Goal: Contribute content: Add original content to the website for others to see

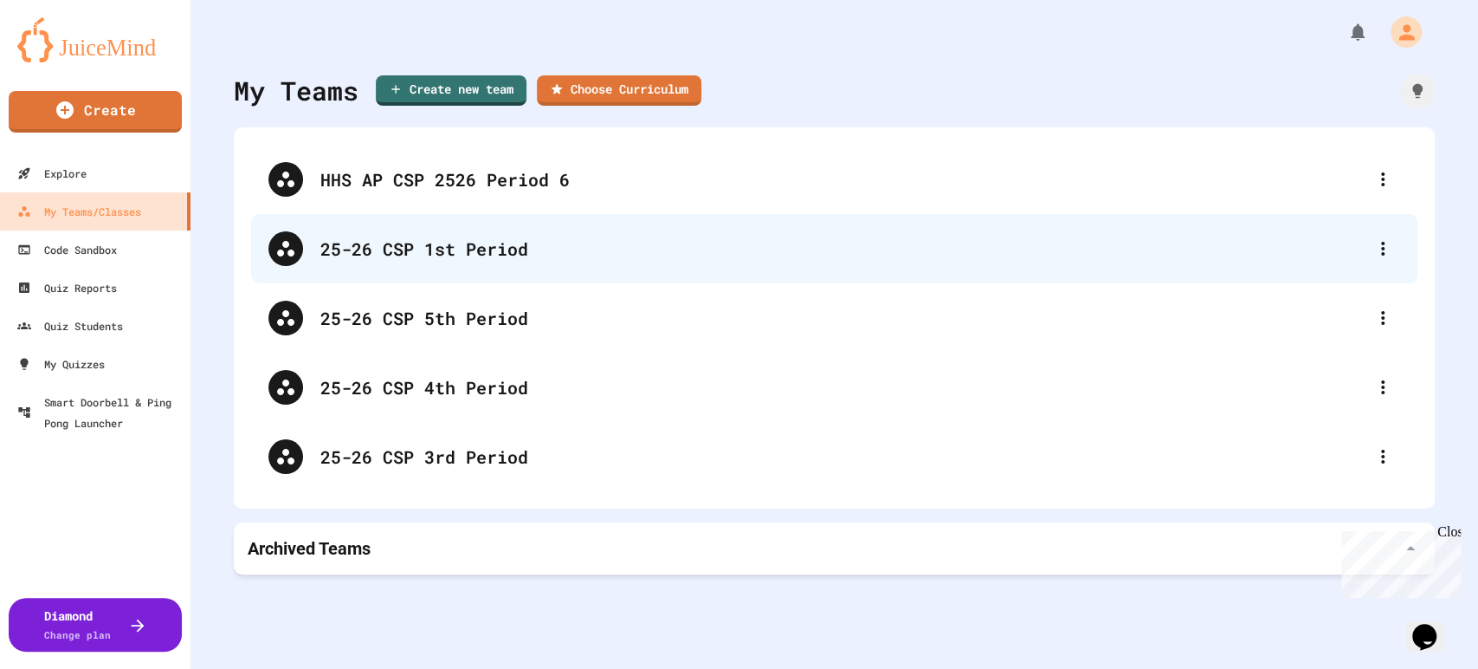
click at [522, 269] on div "25-26 CSP 1st Period" at bounding box center [834, 248] width 1167 height 69
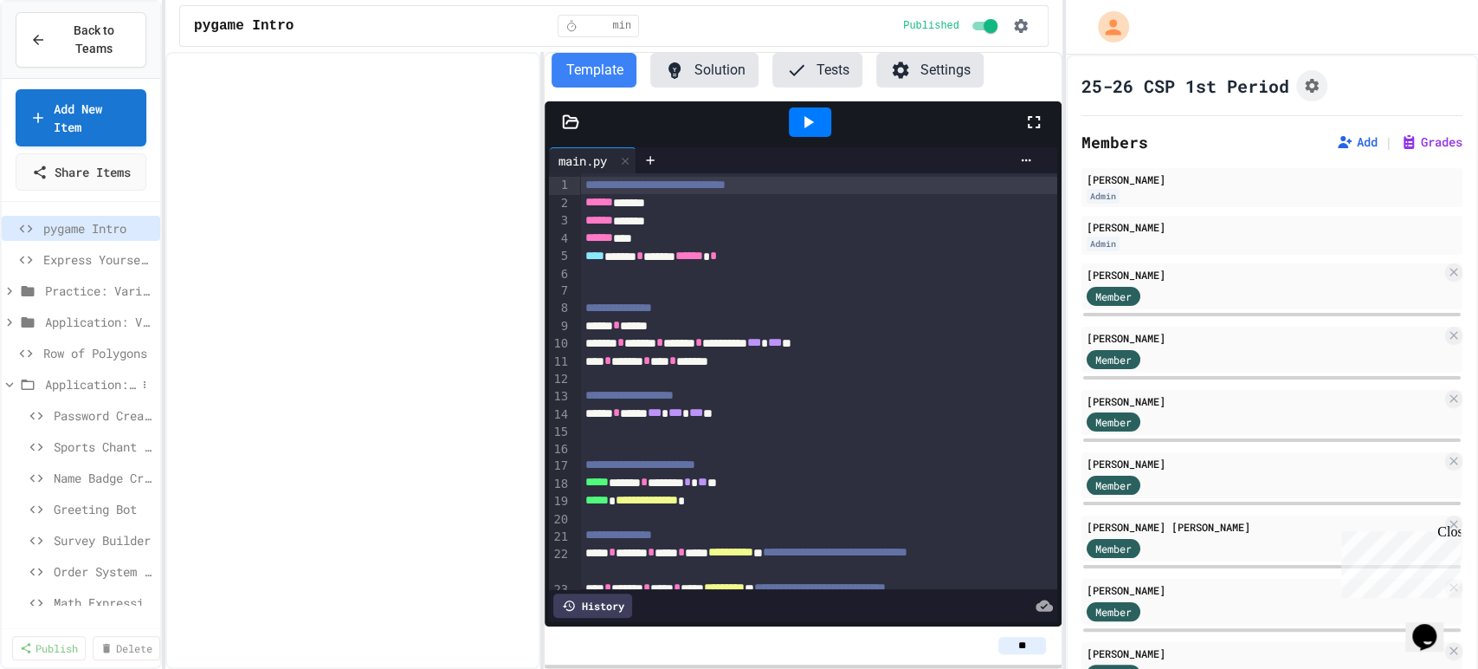
click at [74, 392] on span "Application: Strings, Inputs, Math" at bounding box center [90, 384] width 91 height 18
click at [97, 0] on div "Back to Teams Add New Item Share Items pygame Intro Express Yourself in Python!…" at bounding box center [81, 334] width 162 height 669
click at [90, 48] on span "Back to Teams" at bounding box center [93, 40] width 75 height 36
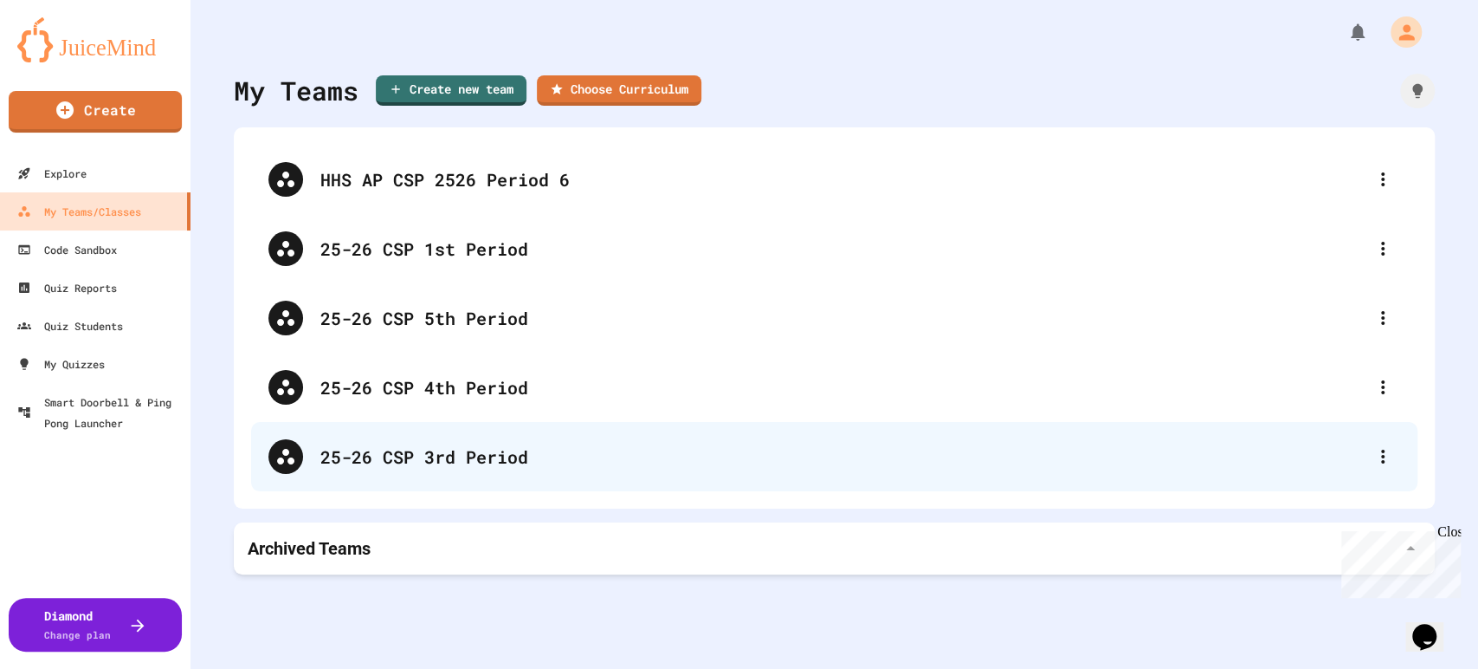
click at [434, 458] on div "25-26 CSP 3rd Period" at bounding box center [842, 456] width 1045 height 26
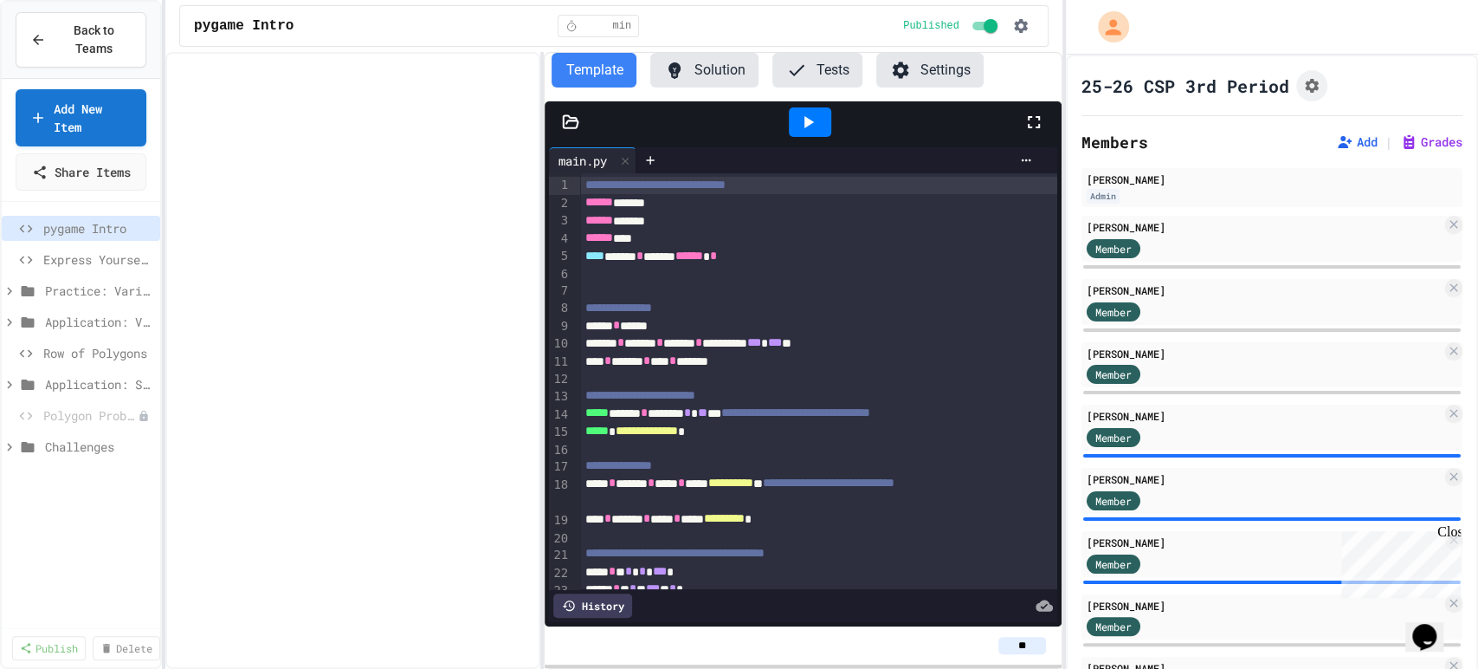
click at [55, 434] on div "Polygon Problem" at bounding box center [81, 418] width 159 height 31
click at [71, 362] on span "Row of Polygons" at bounding box center [89, 353] width 93 height 18
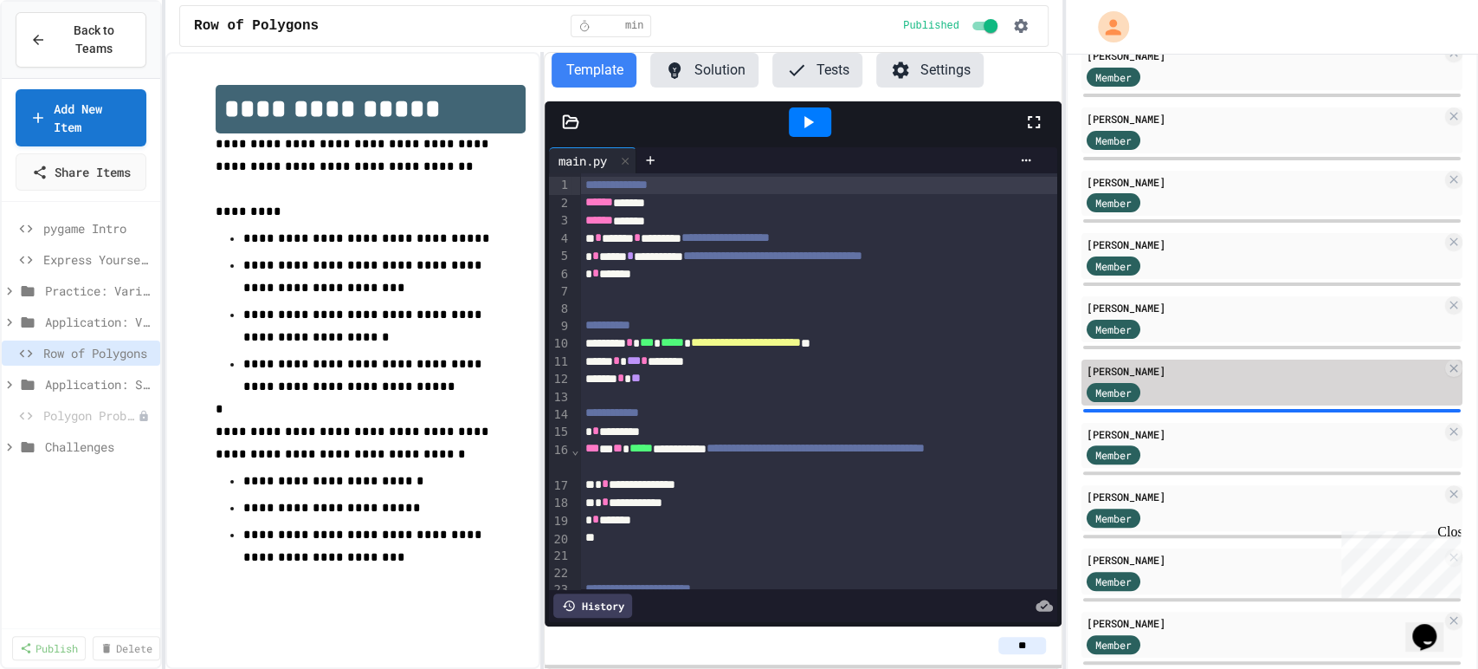
scroll to position [192, 0]
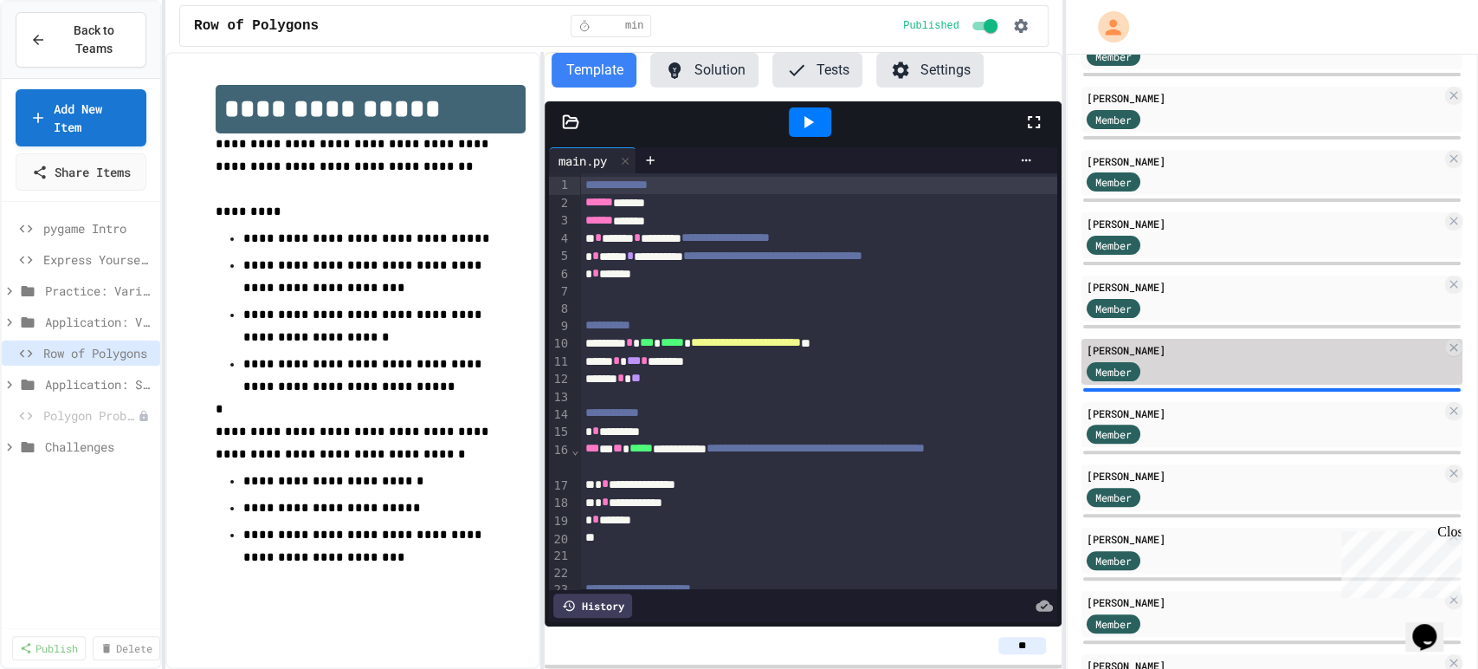
click at [1174, 366] on div "Member" at bounding box center [1264, 370] width 355 height 22
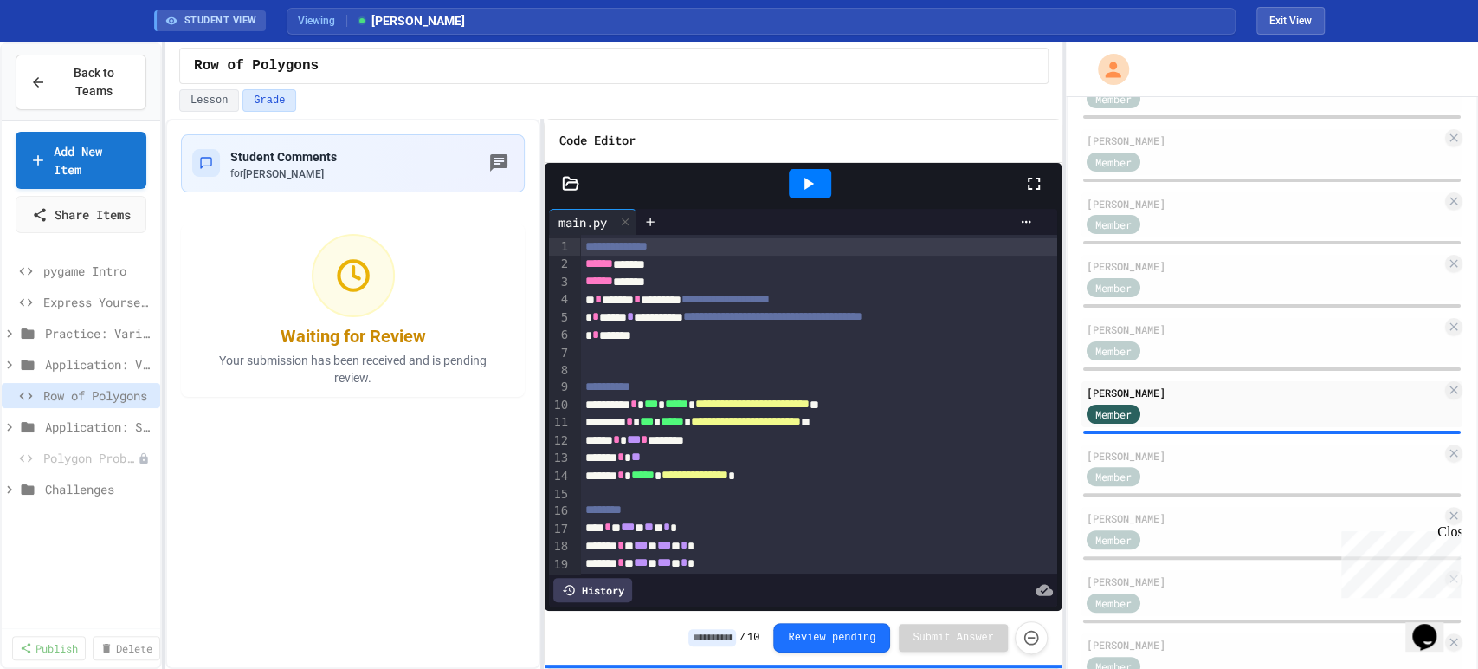
scroll to position [96, 0]
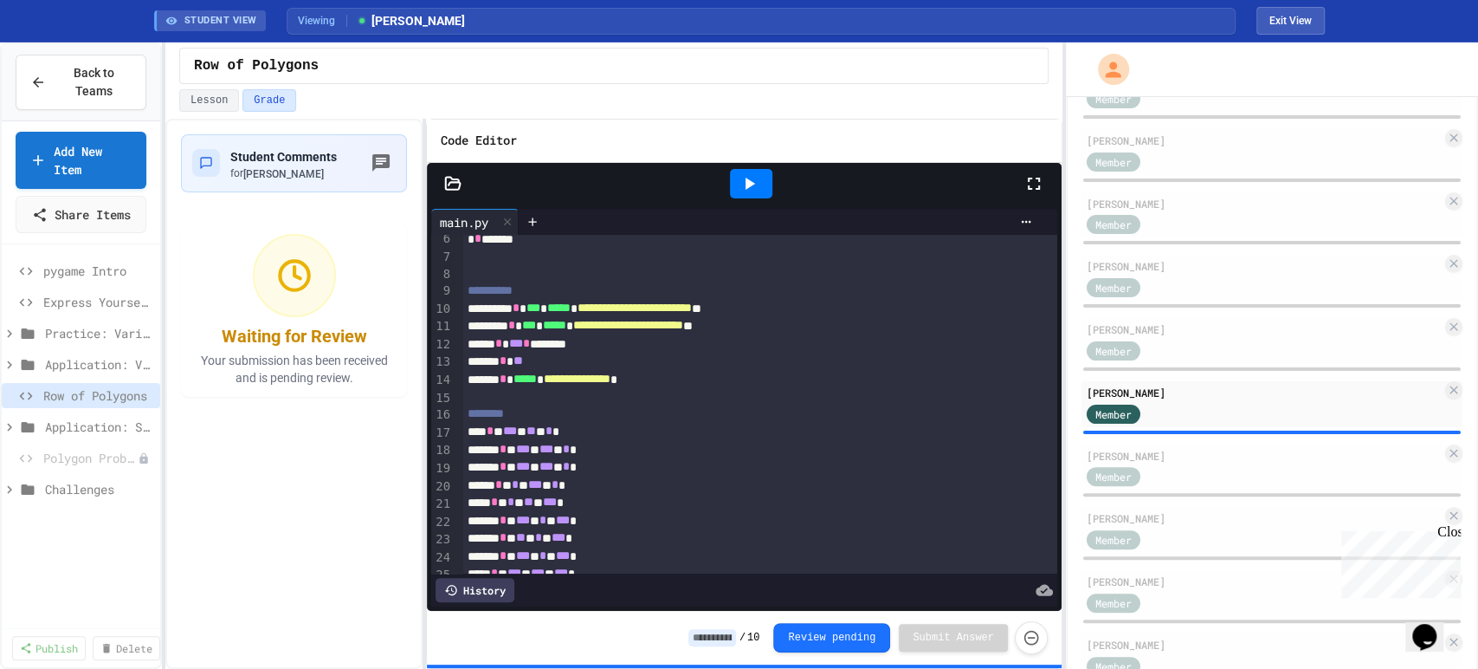
click at [426, 307] on div "**********" at bounding box center [613, 394] width 897 height 550
click at [745, 182] on icon at bounding box center [749, 183] width 21 height 21
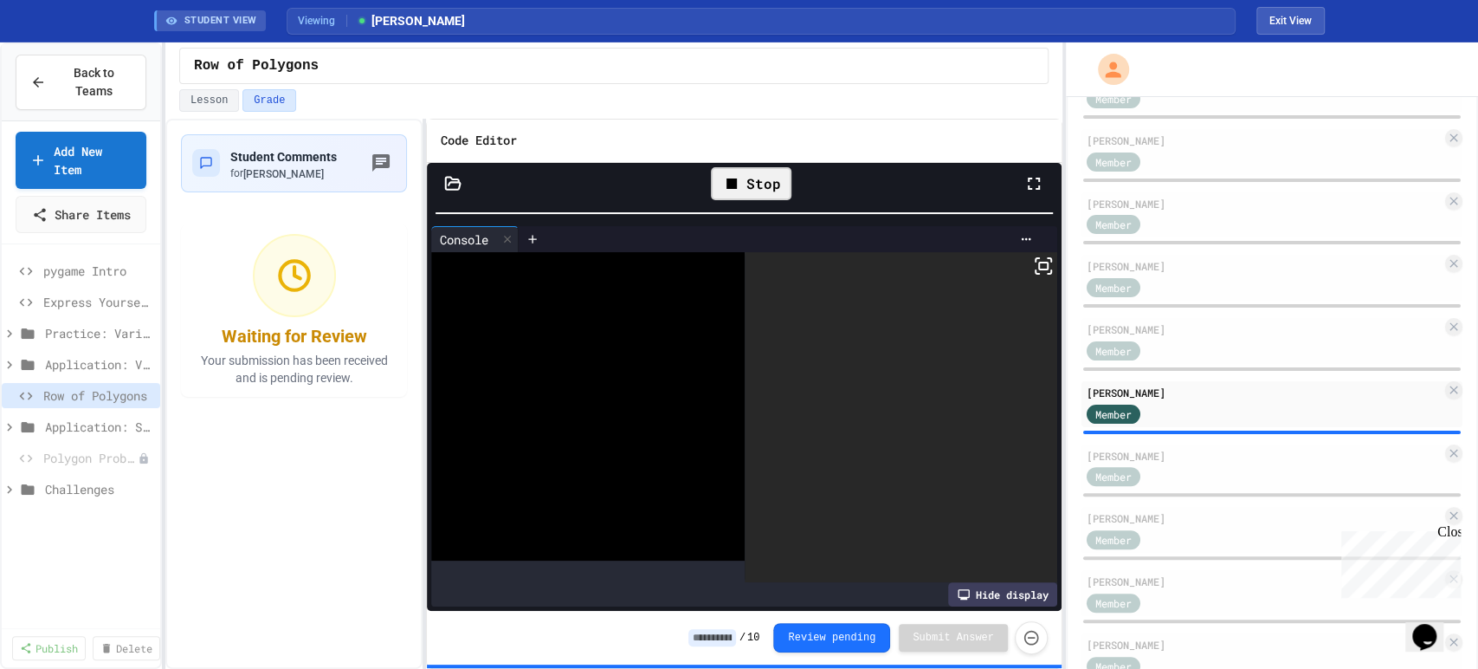
click at [718, 165] on div "**********" at bounding box center [744, 387] width 635 height 449
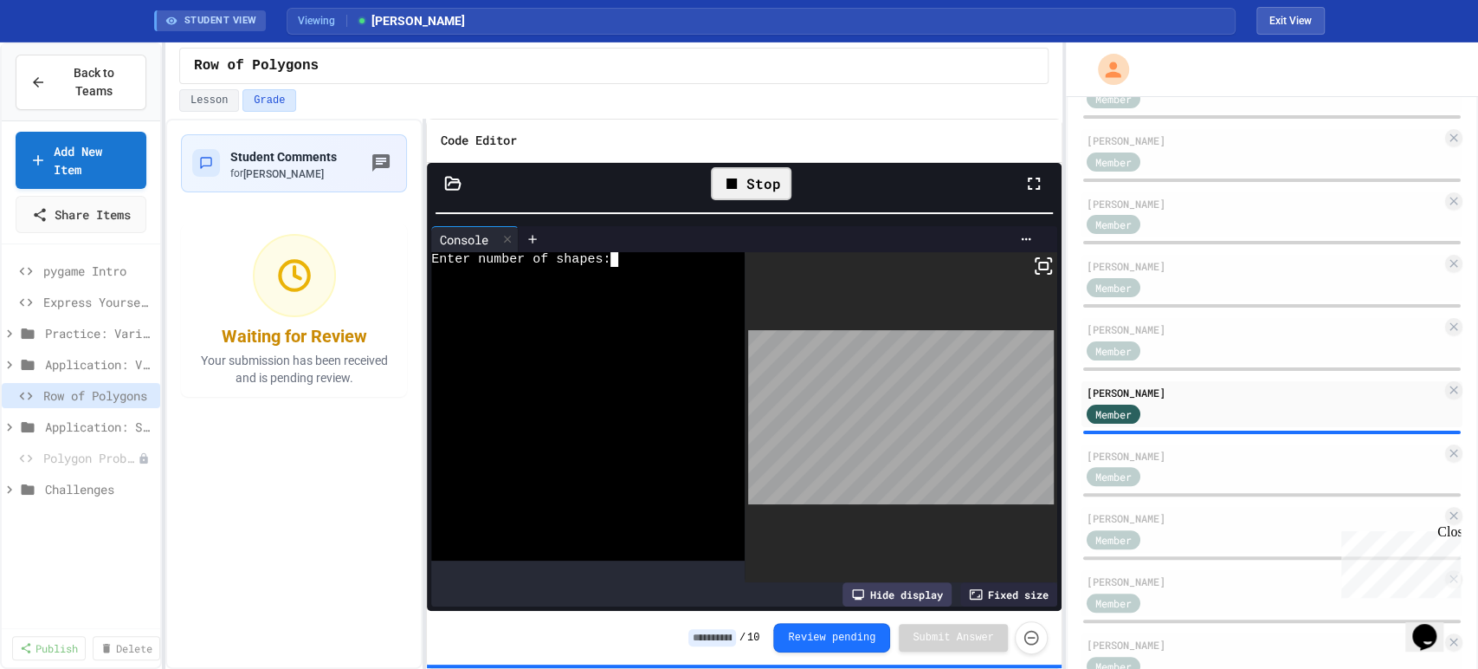
click at [625, 307] on div at bounding box center [575, 306] width 288 height 16
click at [748, 197] on div "Stop" at bounding box center [751, 183] width 81 height 33
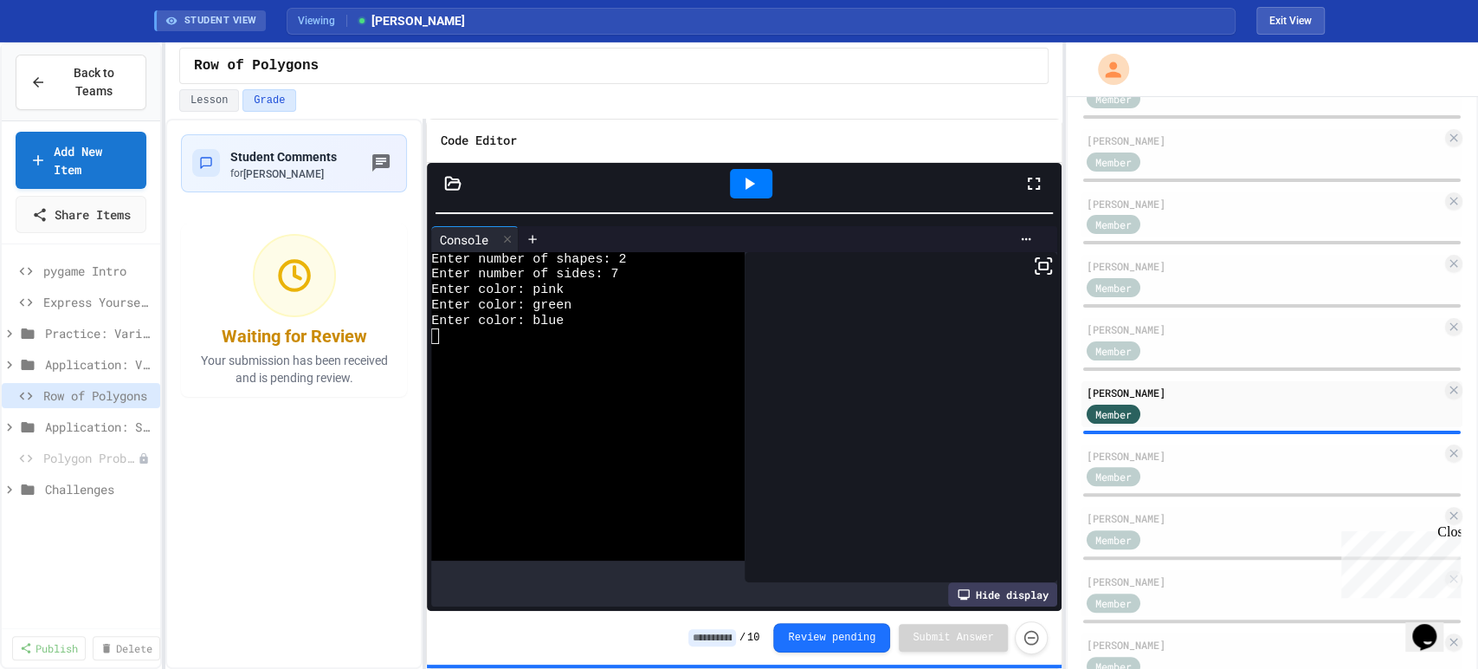
click at [747, 189] on icon at bounding box center [749, 183] width 21 height 21
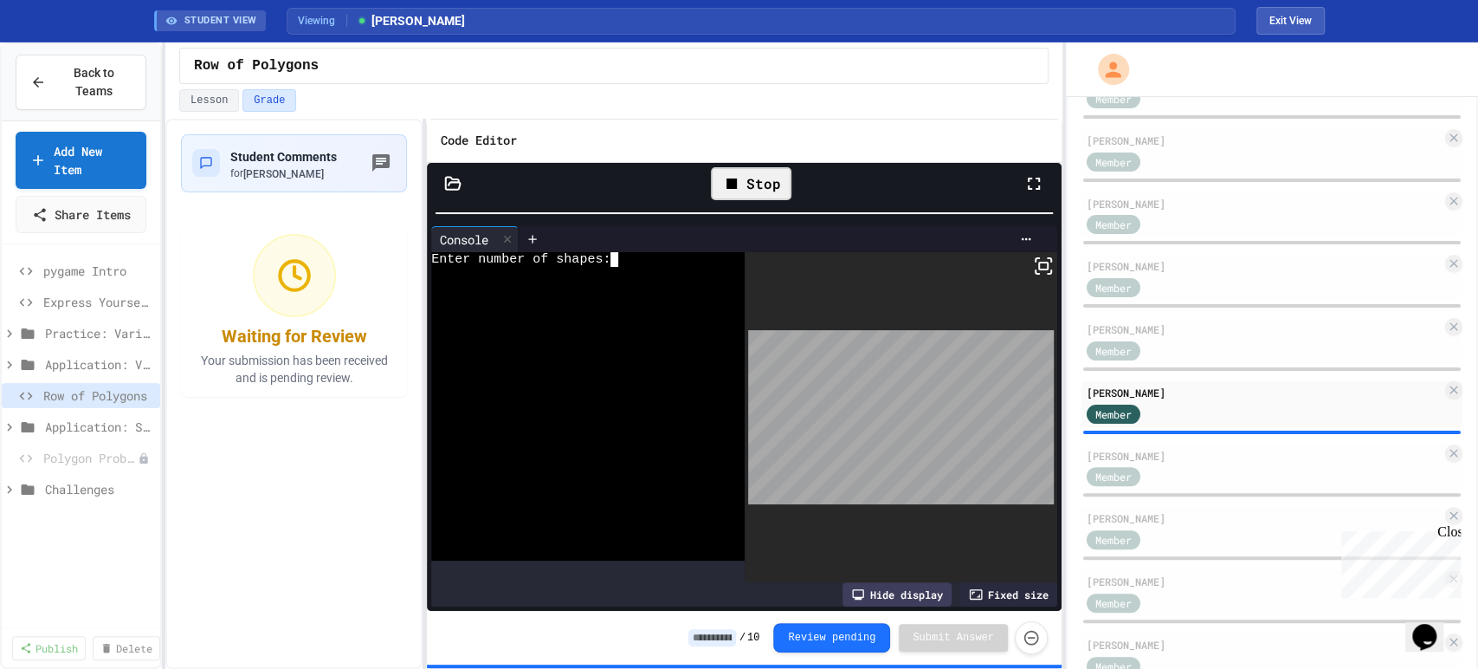
click at [605, 300] on div at bounding box center [575, 306] width 288 height 16
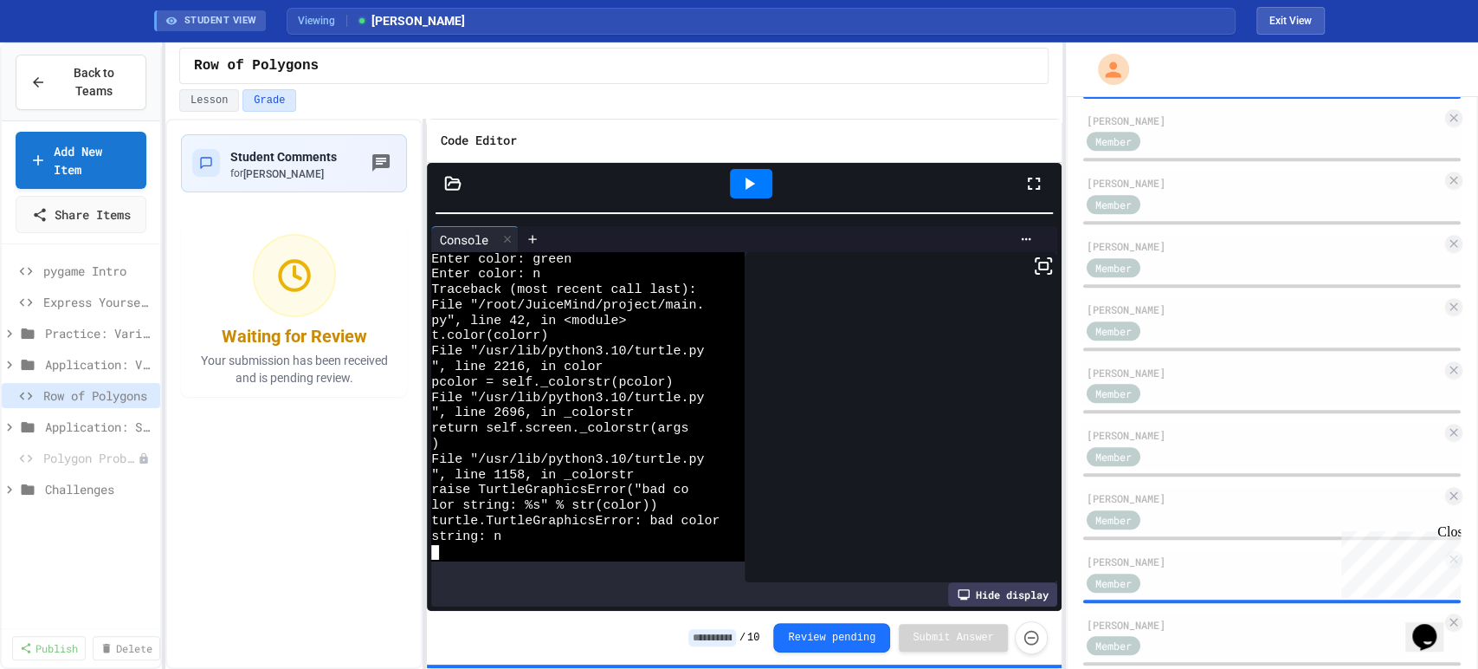
scroll to position [621, 0]
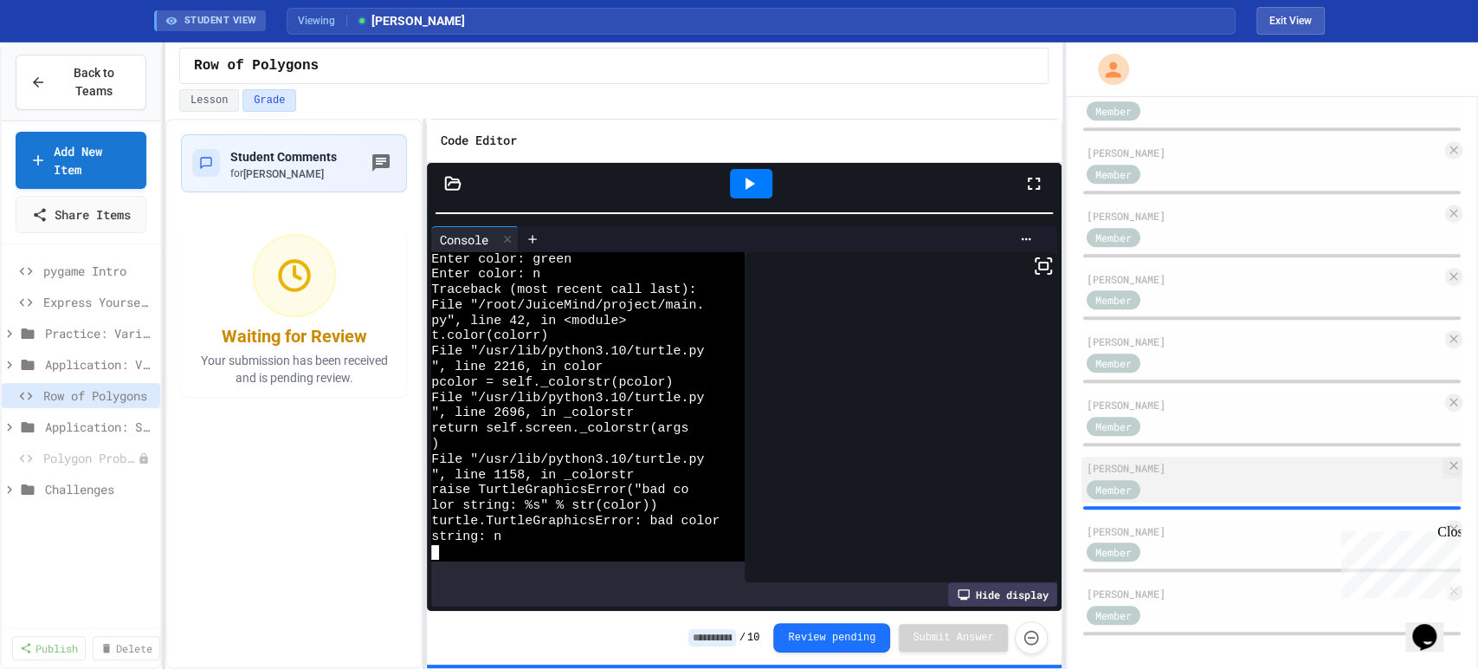
click at [1216, 484] on div "Member" at bounding box center [1264, 488] width 355 height 22
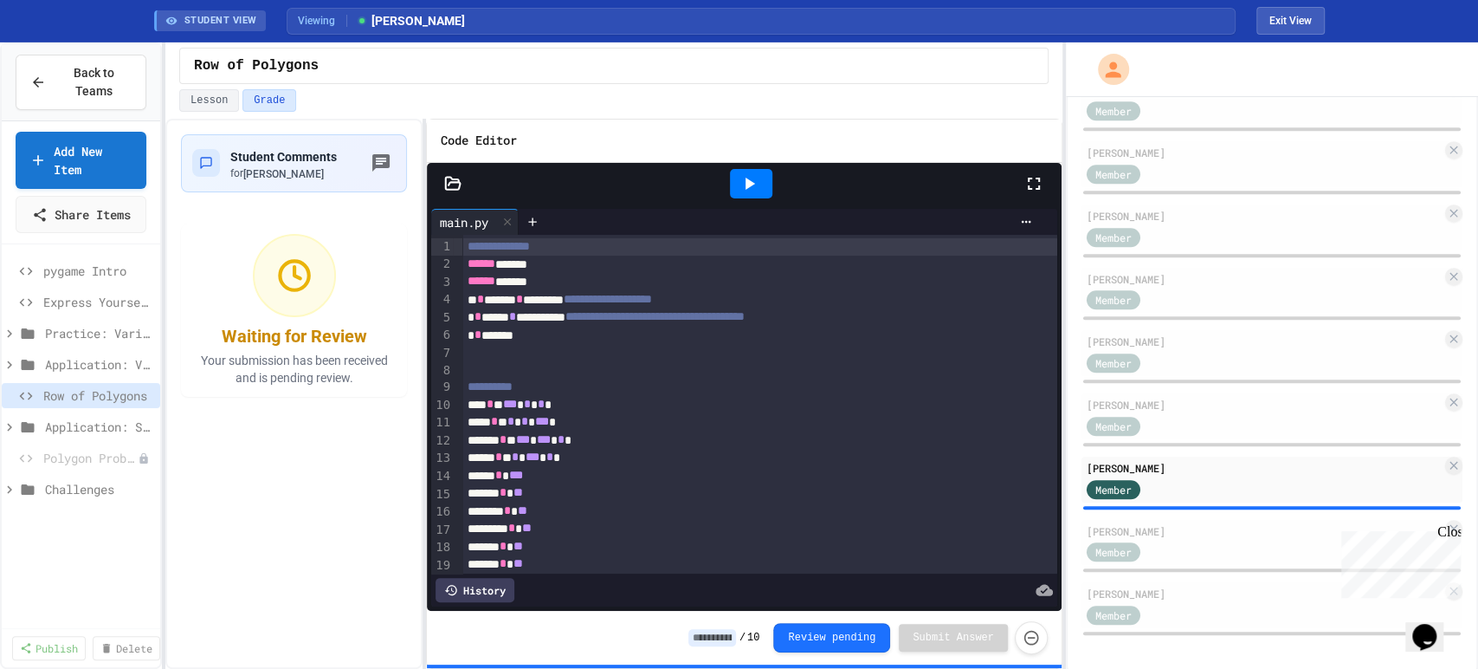
click at [741, 186] on icon at bounding box center [749, 183] width 21 height 21
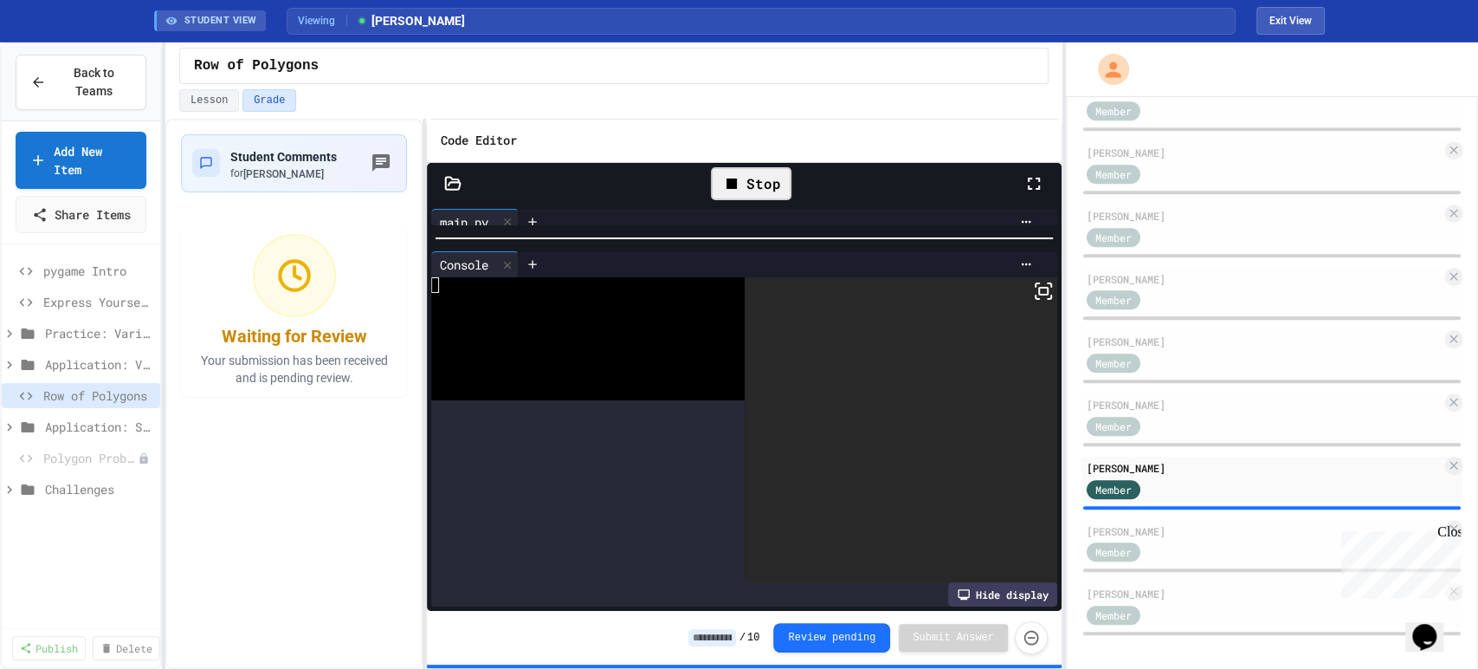
click at [671, 230] on div at bounding box center [744, 238] width 635 height 17
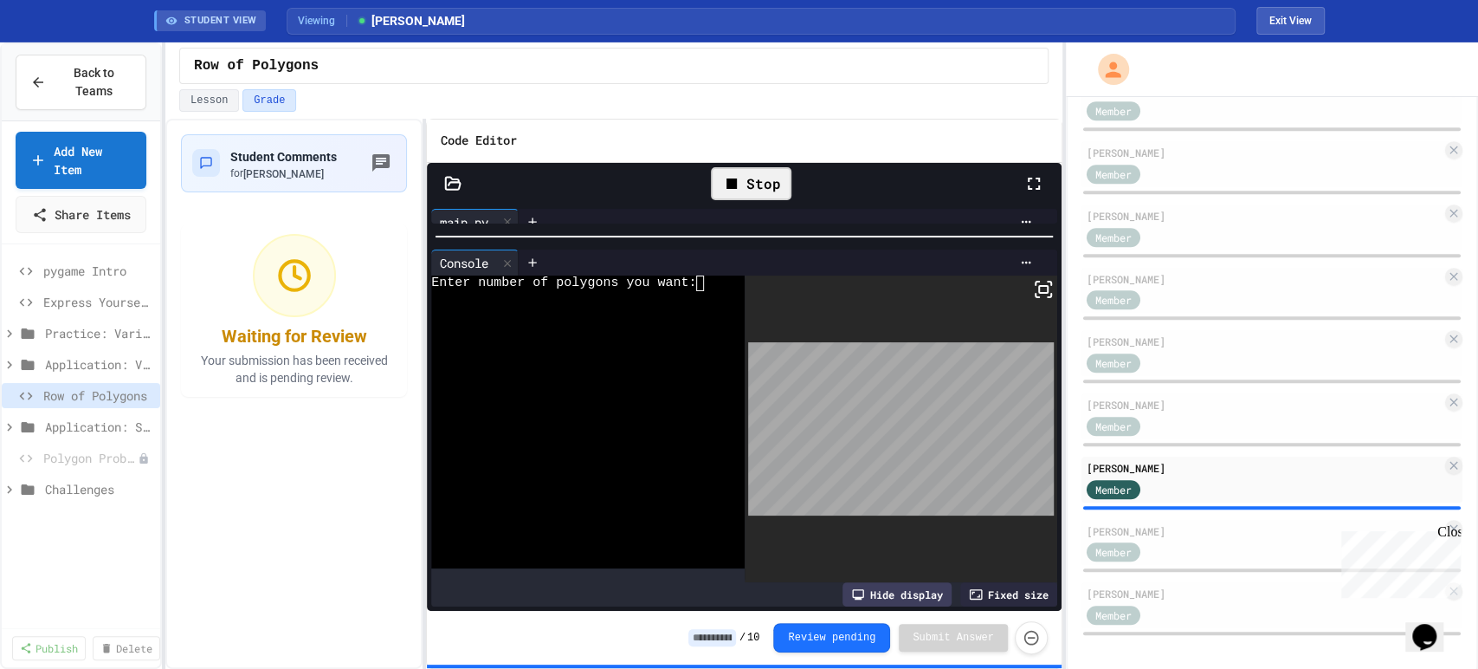
click at [631, 331] on div at bounding box center [575, 330] width 288 height 16
click at [748, 184] on div "Stop" at bounding box center [751, 183] width 81 height 33
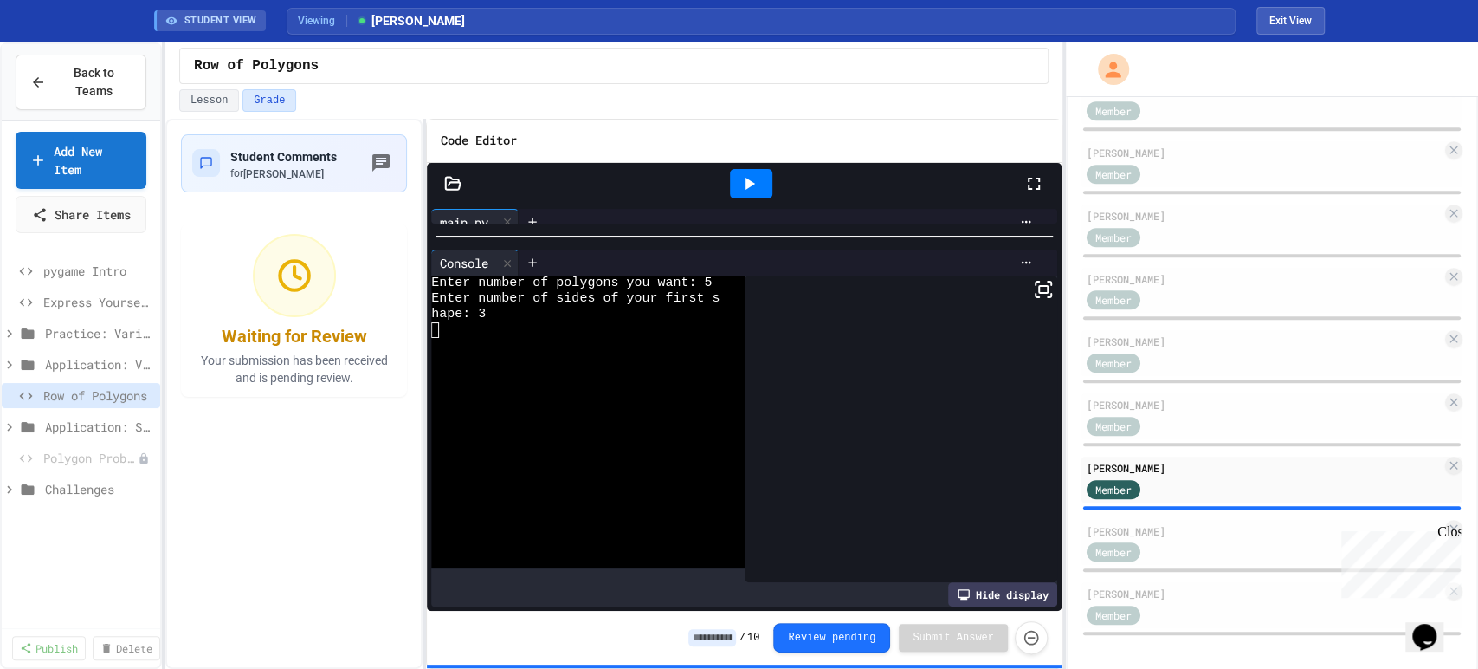
click at [748, 184] on icon at bounding box center [751, 184] width 10 height 12
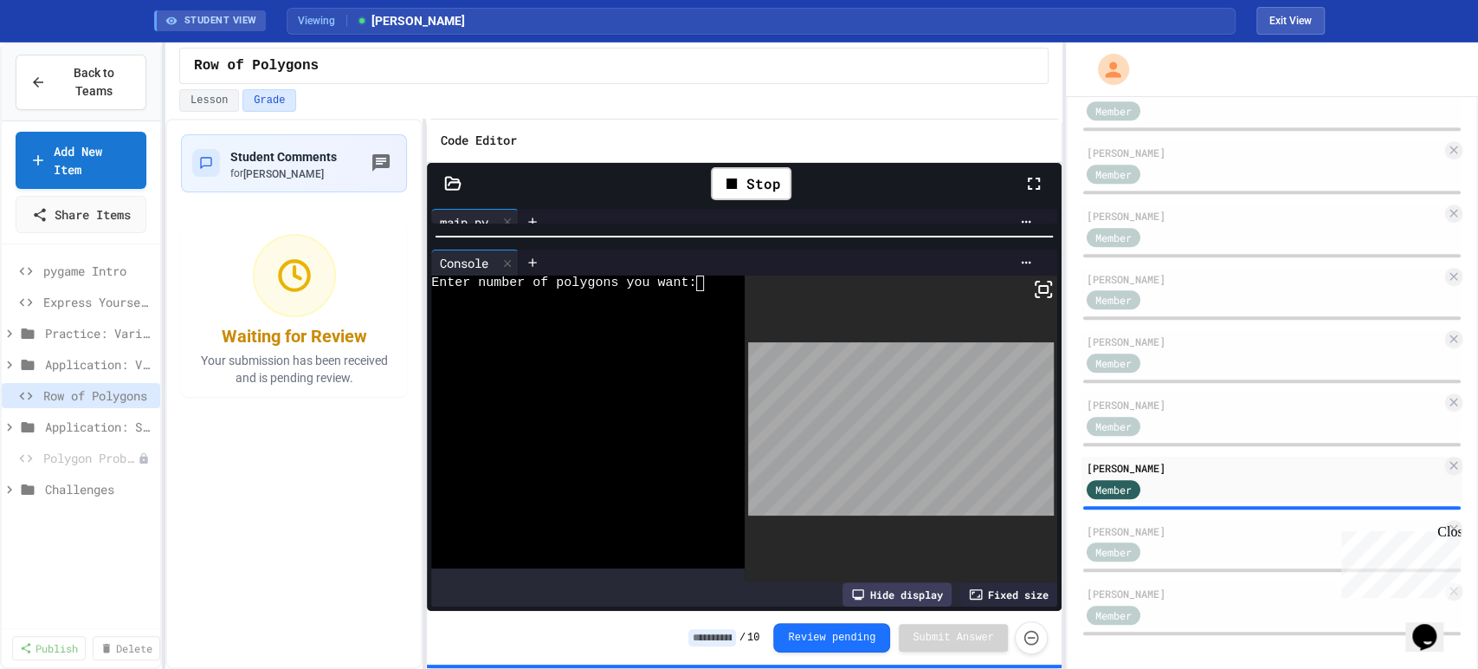
click at [659, 325] on div at bounding box center [575, 330] width 288 height 16
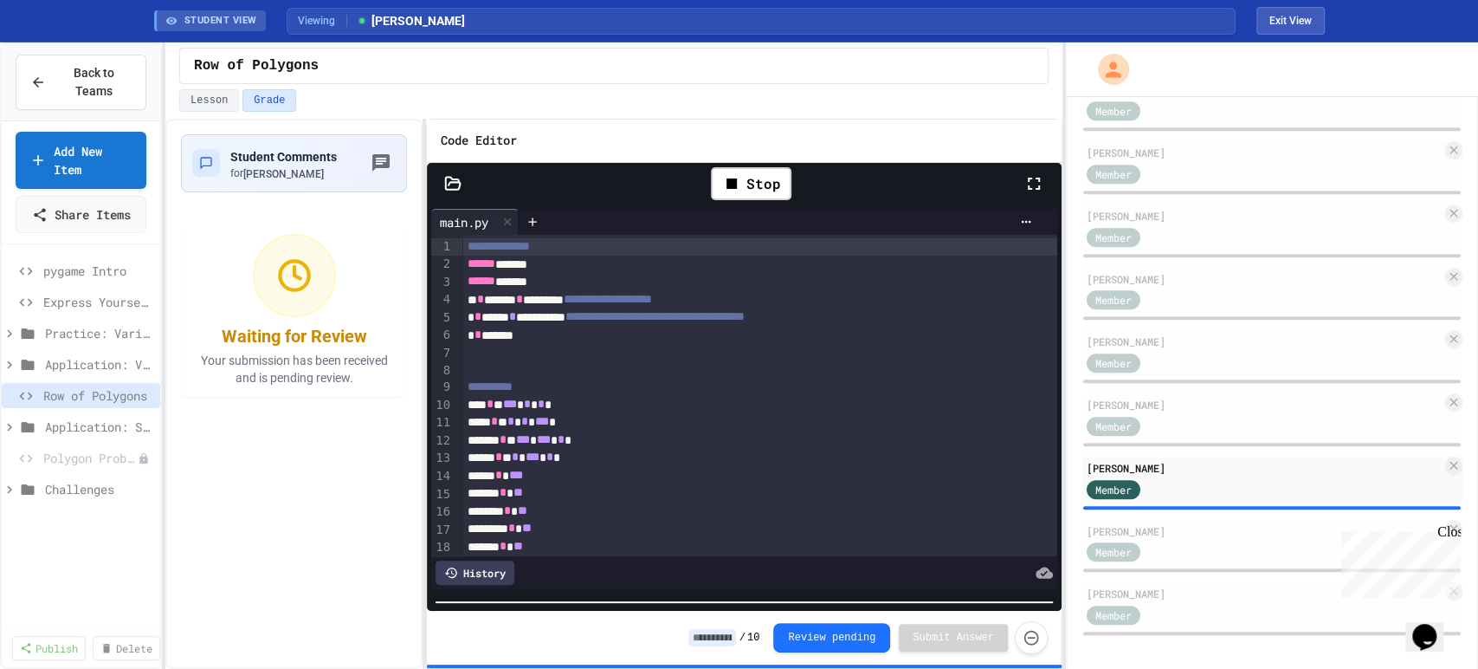
click at [673, 659] on div "**********" at bounding box center [744, 416] width 635 height 506
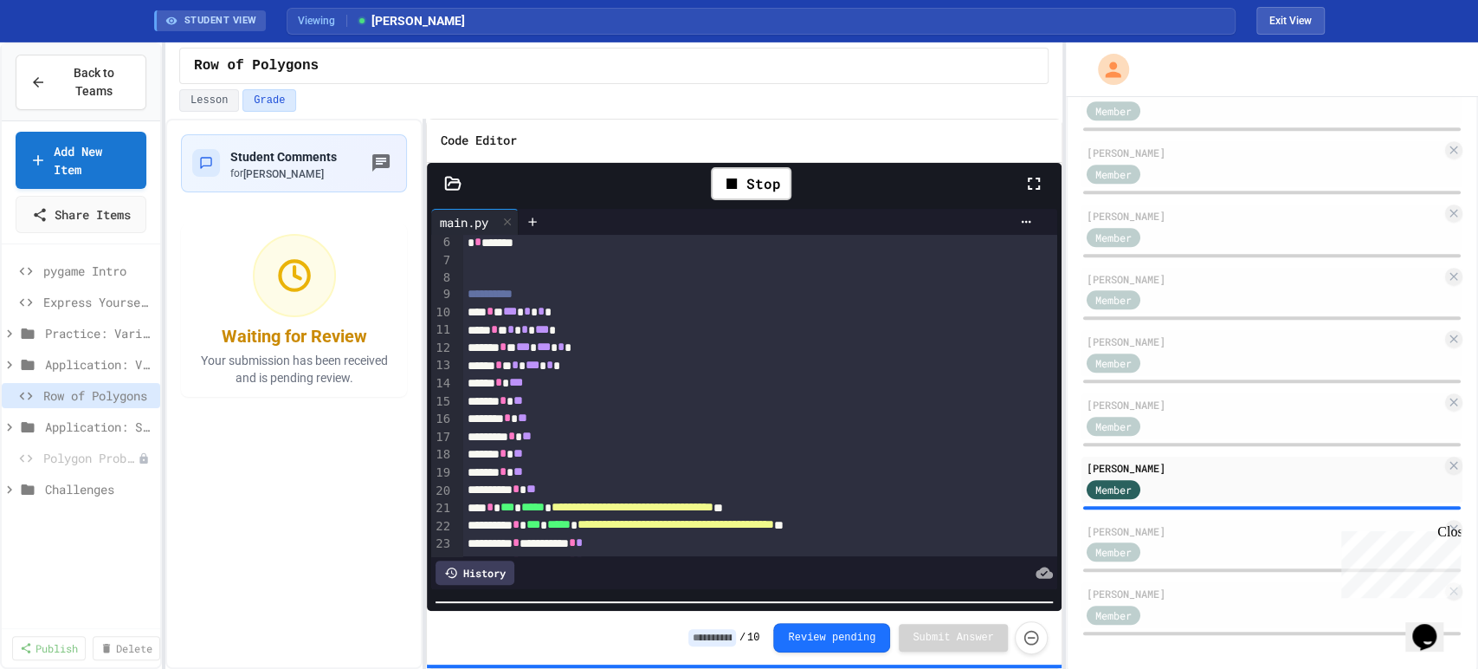
scroll to position [77, 0]
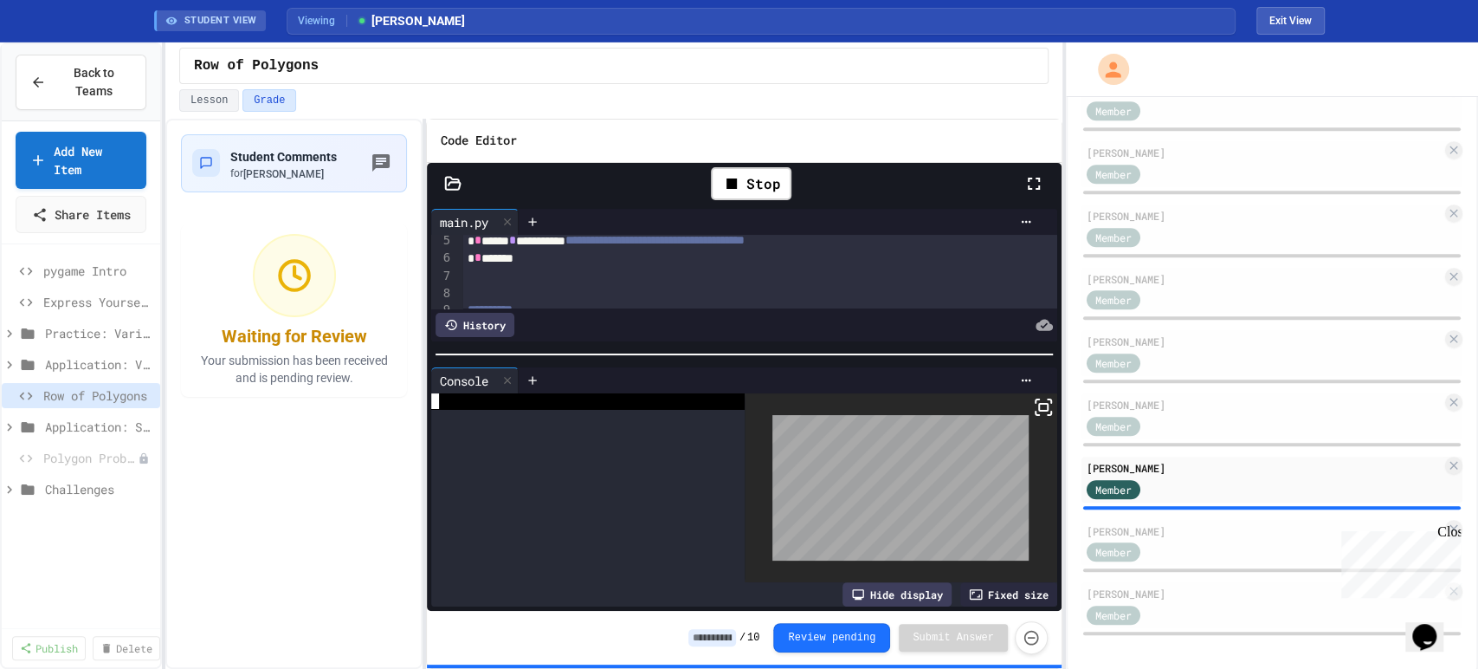
click at [706, 246] on div "**********" at bounding box center [744, 407] width 635 height 407
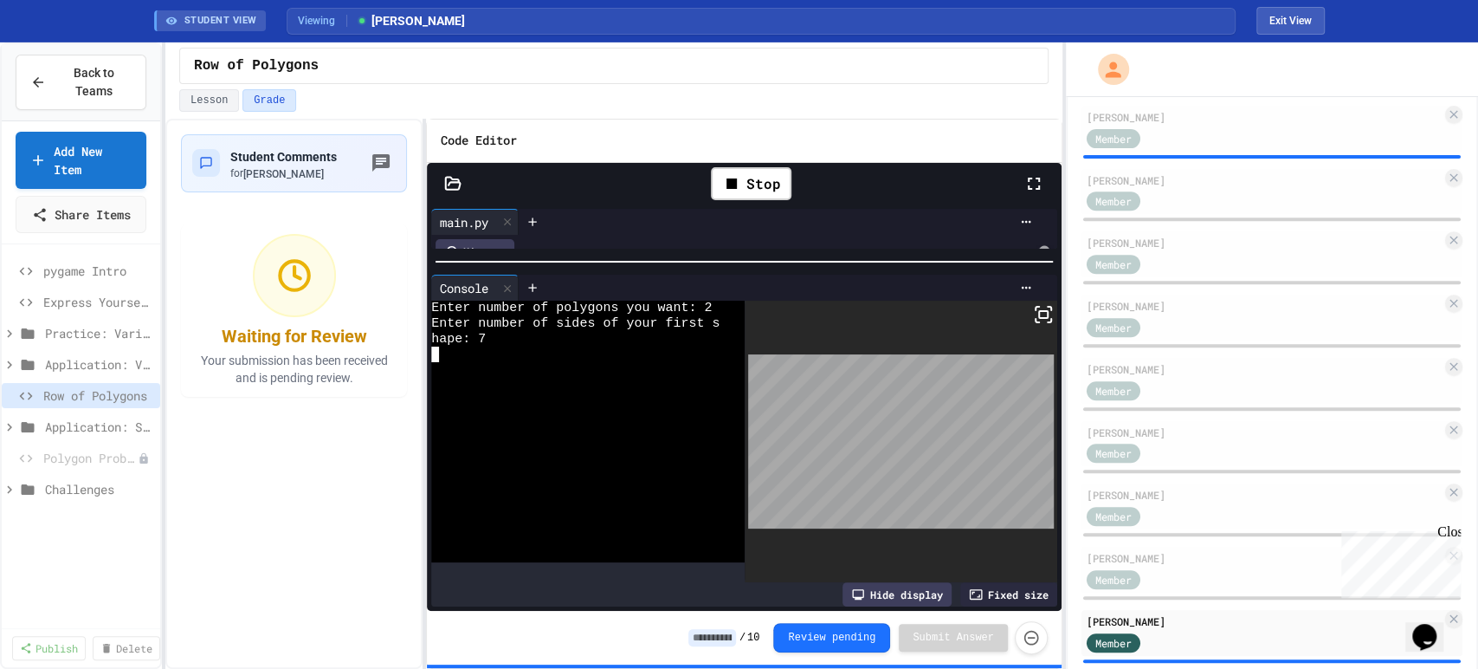
scroll to position [621, 0]
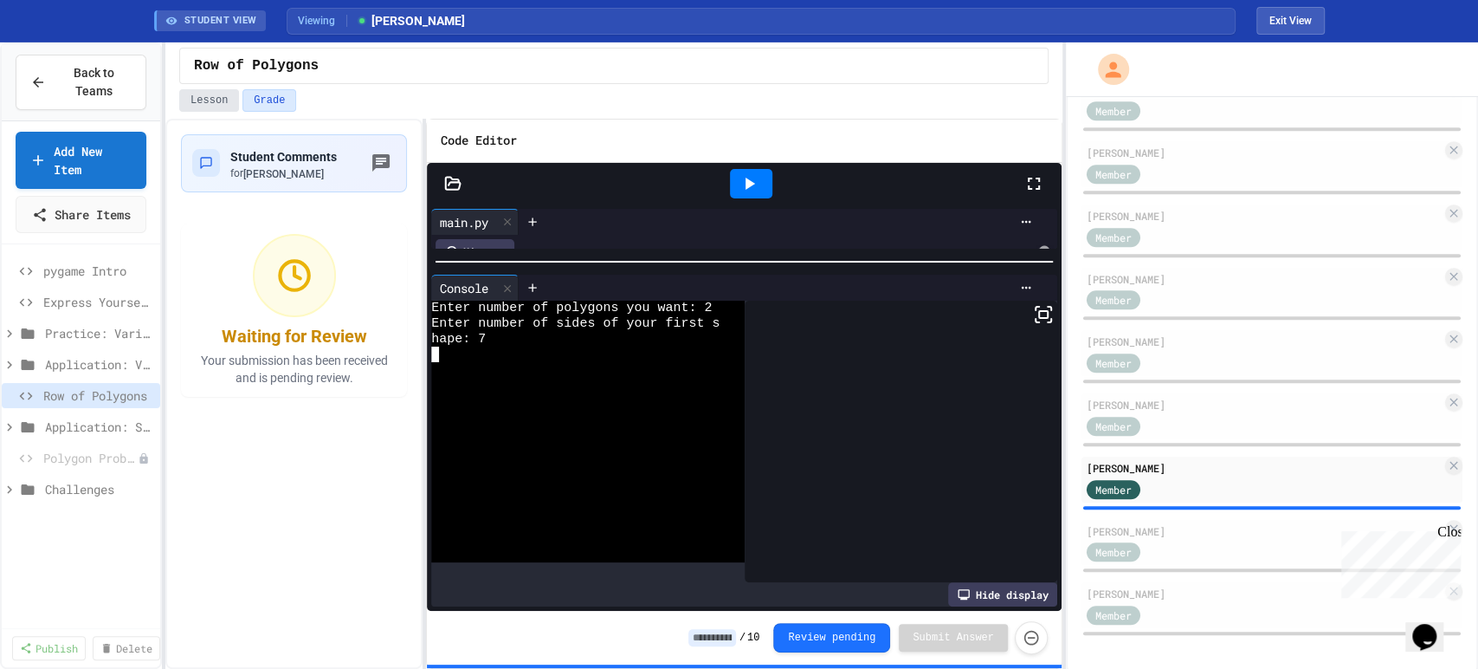
click at [213, 97] on button "Lesson" at bounding box center [209, 100] width 60 height 23
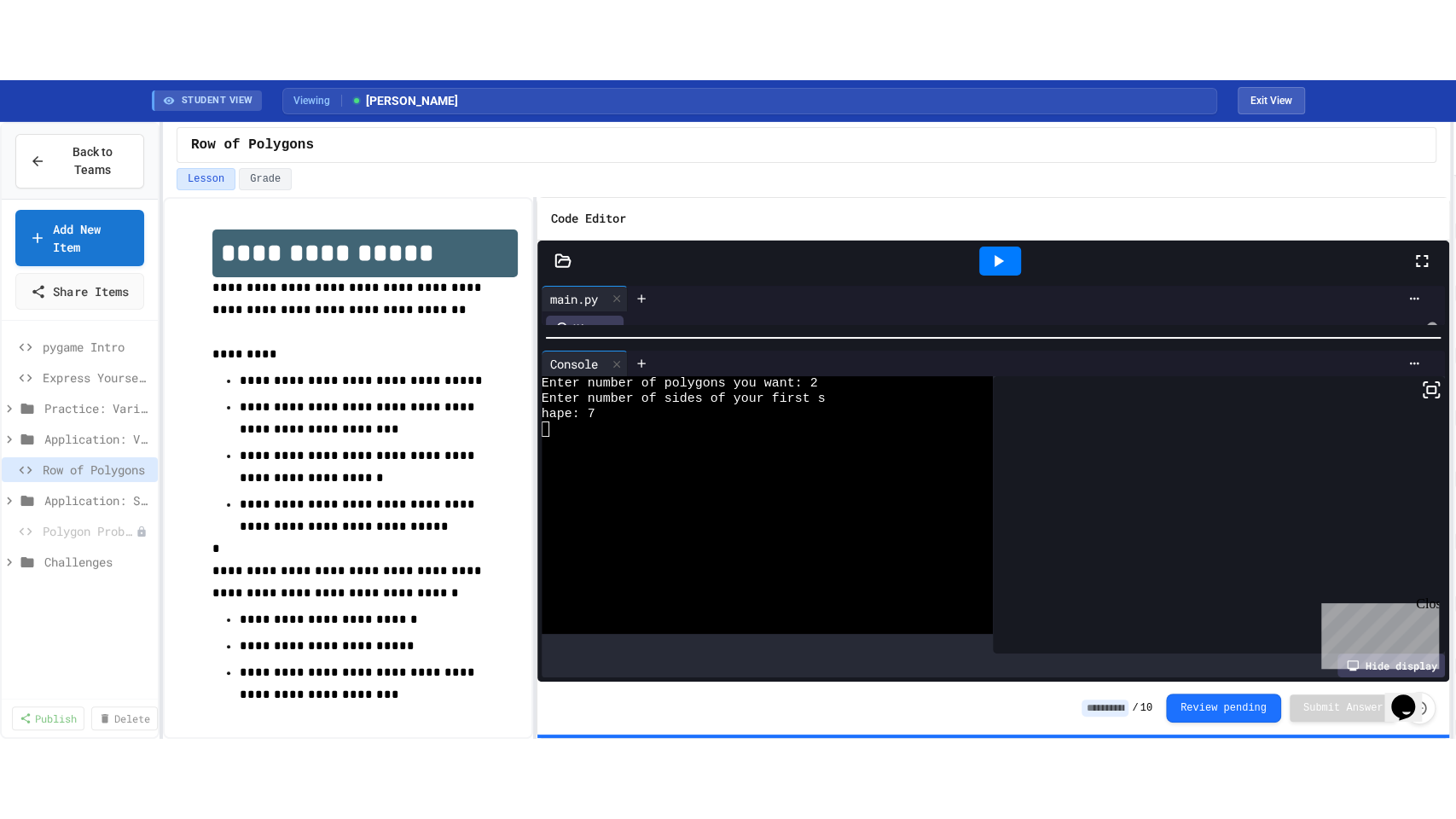
scroll to position [677, 0]
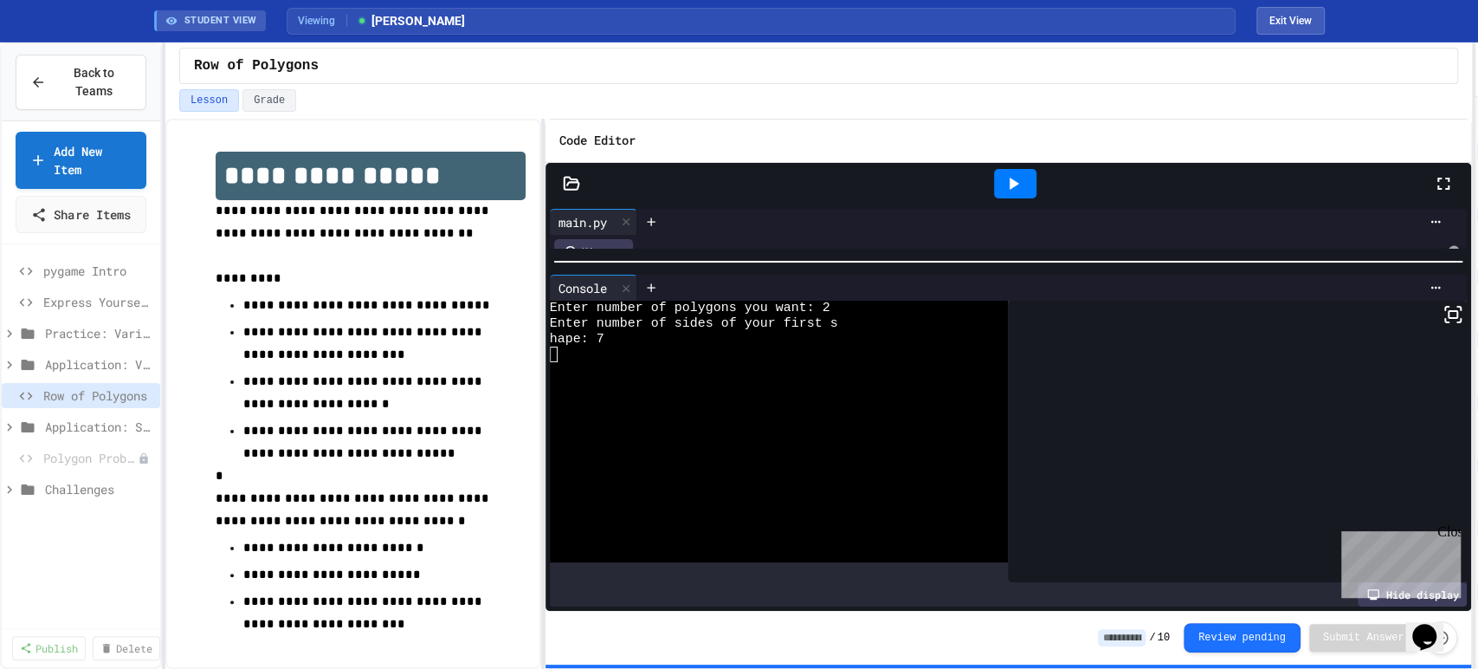
click at [1473, 289] on div "**********" at bounding box center [739, 355] width 1478 height 626
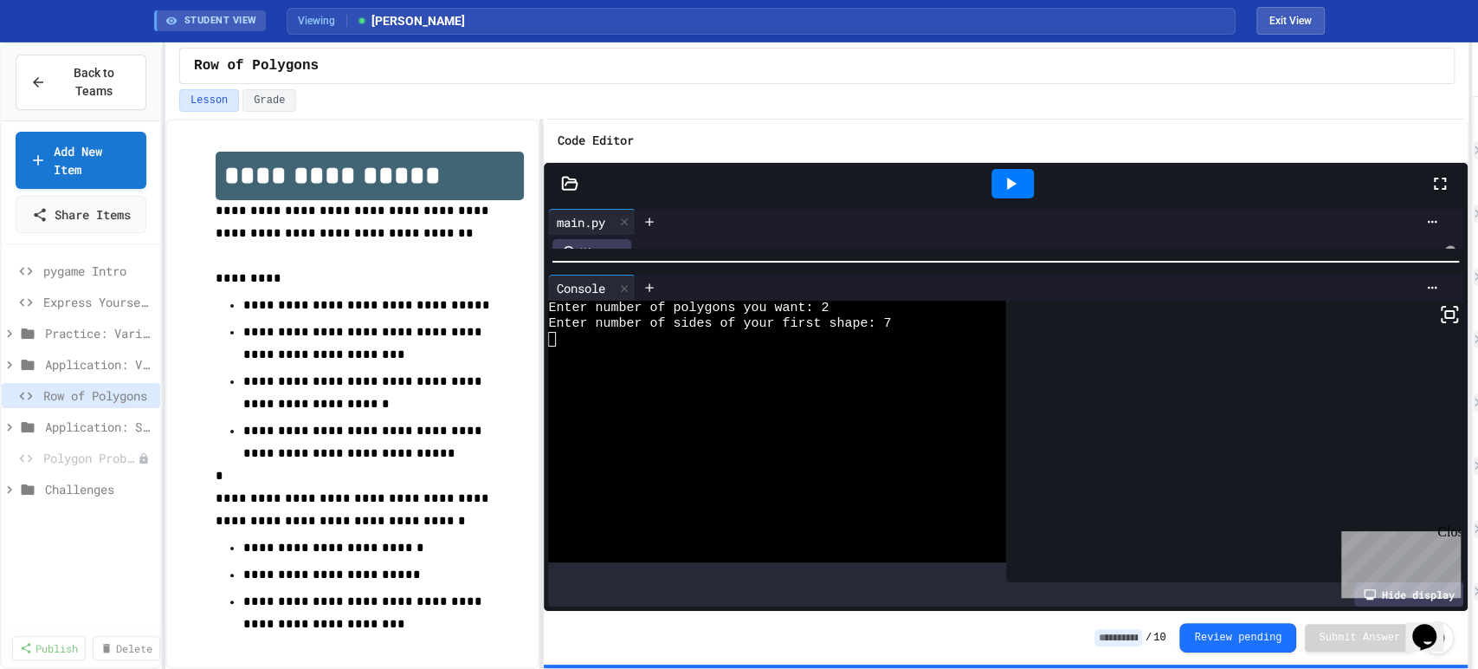
click at [1012, 178] on icon at bounding box center [1010, 183] width 21 height 21
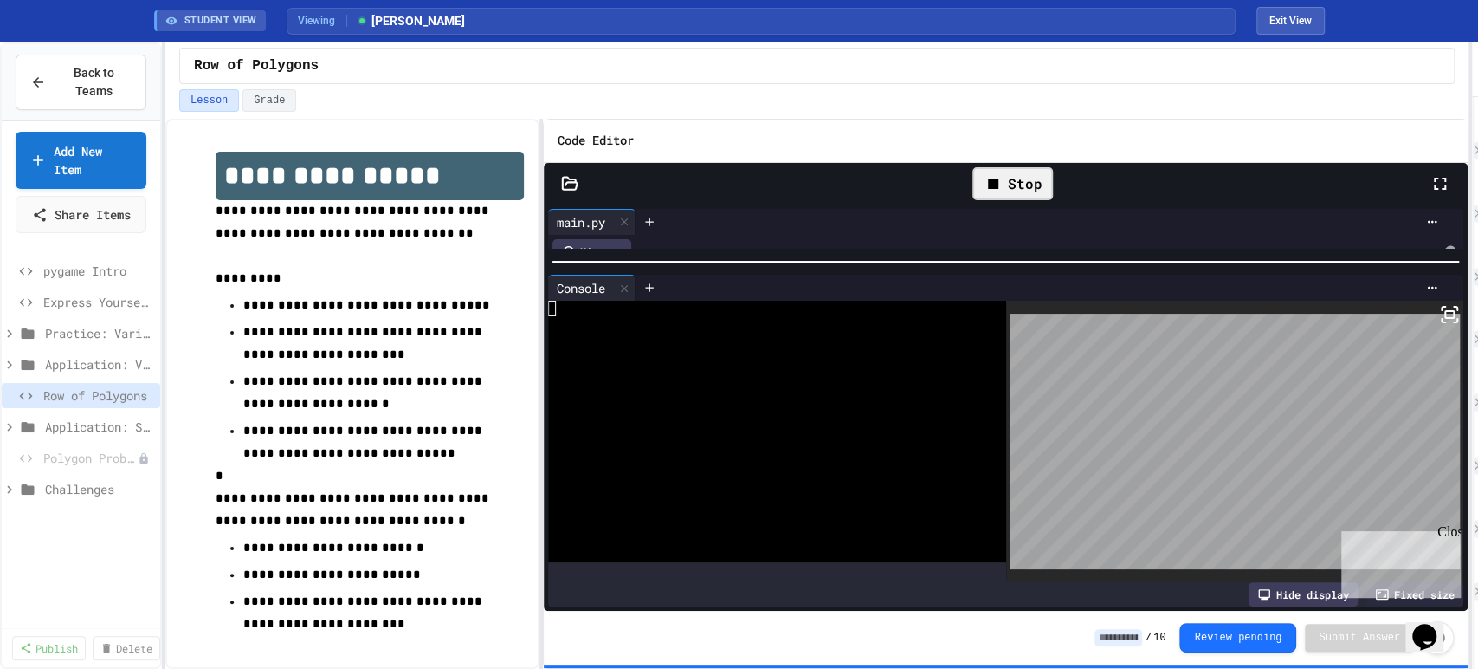
click at [1012, 179] on div "Stop" at bounding box center [1013, 183] width 81 height 33
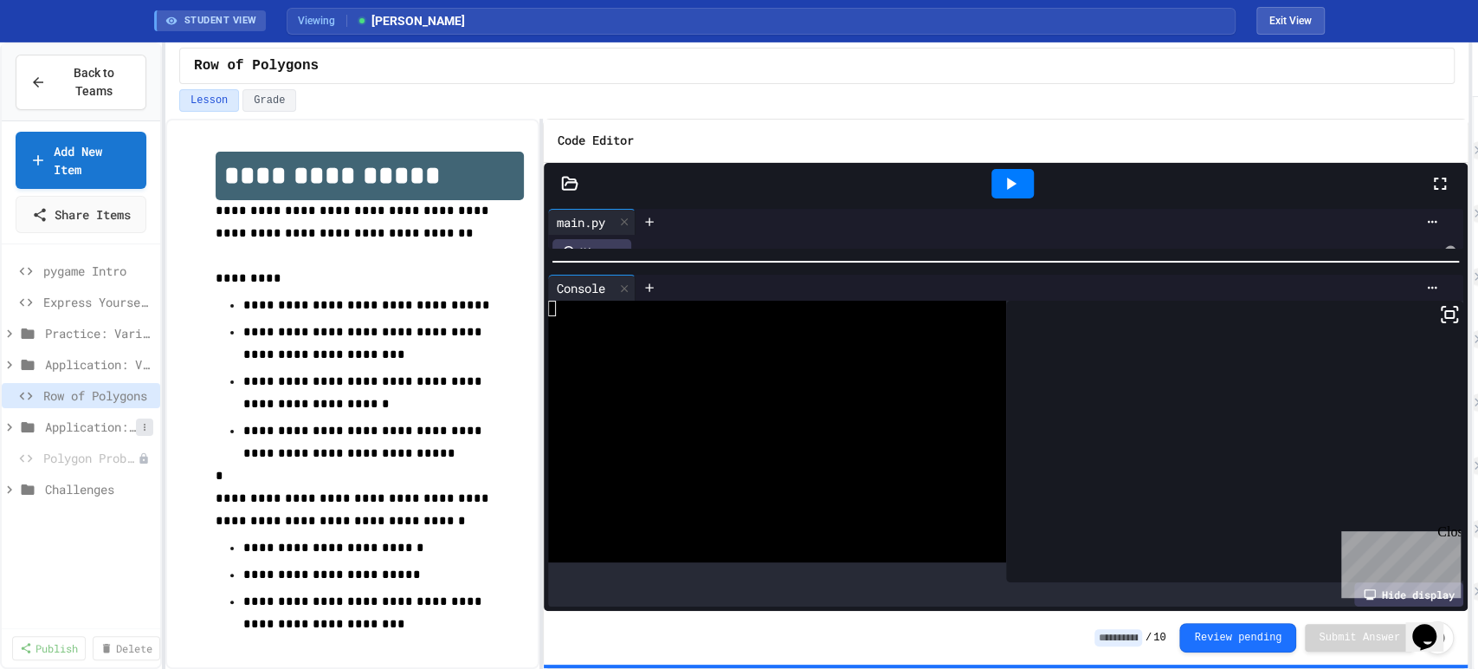
click at [140, 436] on button at bounding box center [144, 426] width 17 height 17
click at [111, 535] on button "Publish All (9)" at bounding box center [100, 538] width 115 height 31
click at [997, 175] on div at bounding box center [1013, 183] width 42 height 29
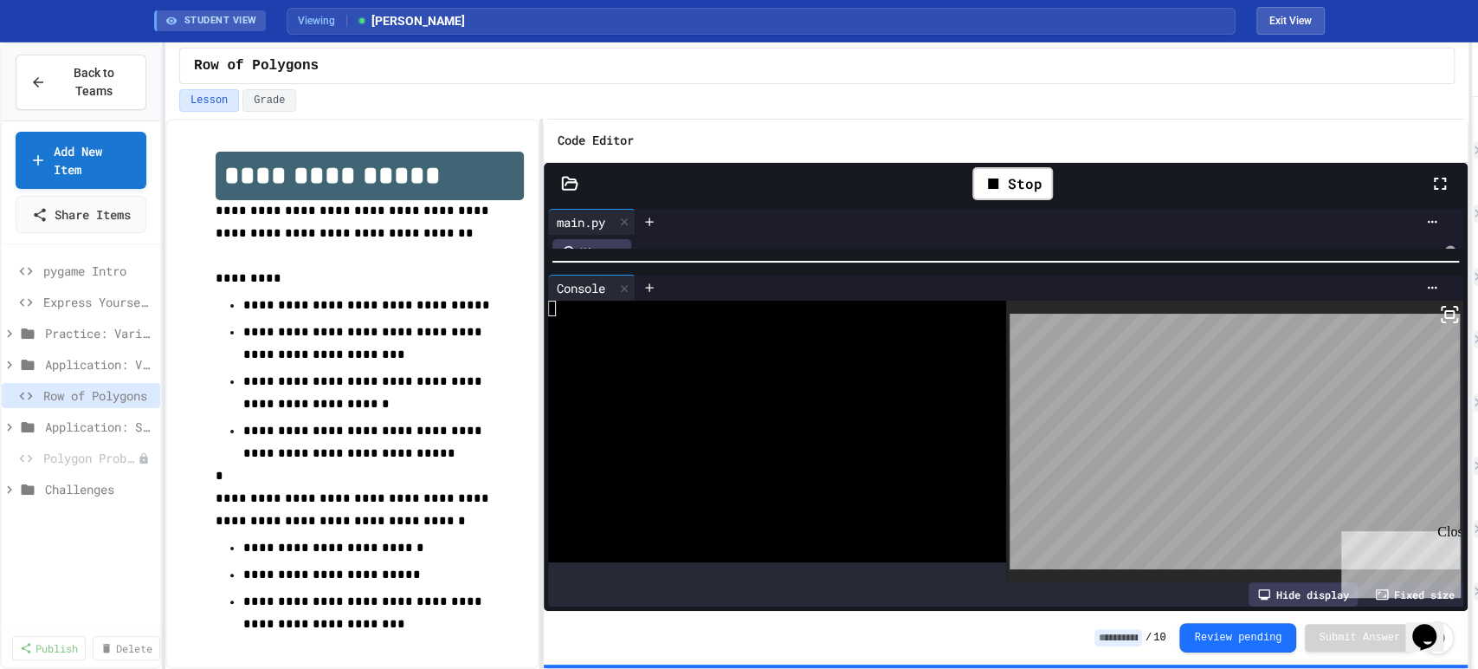
click at [1446, 190] on icon at bounding box center [1440, 183] width 21 height 21
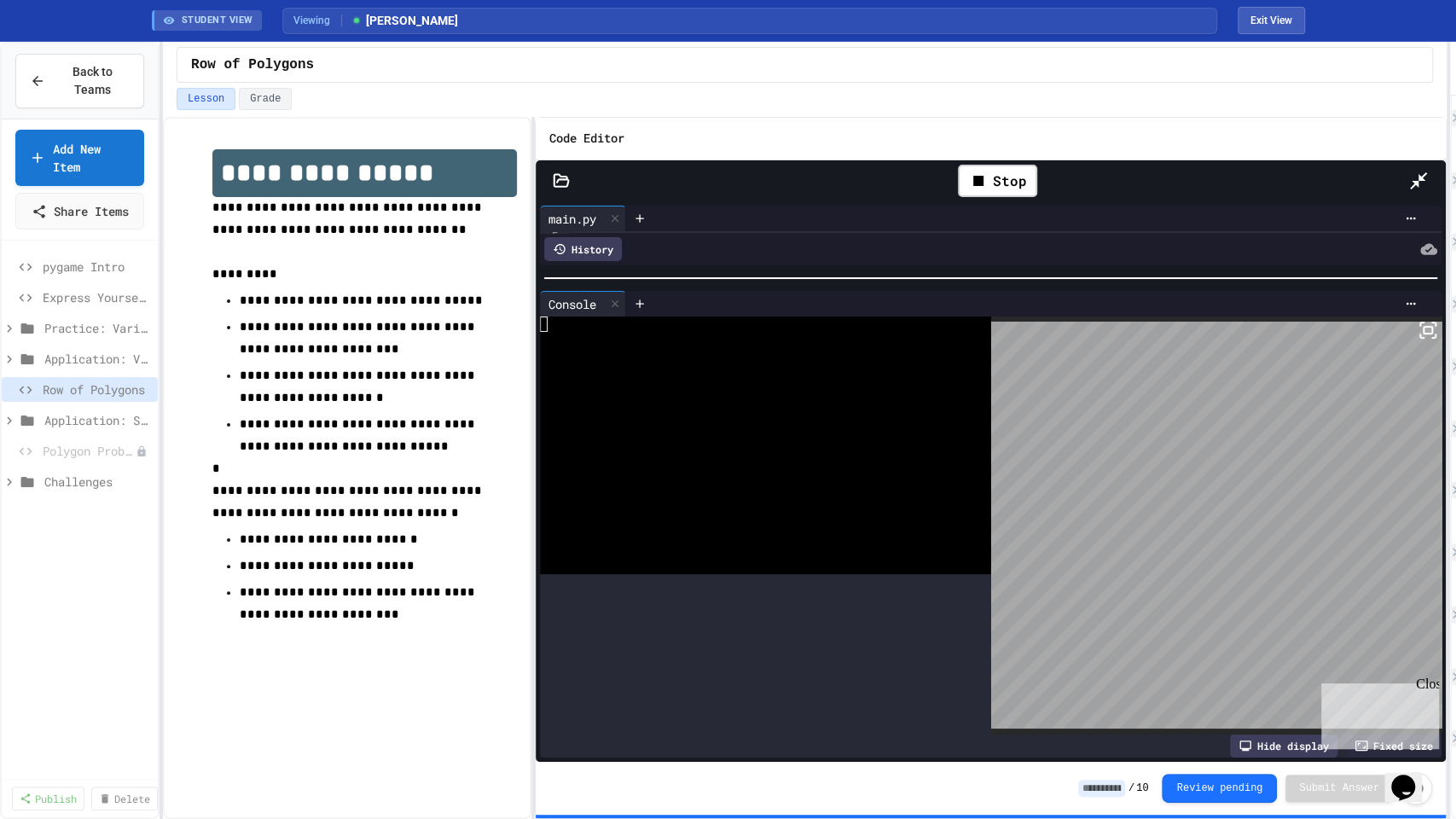
scroll to position [546, 0]
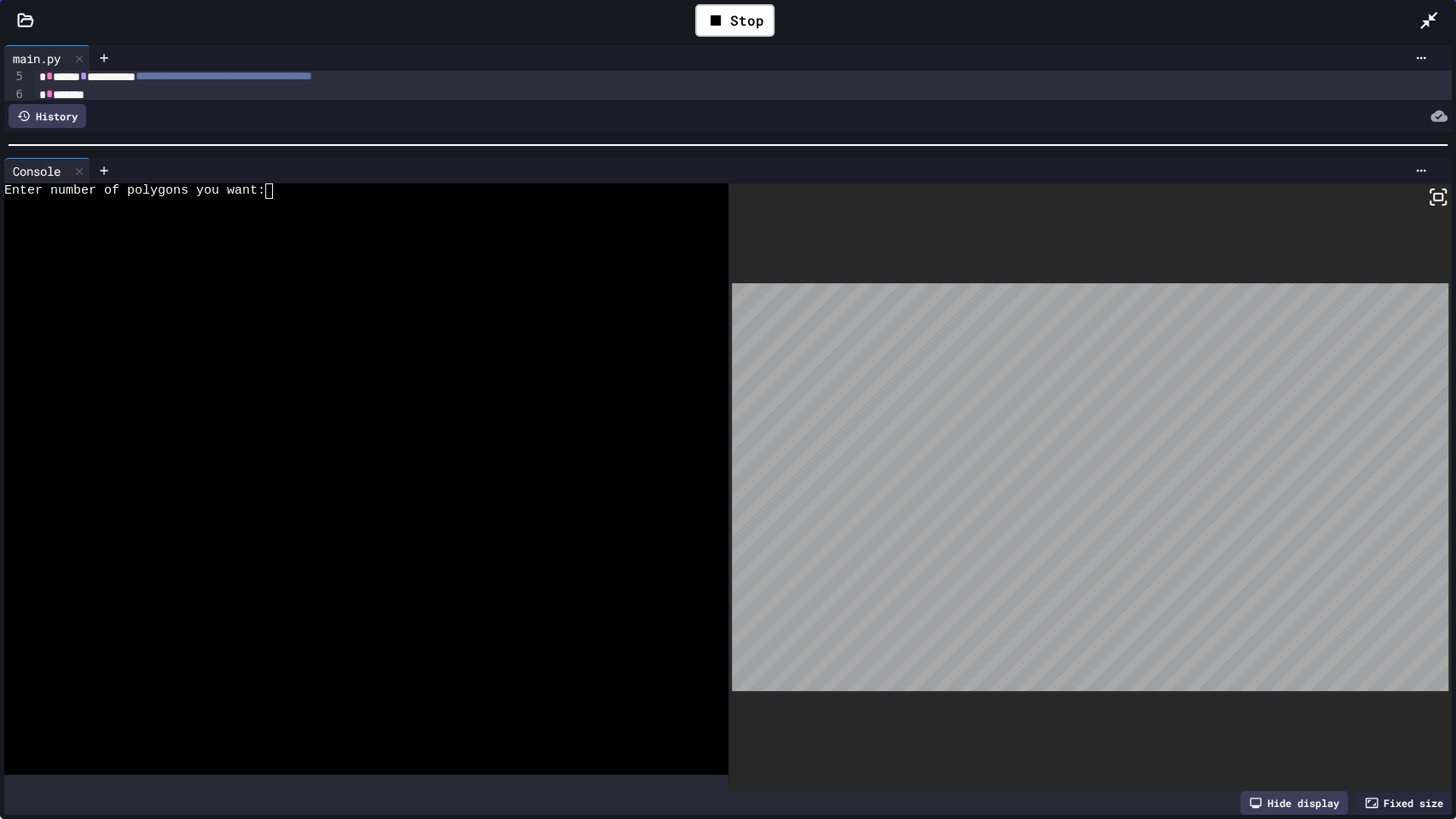
click at [344, 244] on div at bounding box center [353, 252] width 698 height 16
click at [723, 7] on div "Stop" at bounding box center [735, 20] width 80 height 33
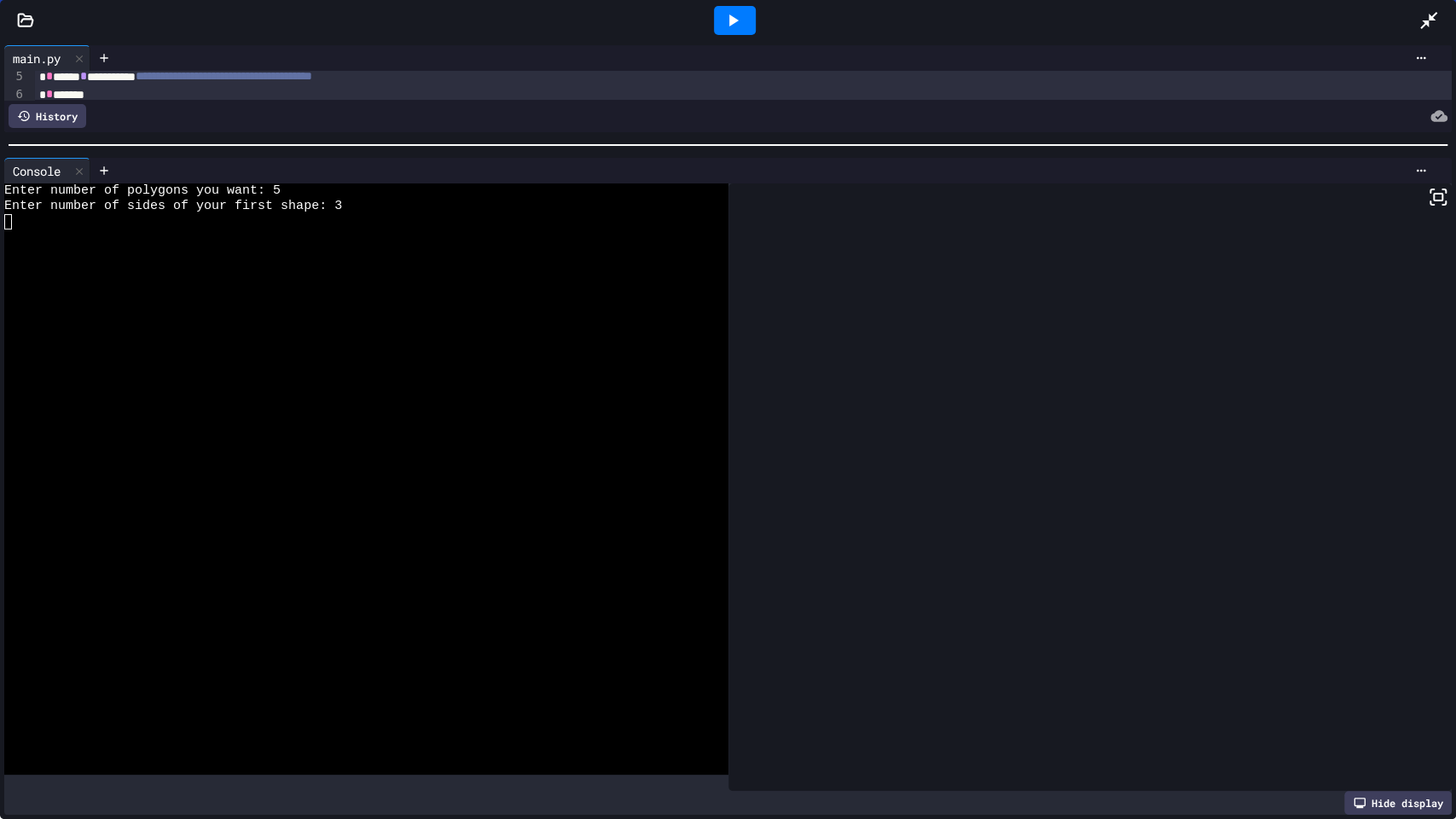
click at [736, 10] on icon at bounding box center [733, 20] width 21 height 21
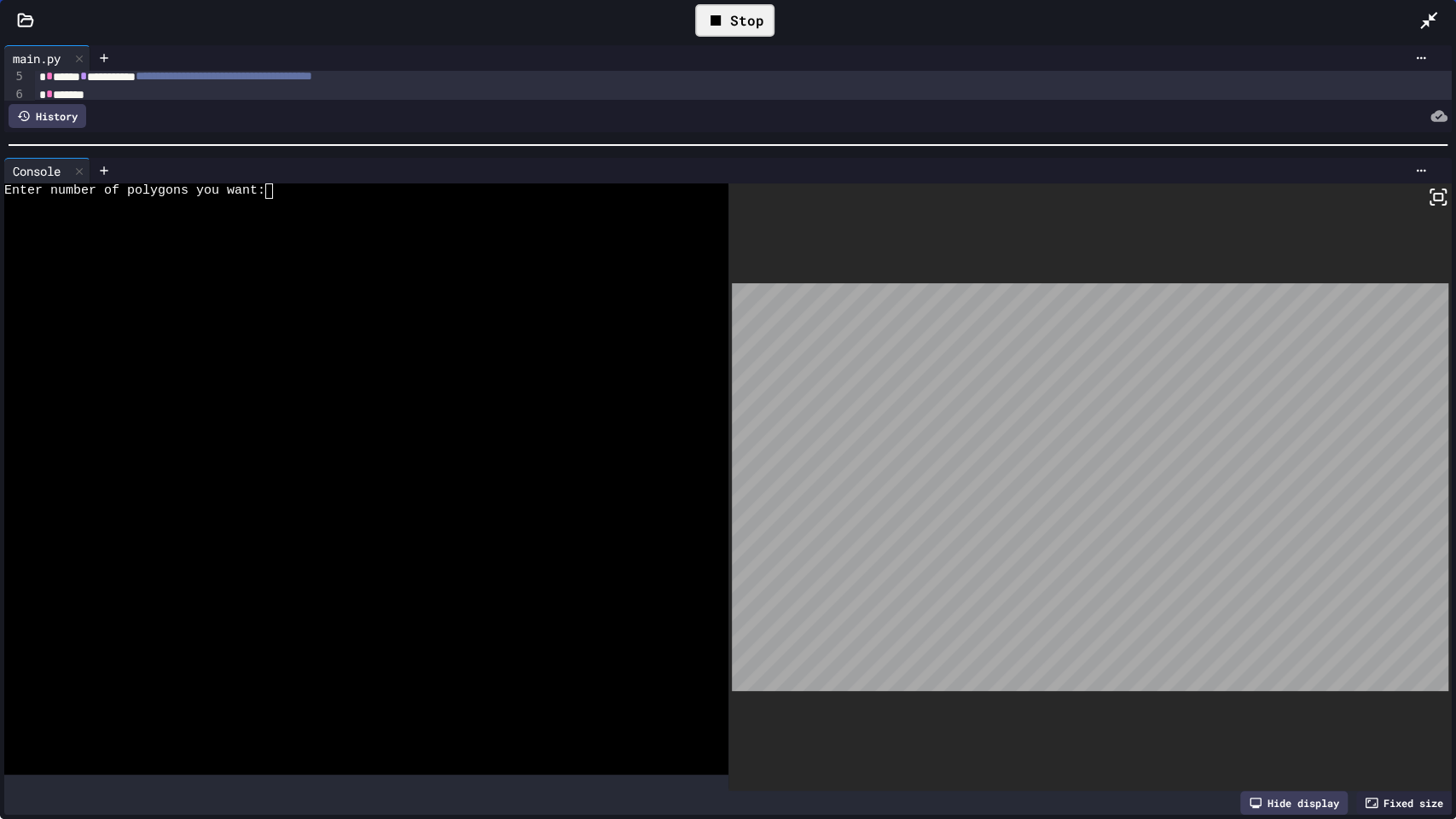
click at [354, 199] on div at bounding box center [353, 207] width 698 height 16
click at [738, 19] on div "Stop" at bounding box center [735, 20] width 80 height 33
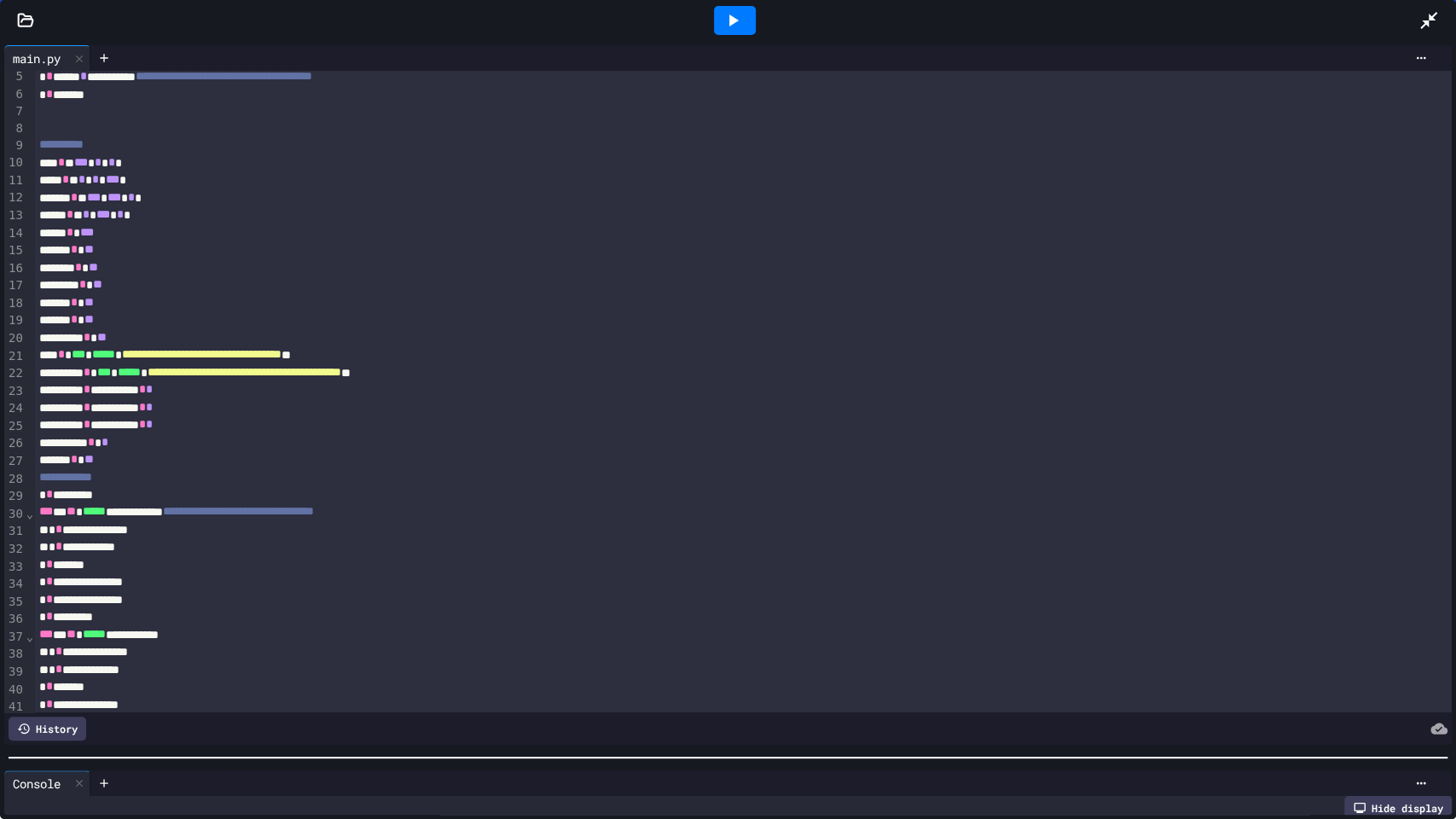
scroll to position [30, 0]
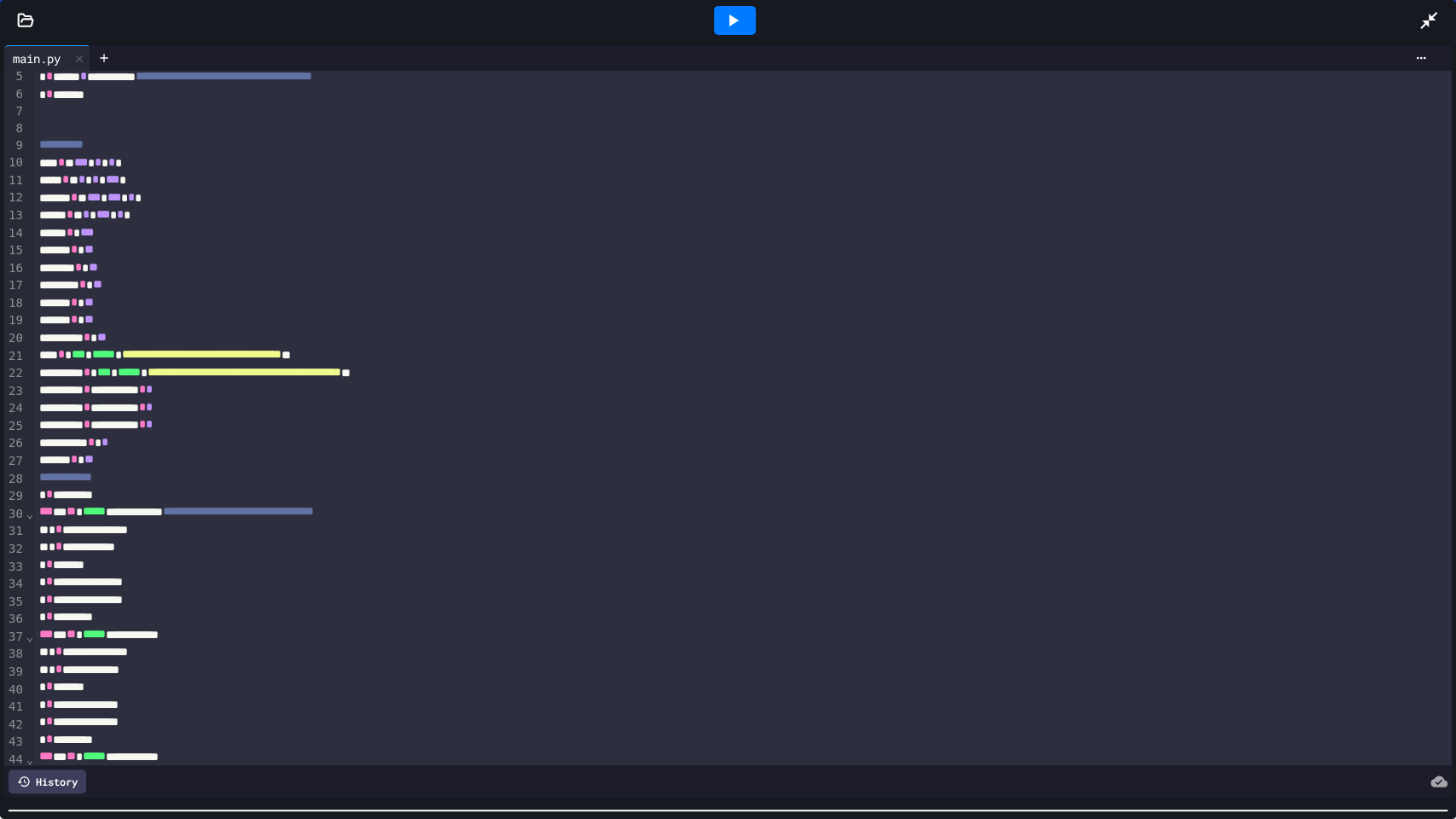
click at [758, 658] on div "**********" at bounding box center [728, 431] width 1456 height 779
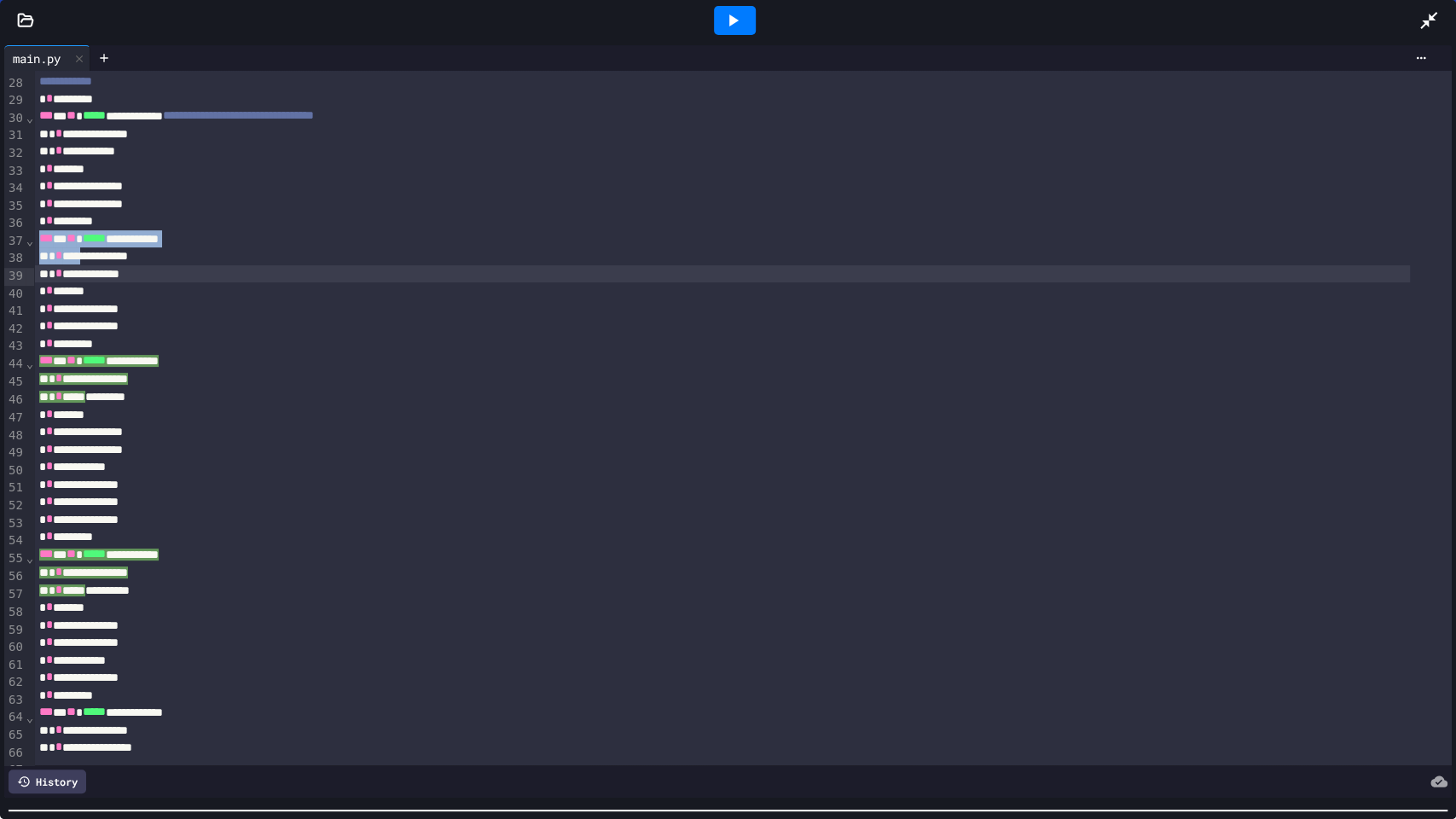
scroll to position [472, 0]
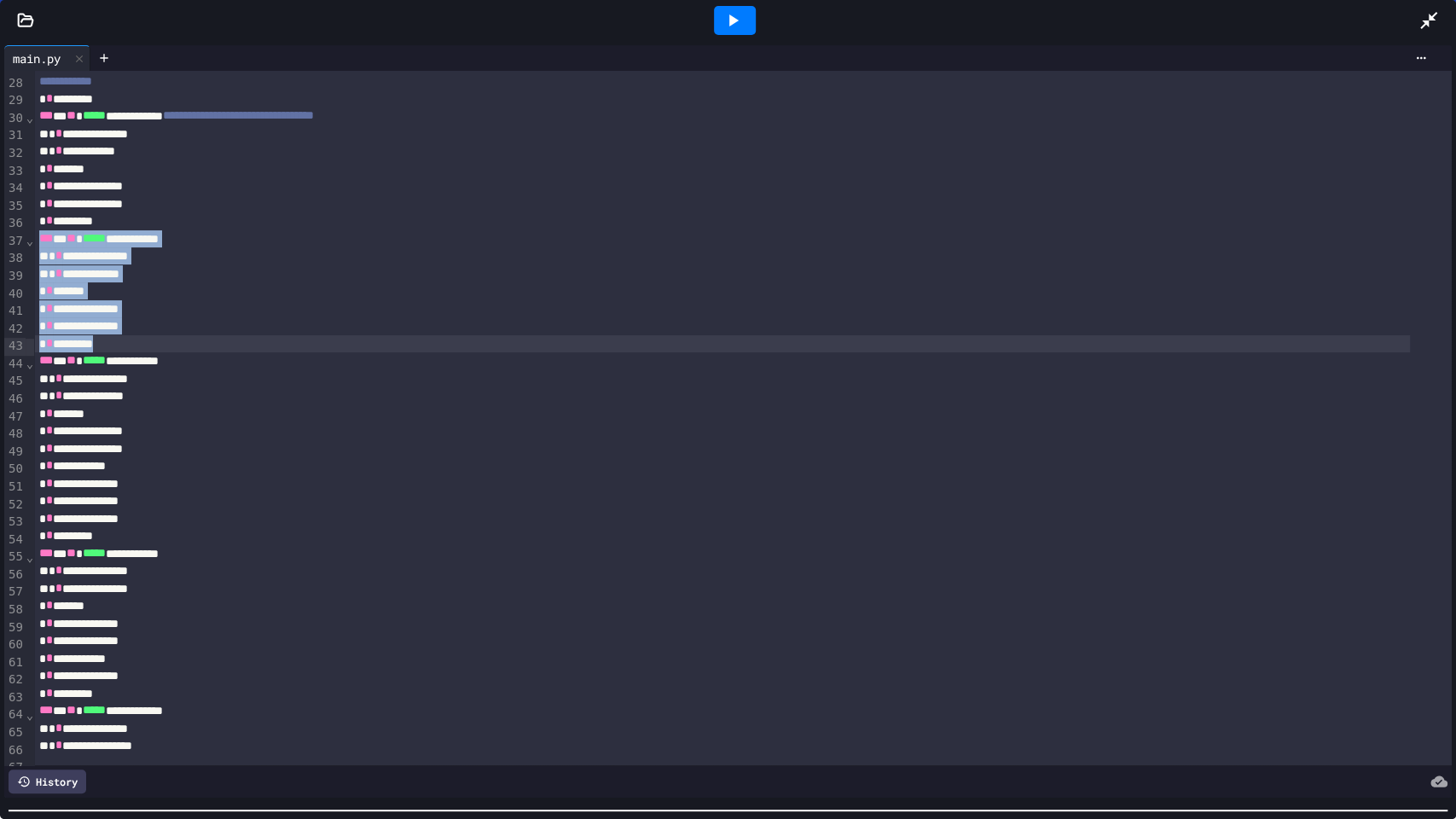
drag, startPoint x: 34, startPoint y: 233, endPoint x: 154, endPoint y: 341, distance: 161.4
click at [154, 341] on div "**********" at bounding box center [744, 213] width 1419 height 1228
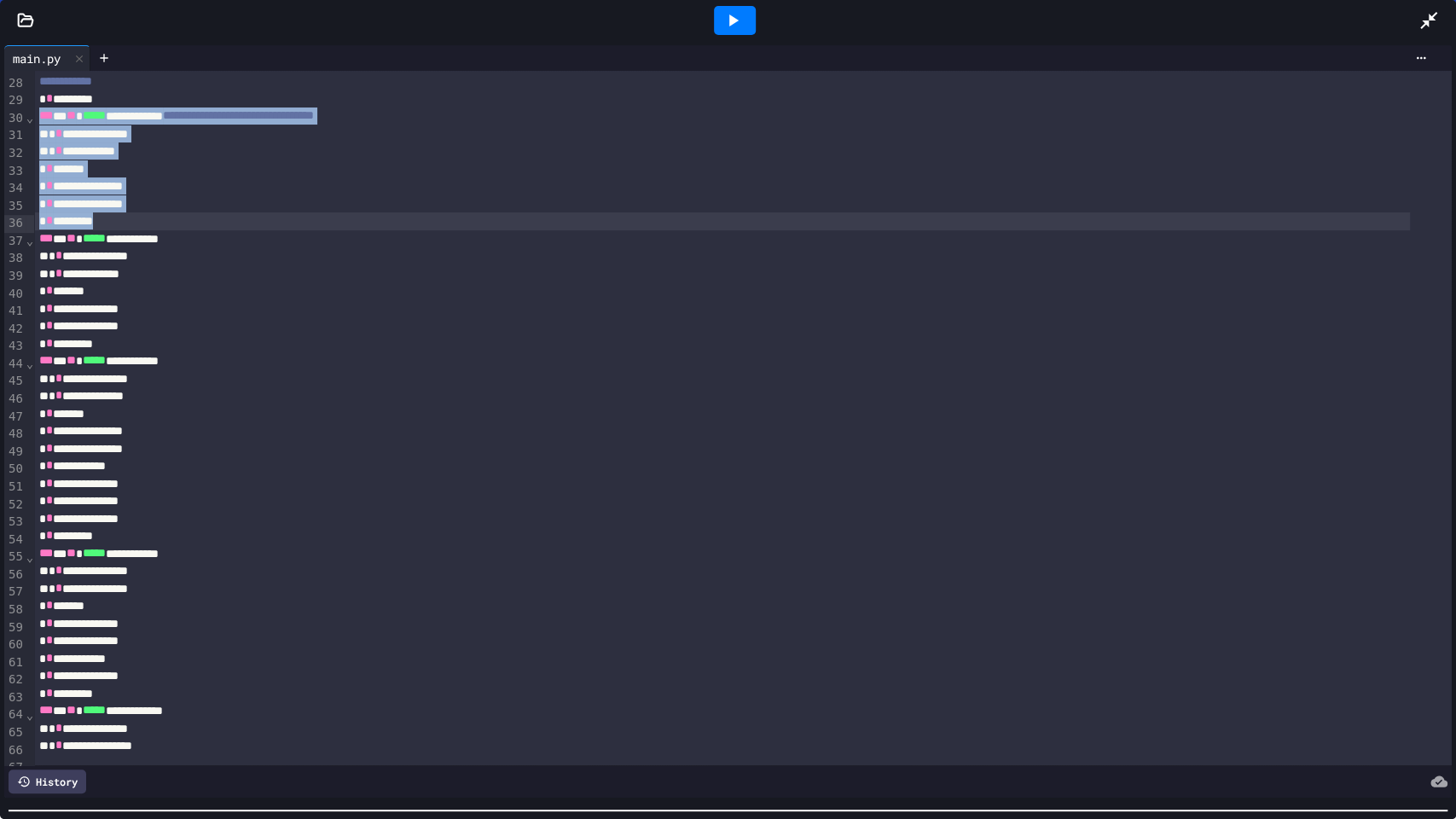
drag, startPoint x: 40, startPoint y: 119, endPoint x: 134, endPoint y: 223, distance: 140.2
click at [134, 223] on div "**********" at bounding box center [744, 213] width 1419 height 1228
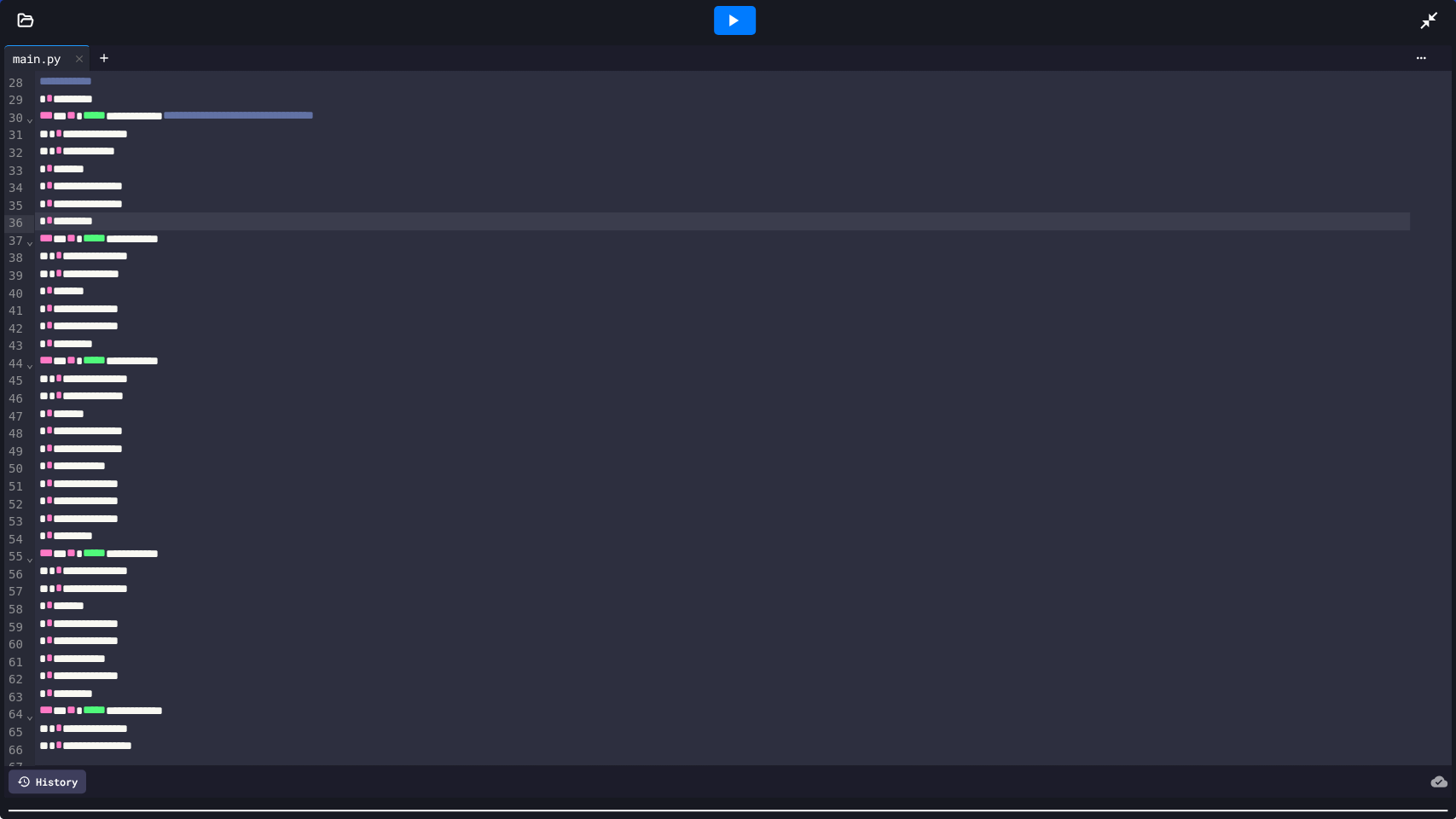
click at [207, 226] on div "* * *********" at bounding box center [722, 222] width 1376 height 18
click at [1434, 27] on icon at bounding box center [1428, 20] width 21 height 21
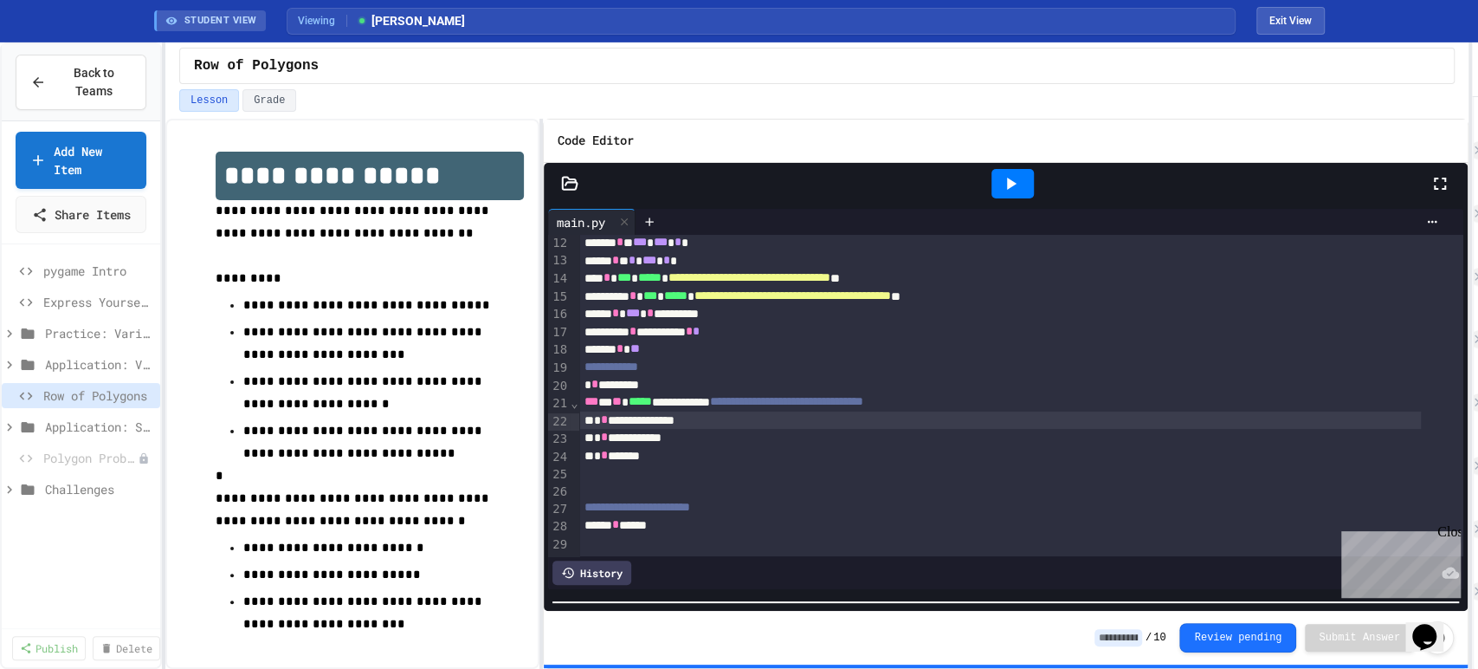
scroll to position [191, 0]
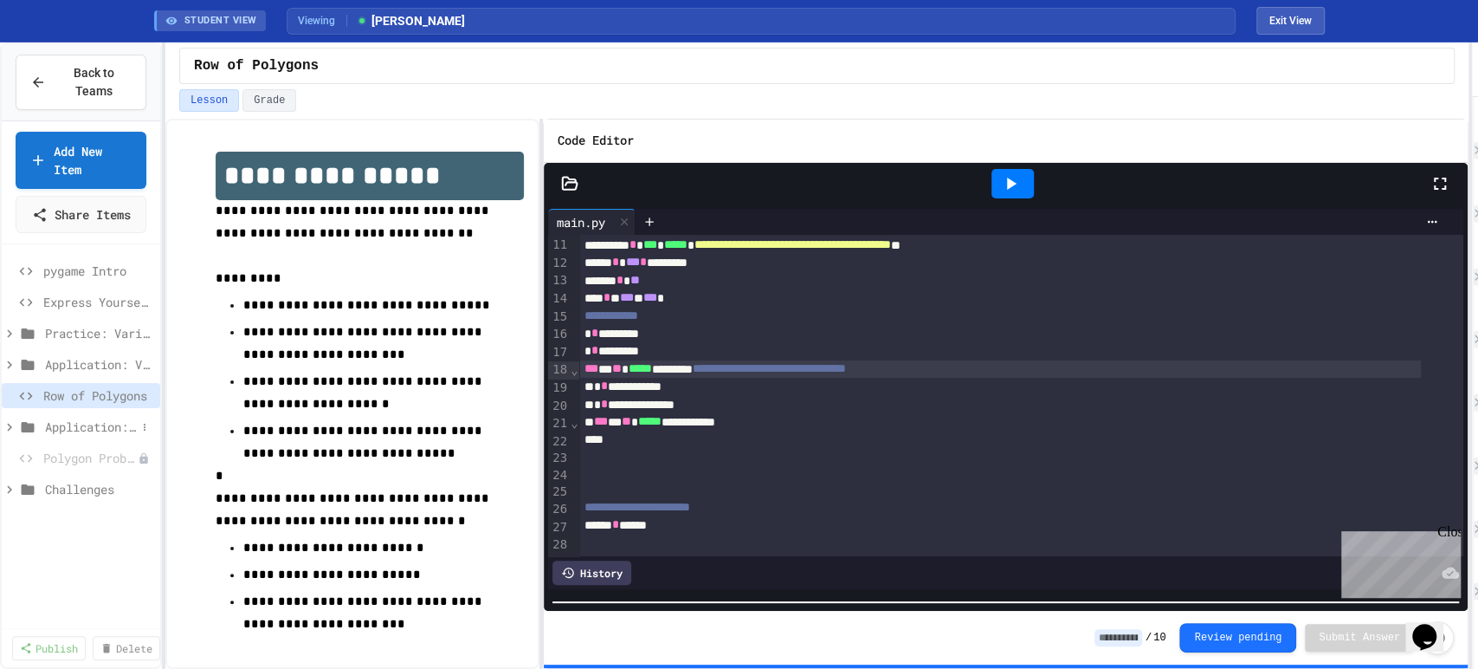
click at [75, 436] on span "Application: Strings, Inputs, Math" at bounding box center [90, 426] width 91 height 18
click at [82, 463] on span "Math Expression Debugger" at bounding box center [95, 454] width 82 height 18
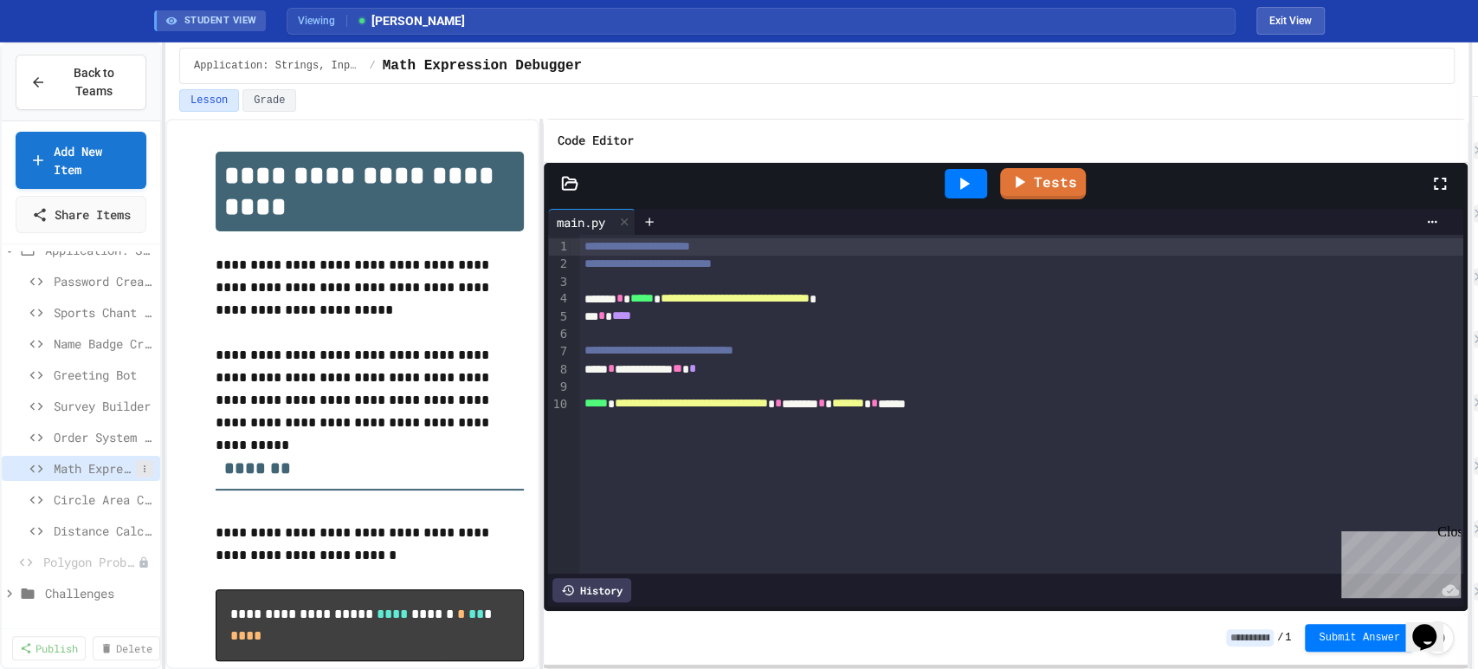
click at [139, 474] on icon at bounding box center [144, 468] width 10 height 10
drag, startPoint x: 214, startPoint y: 276, endPoint x: 208, endPoint y: 291, distance: 15.9
click at [215, 275] on div at bounding box center [739, 334] width 1478 height 669
click at [87, 508] on span "Circle Area Calculator" at bounding box center [95, 499] width 82 height 18
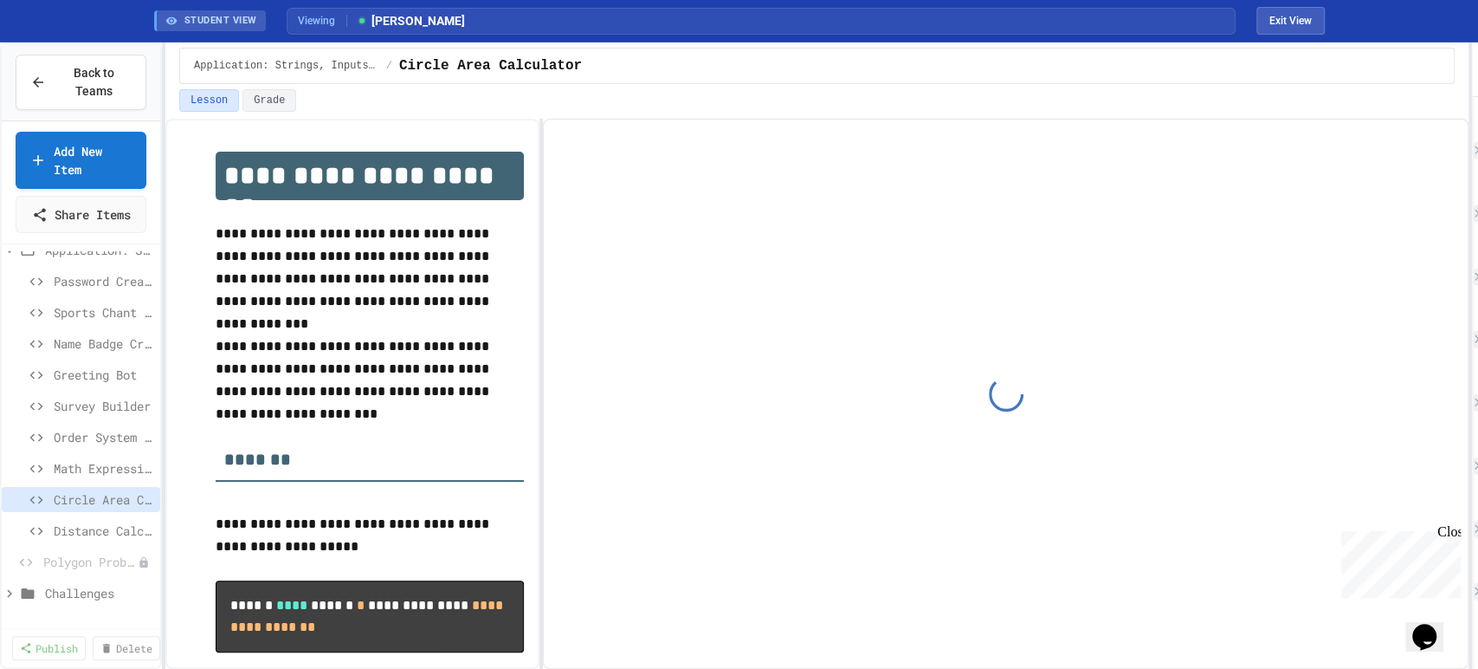
click at [0, 0] on icon at bounding box center [0, 0] width 0 height 0
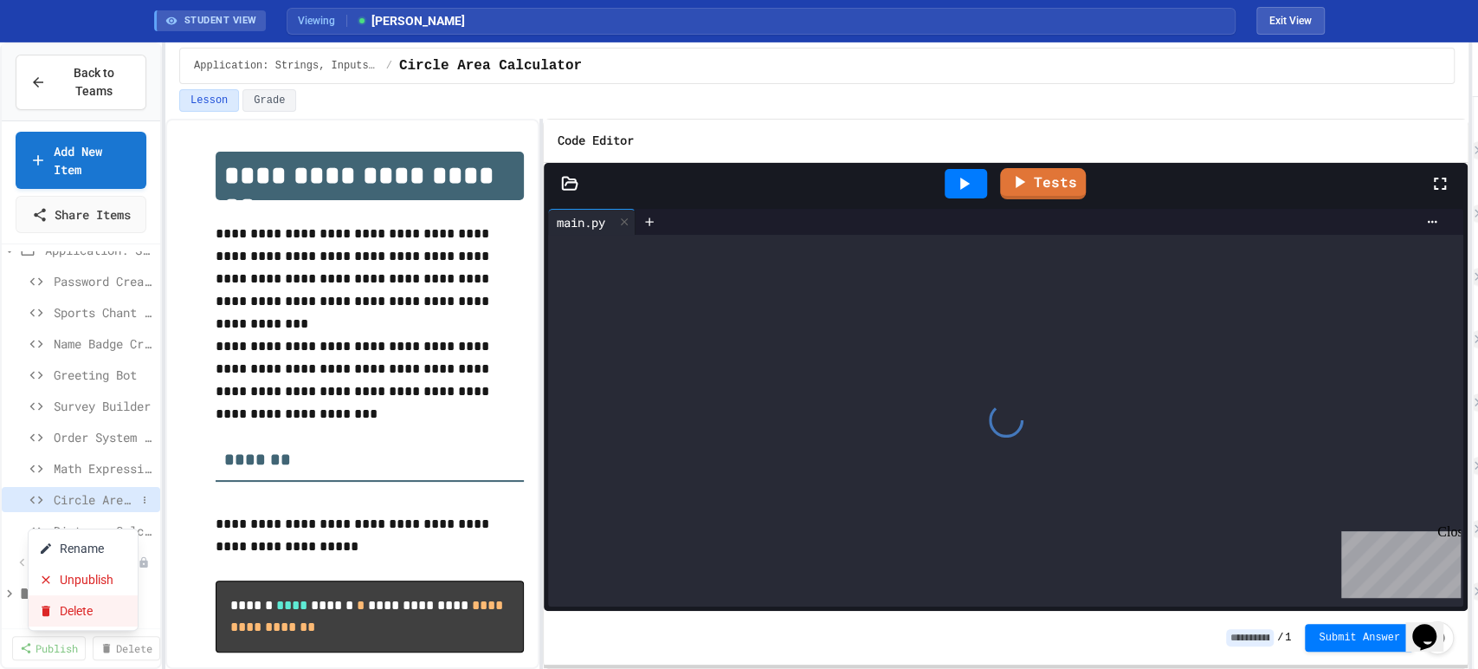
click at [79, 612] on button "Delete" at bounding box center [83, 610] width 109 height 31
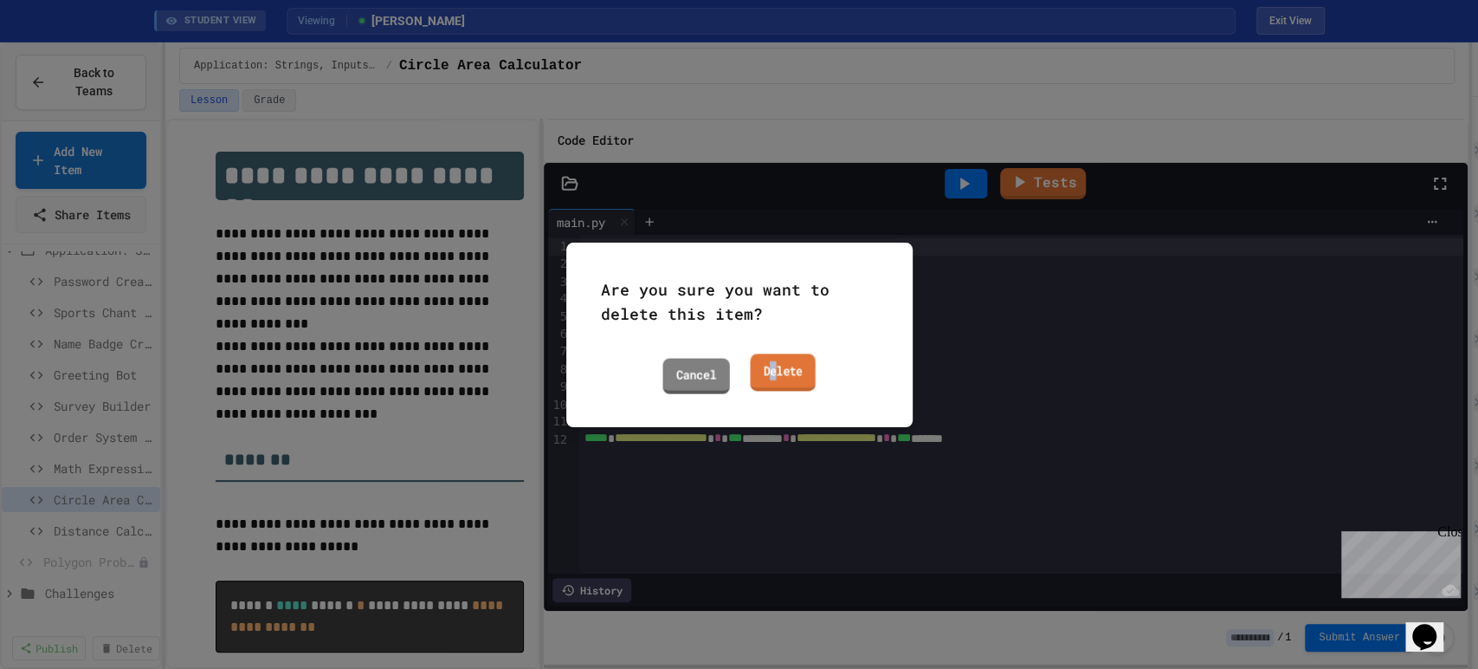
click at [774, 359] on link "Delete" at bounding box center [782, 371] width 65 height 37
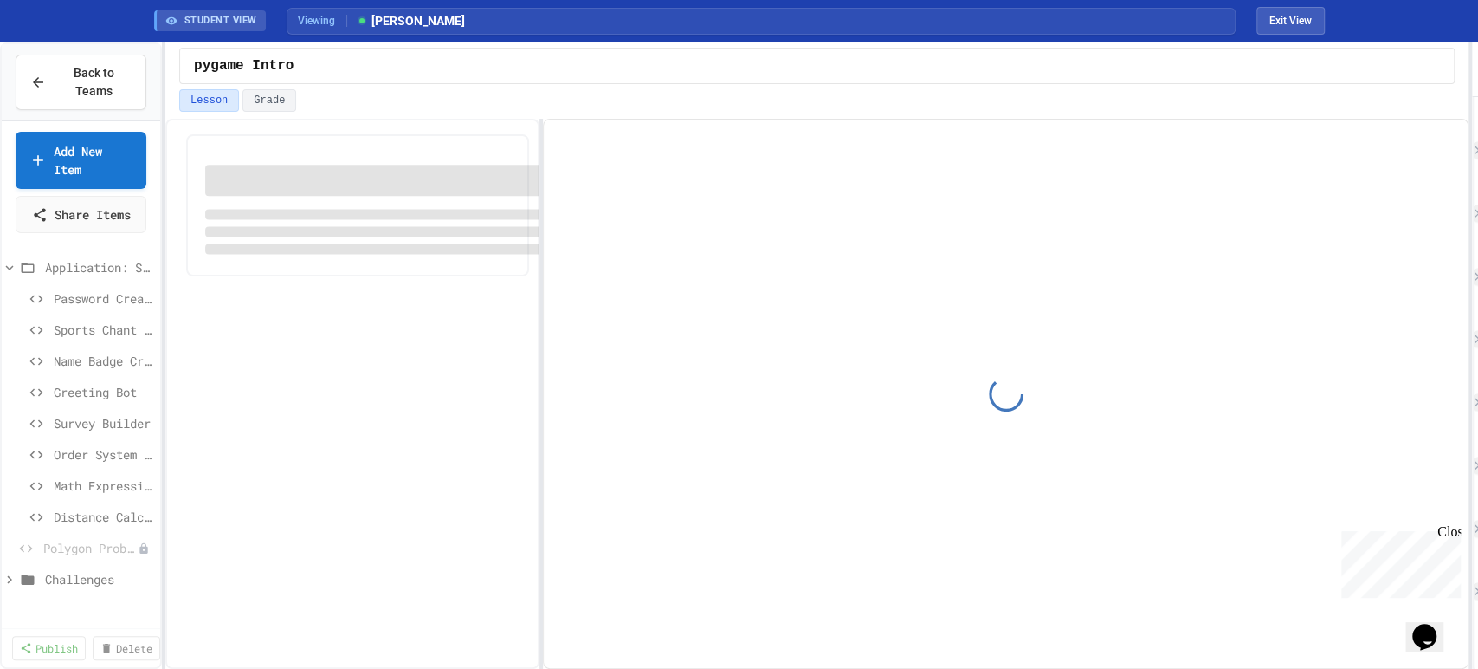
scroll to position [159, 0]
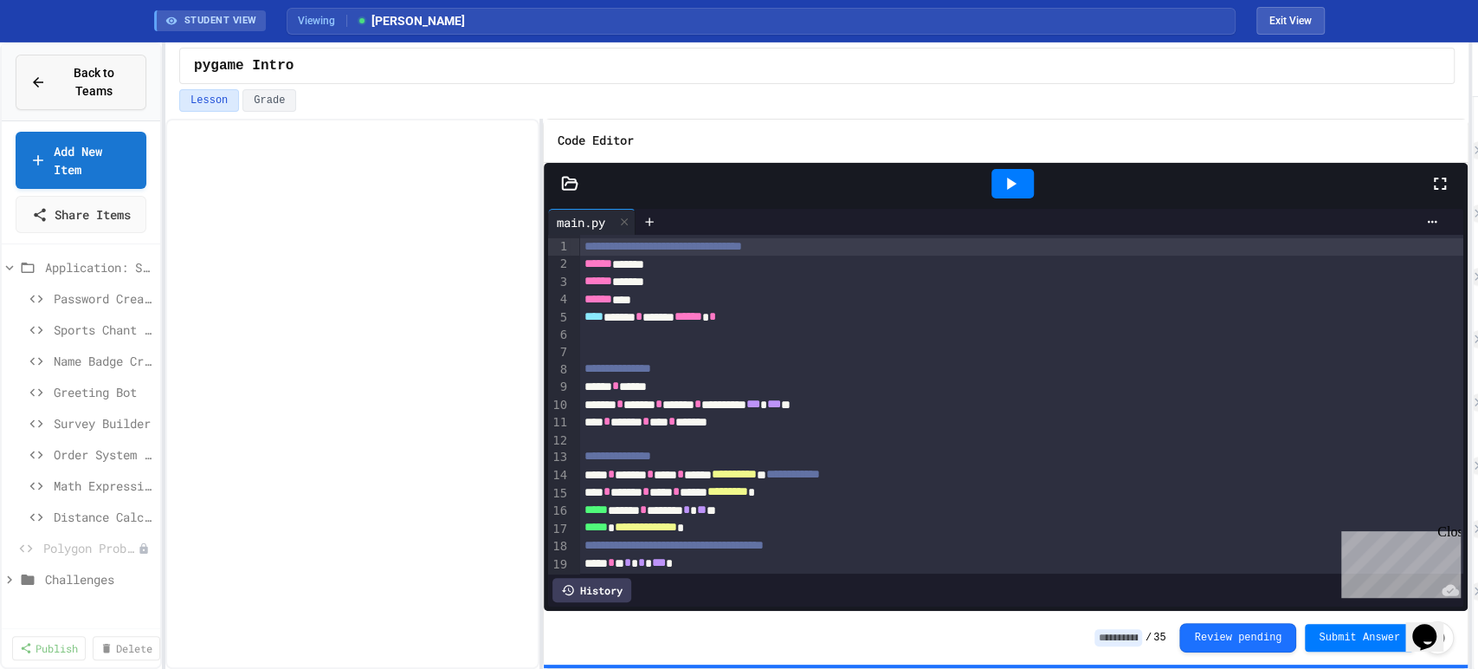
click at [77, 100] on button "Back to Teams" at bounding box center [81, 82] width 131 height 55
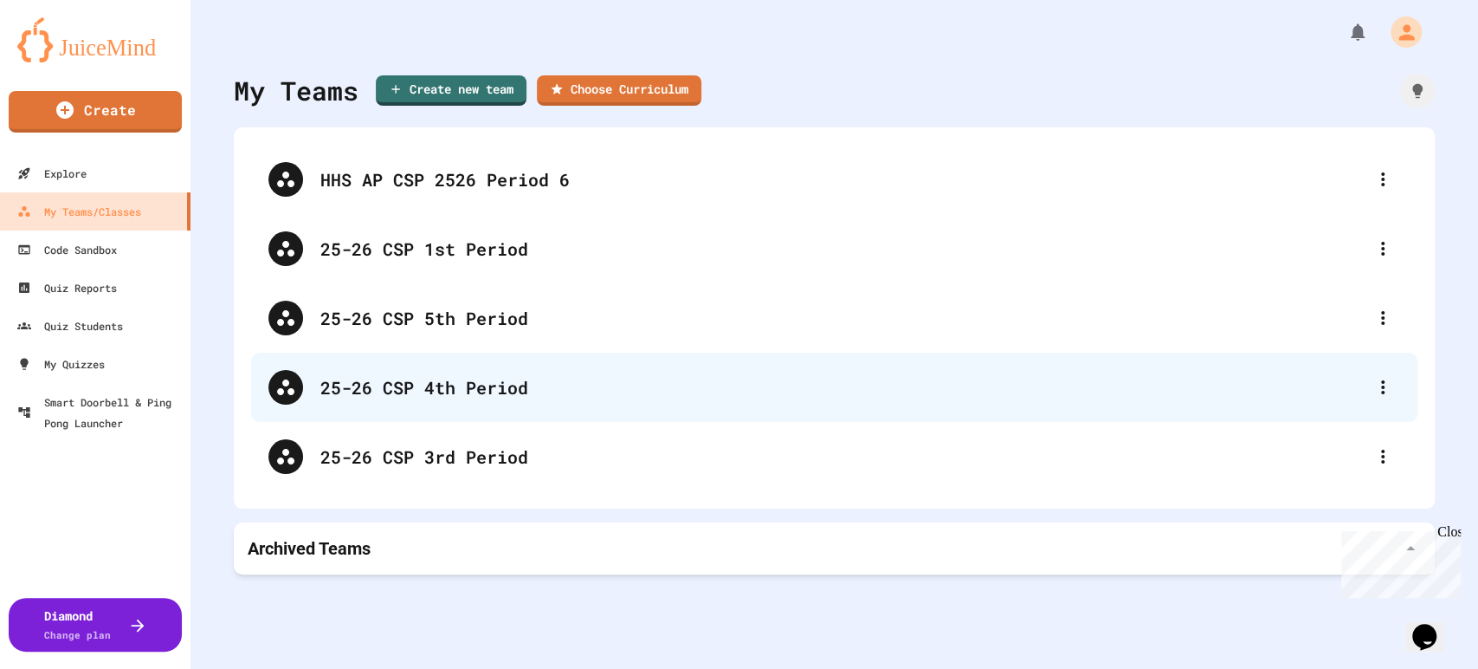
click at [547, 386] on div "25-26 CSP 4th Period" at bounding box center [842, 387] width 1045 height 26
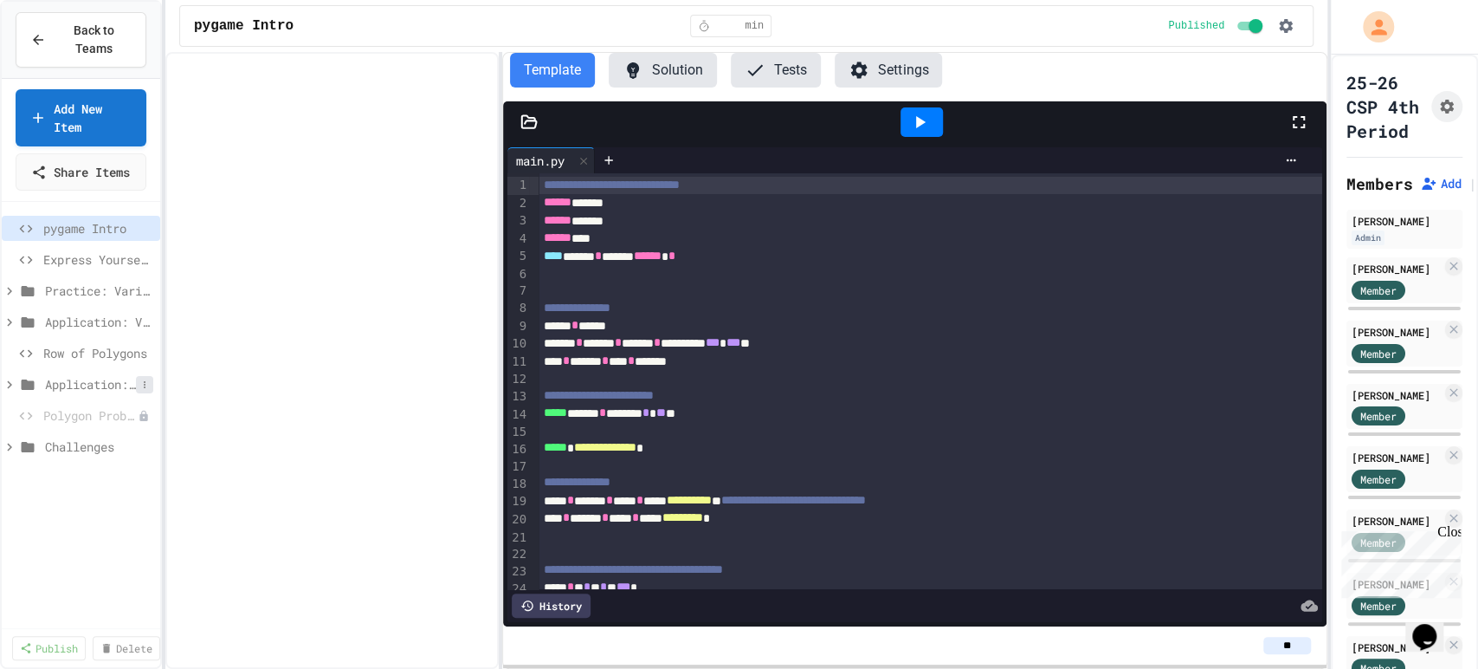
click at [143, 390] on icon at bounding box center [144, 384] width 10 height 10
click at [110, 492] on button "Publish All (9)" at bounding box center [100, 496] width 115 height 31
click at [108, 393] on span "Application: Strings, Inputs, Math" at bounding box center [90, 384] width 91 height 18
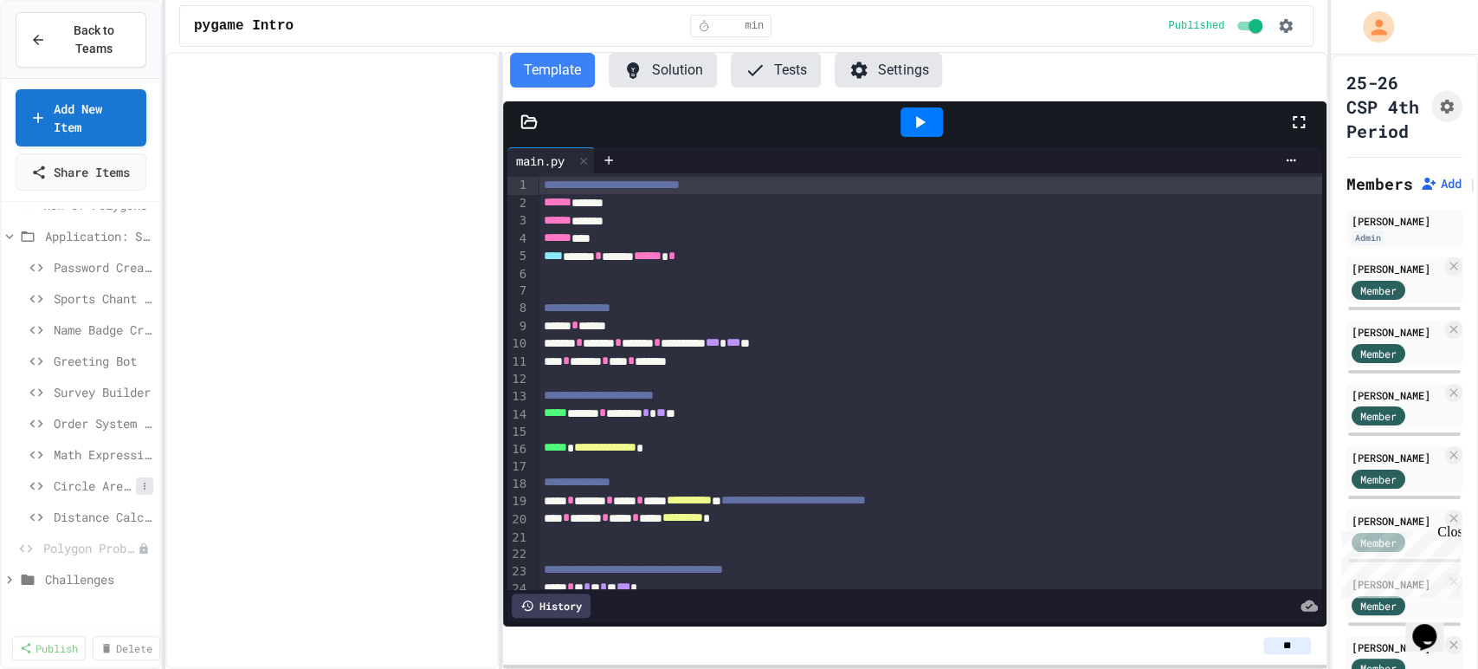
click at [139, 491] on icon at bounding box center [144, 486] width 10 height 10
click at [86, 598] on button "Delete" at bounding box center [83, 596] width 109 height 31
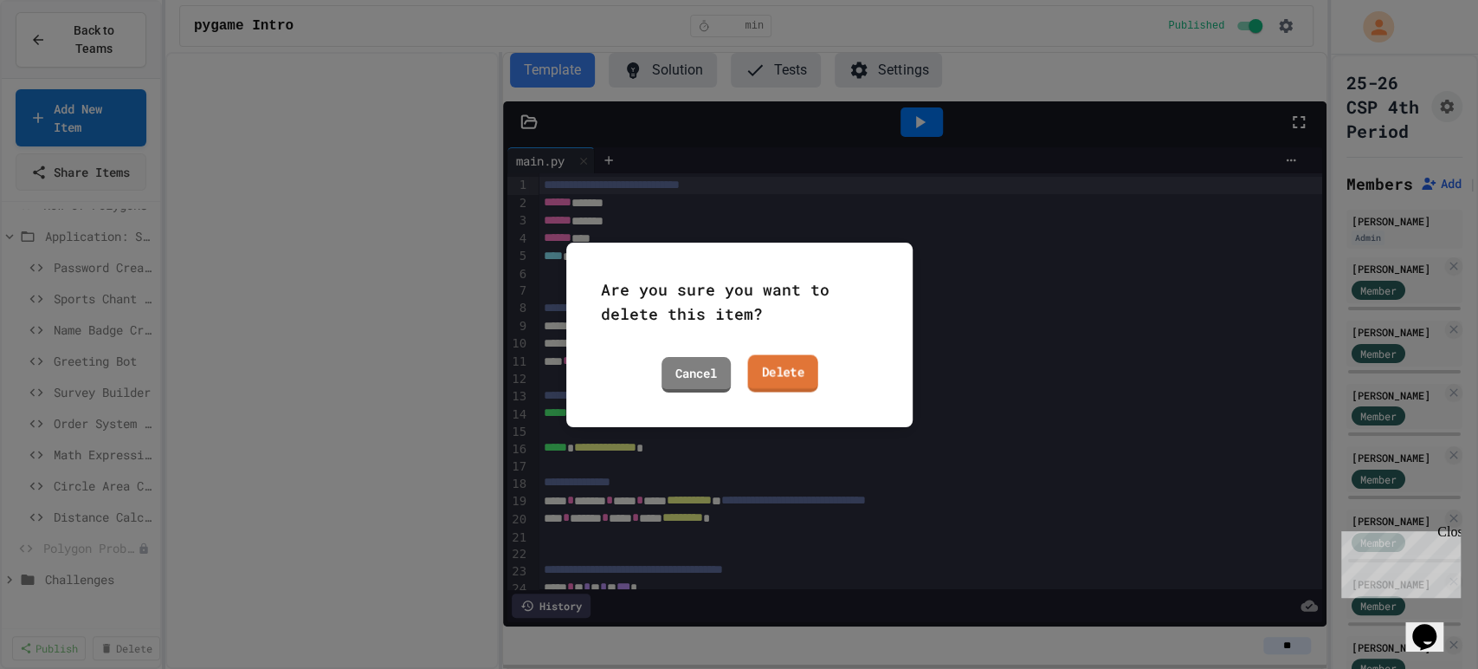
click at [769, 372] on link "Delete" at bounding box center [782, 372] width 70 height 37
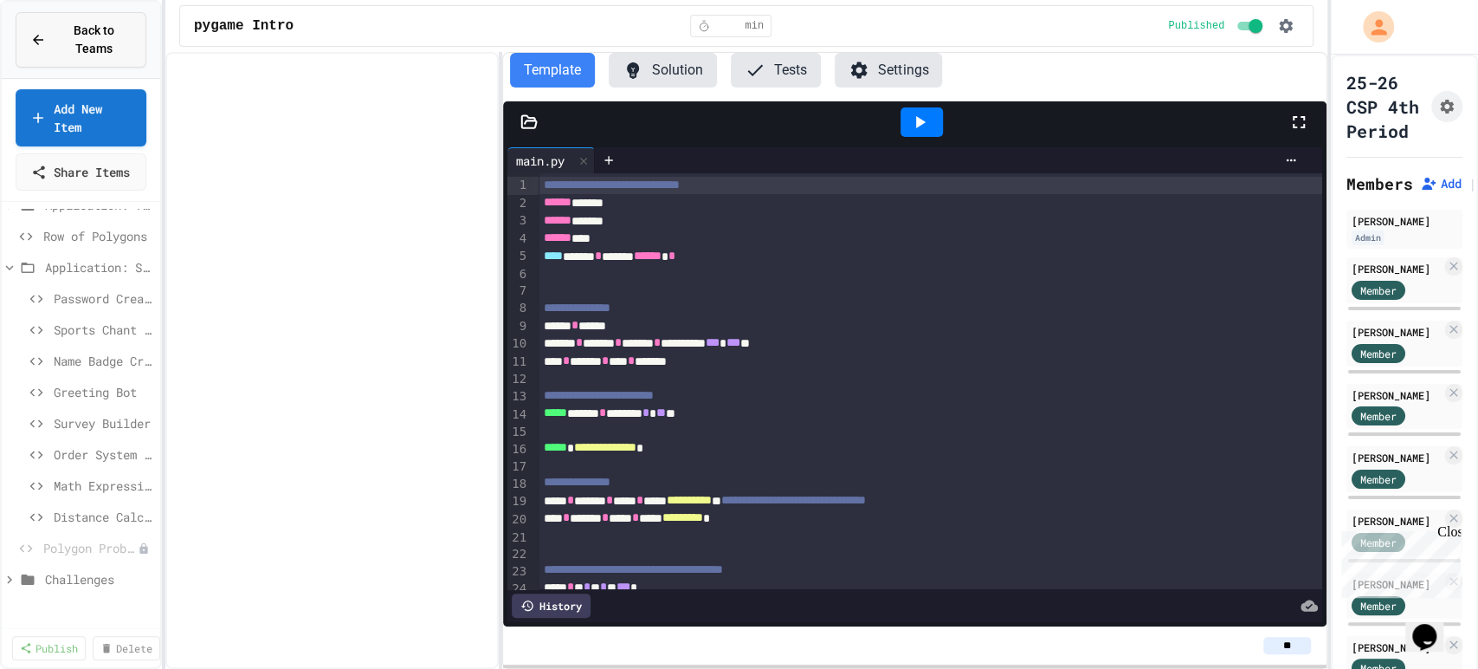
click at [88, 32] on span "Back to Teams" at bounding box center [93, 40] width 75 height 36
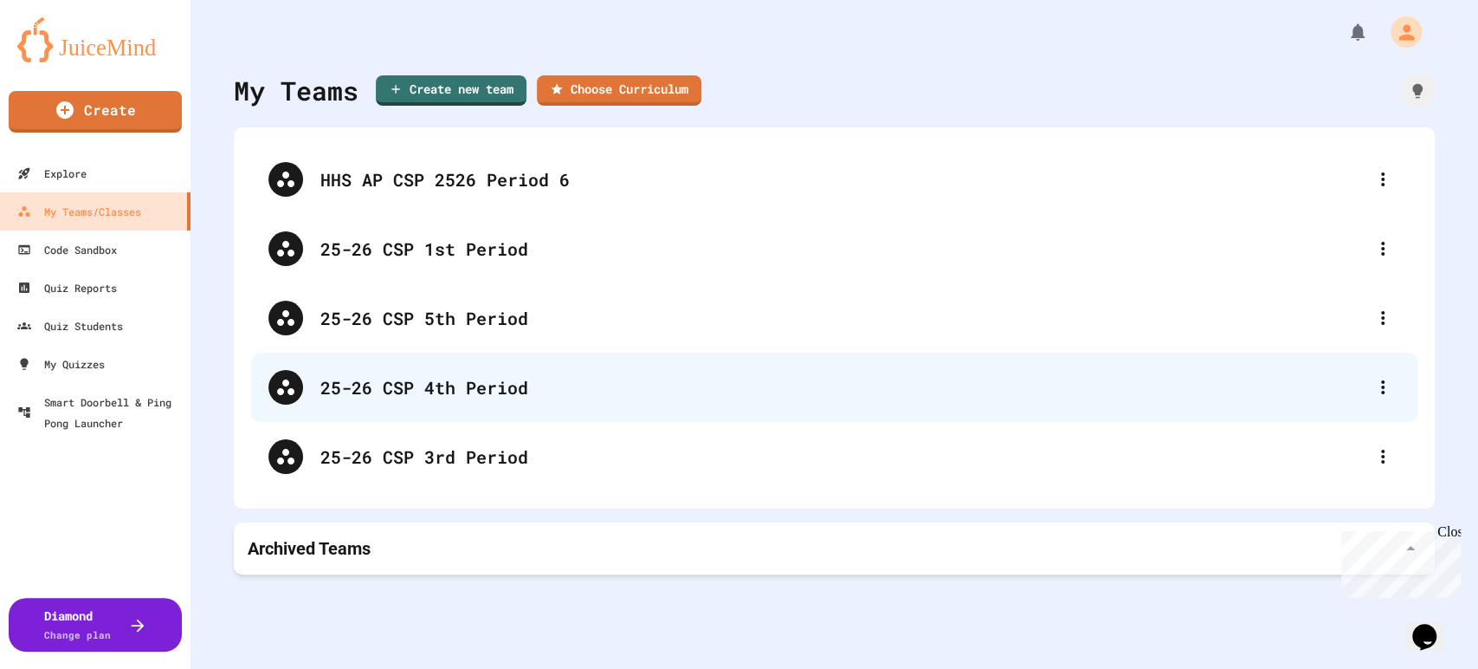
click at [603, 399] on div "25-26 CSP 4th Period" at bounding box center [842, 387] width 1045 height 26
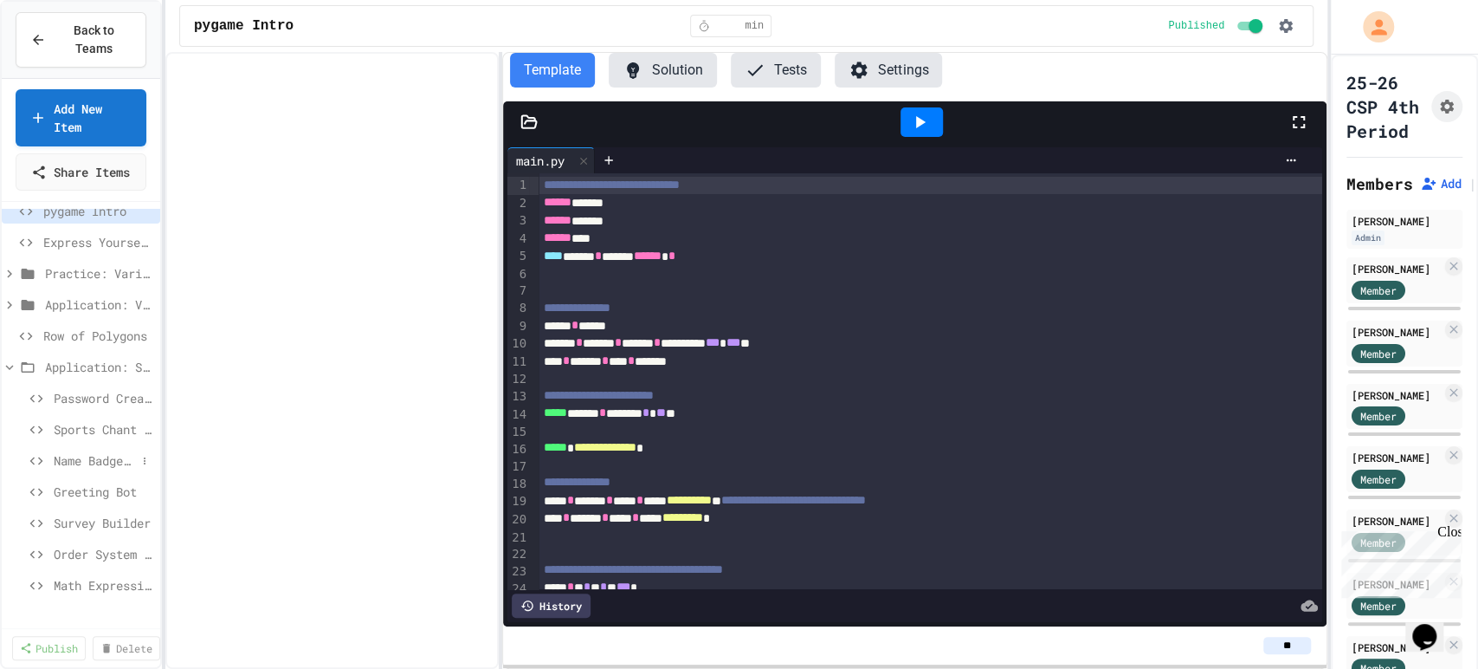
scroll to position [19, 0]
click at [74, 343] on span "Row of Polygons" at bounding box center [89, 334] width 93 height 18
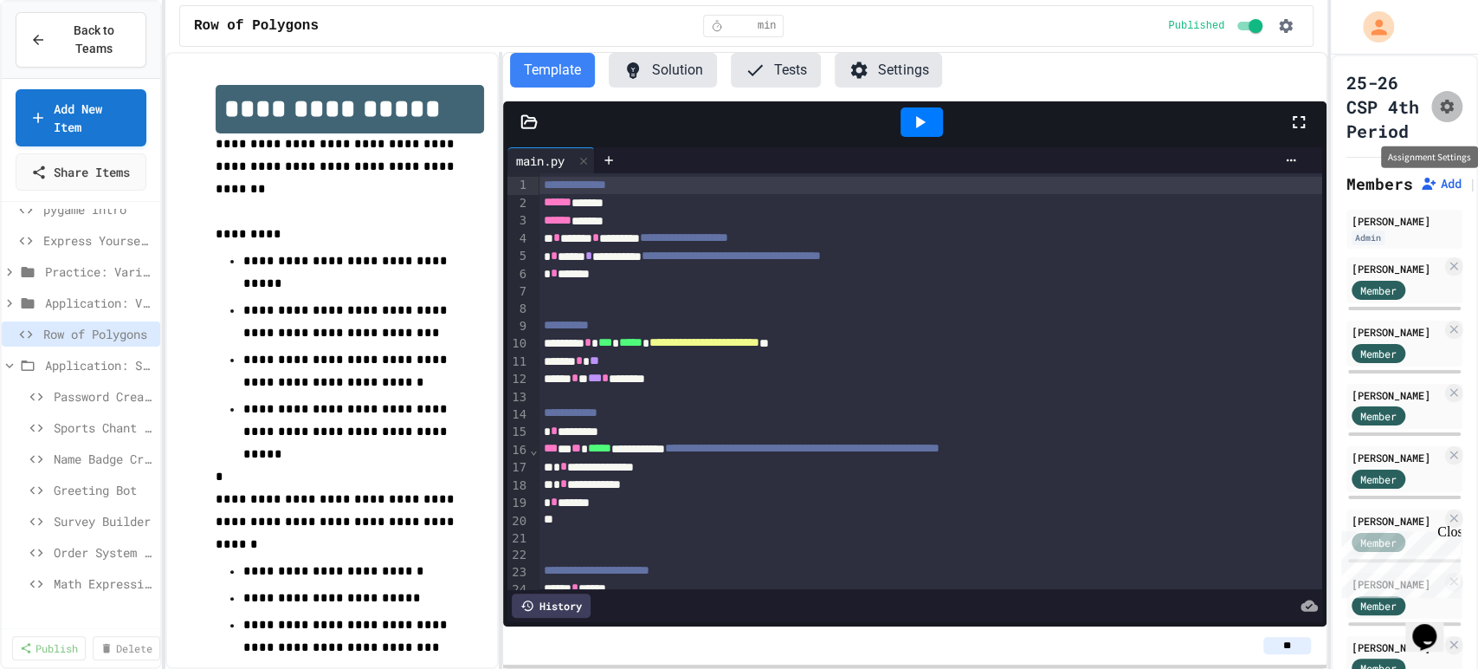
click at [1439, 115] on icon "Assignment Settings" at bounding box center [1447, 106] width 17 height 17
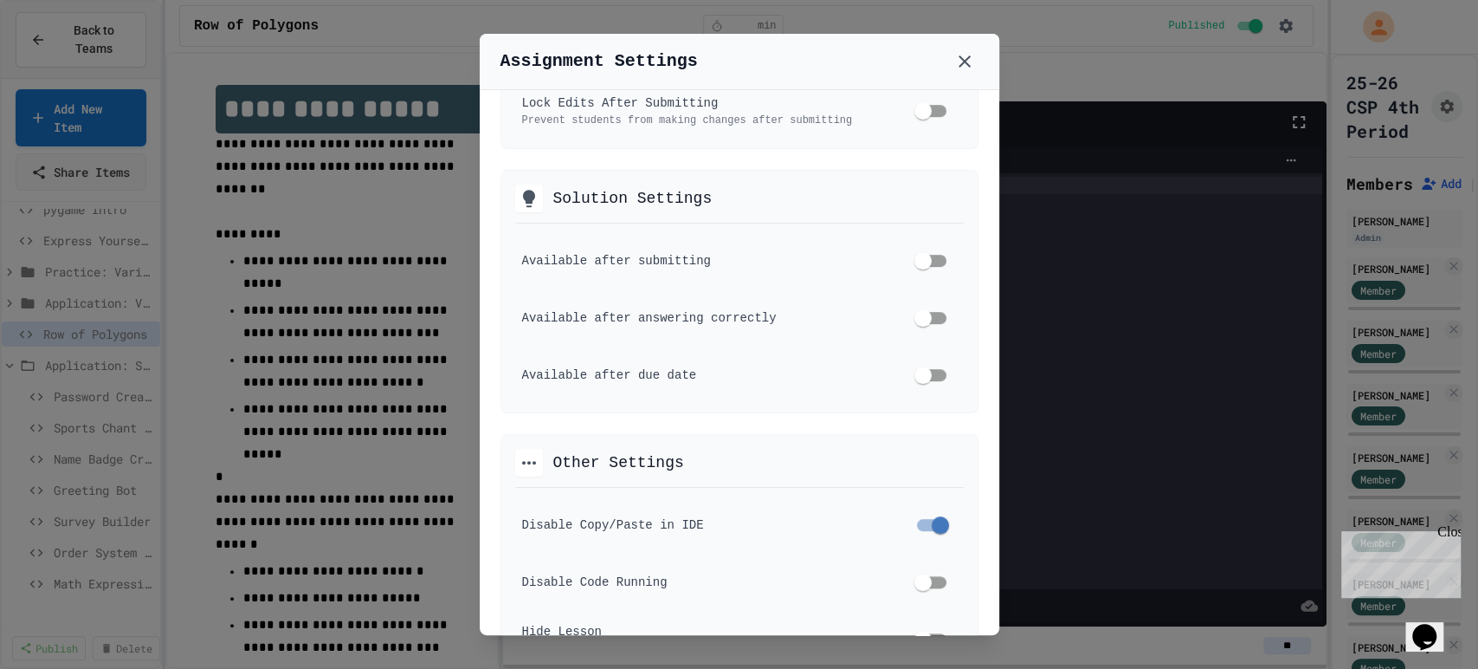
scroll to position [793, 0]
click at [1451, 651] on div at bounding box center [739, 334] width 1478 height 669
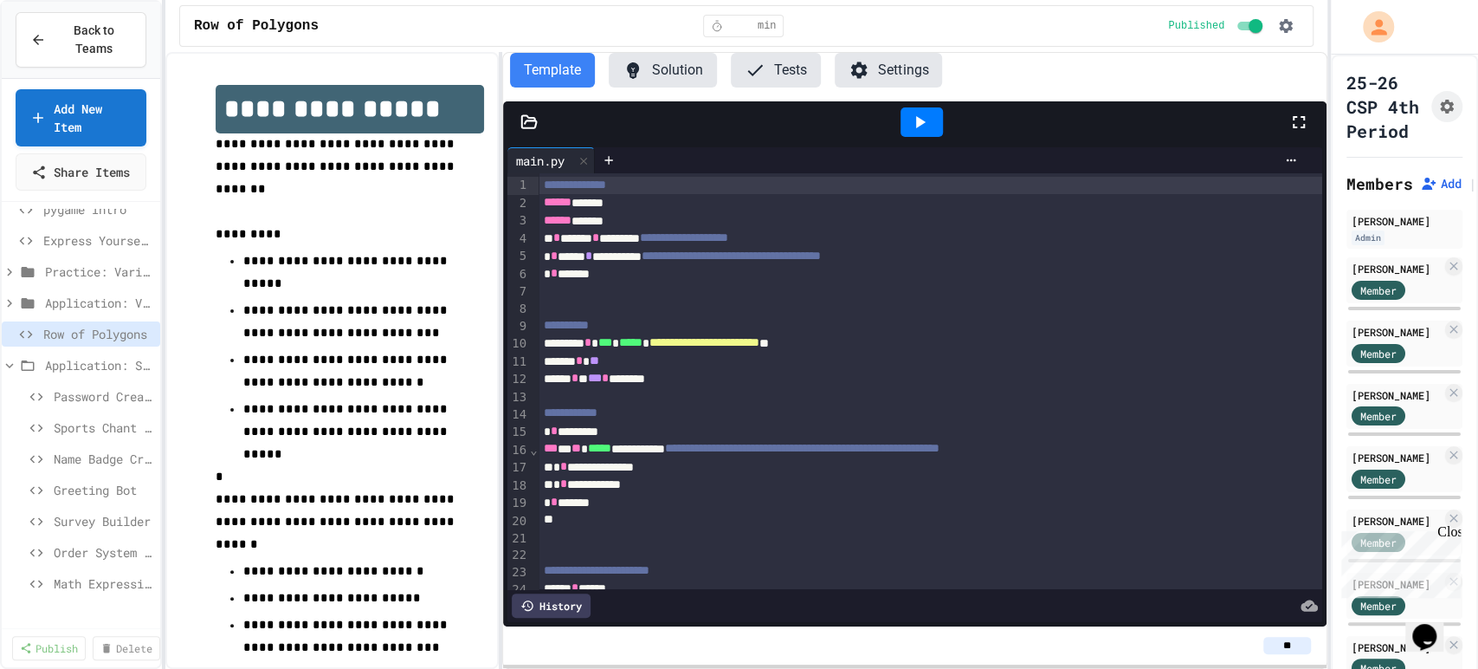
click at [651, 73] on button "Solution" at bounding box center [663, 70] width 108 height 35
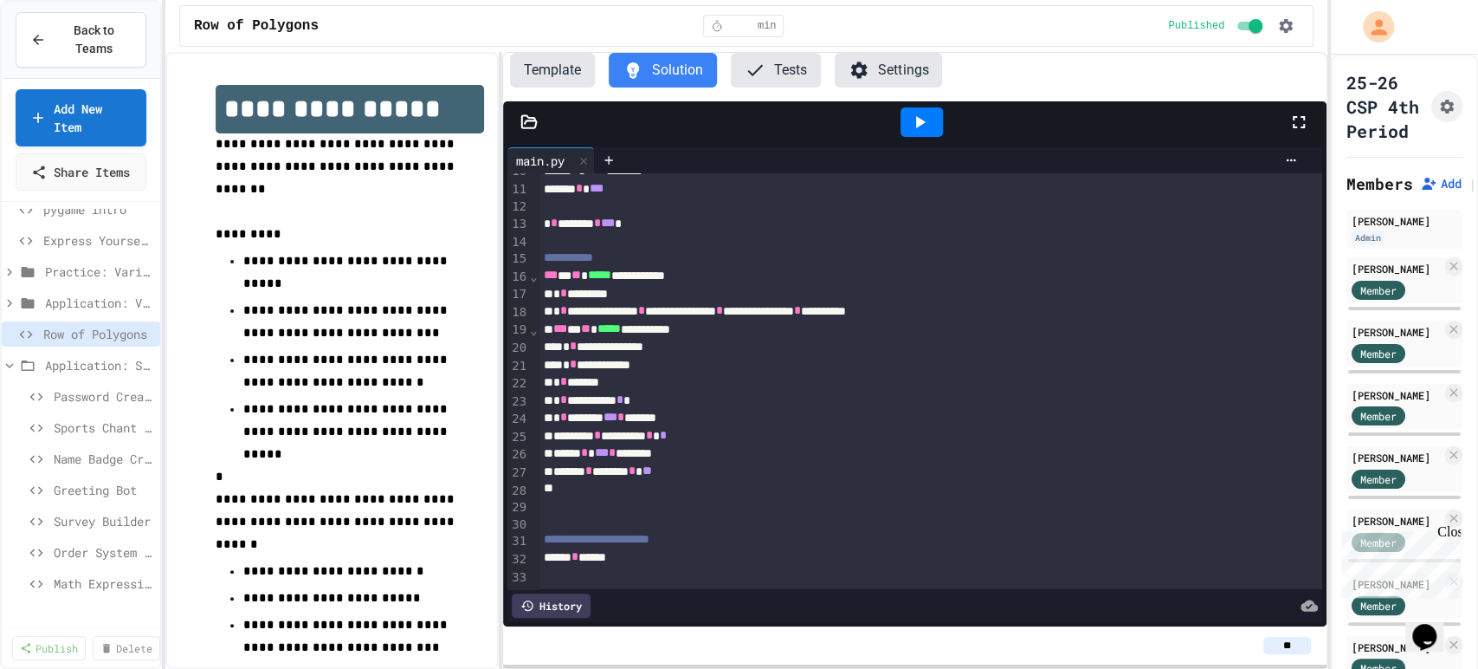
scroll to position [0, 0]
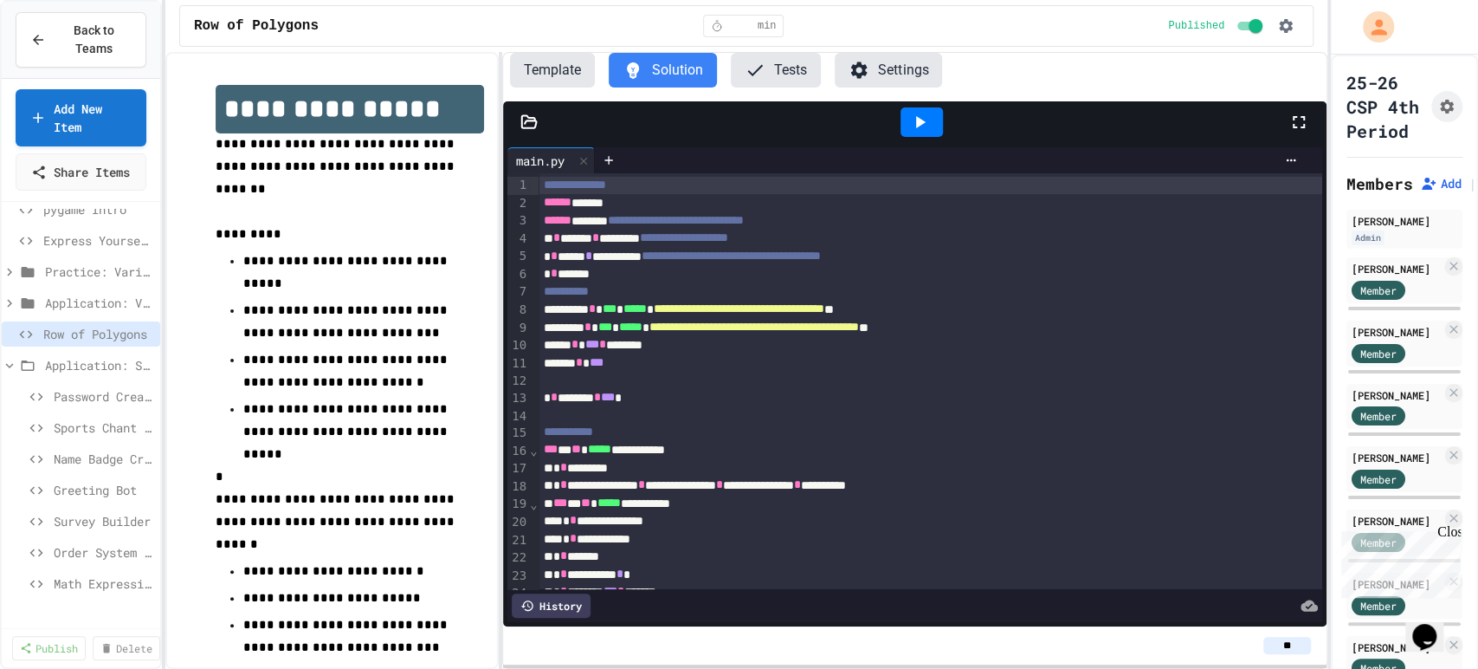
click at [549, 70] on button "Template" at bounding box center [552, 70] width 85 height 35
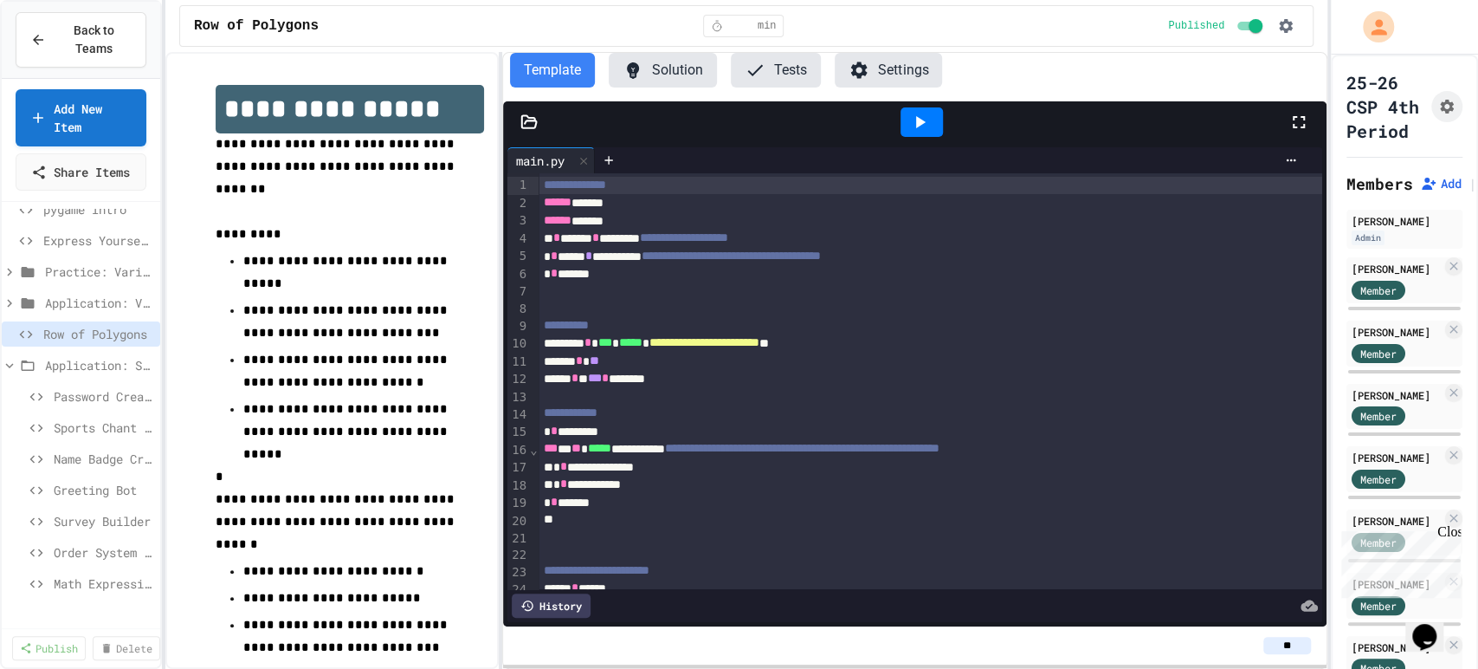
click at [674, 66] on button "Solution" at bounding box center [663, 70] width 108 height 35
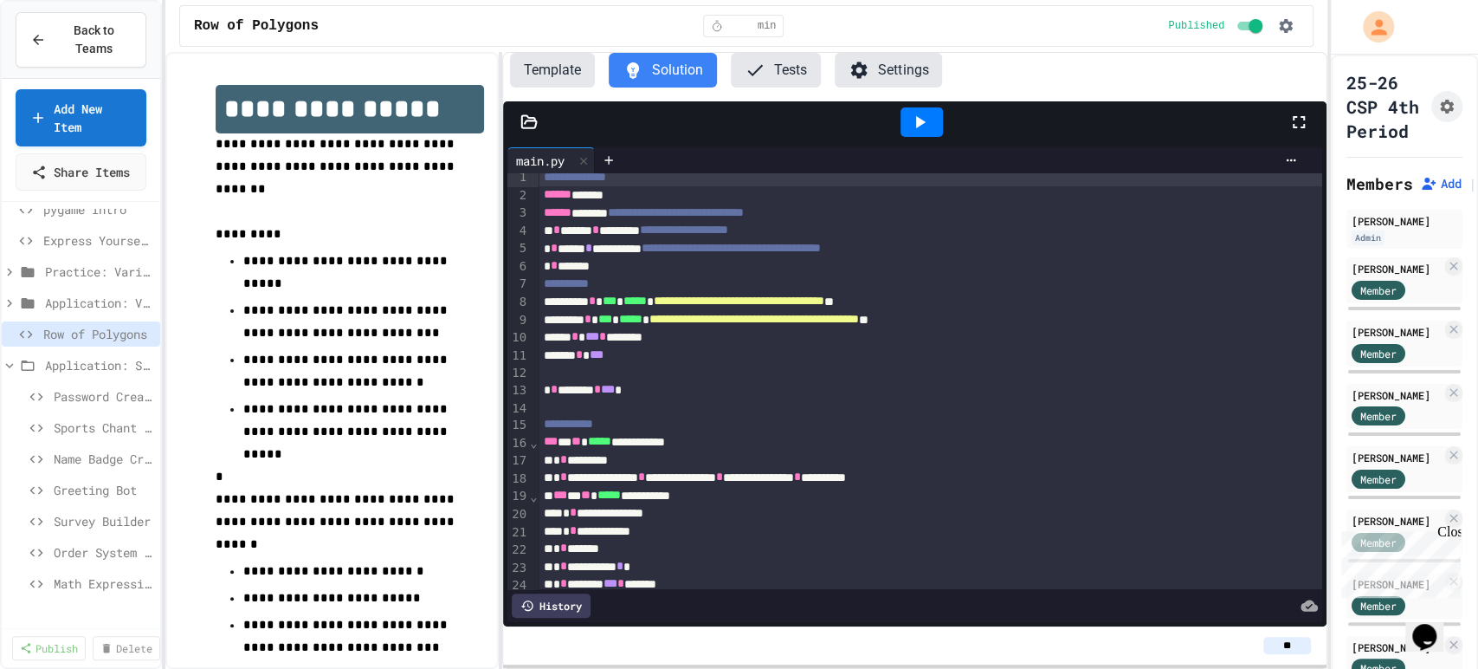
scroll to position [3, 0]
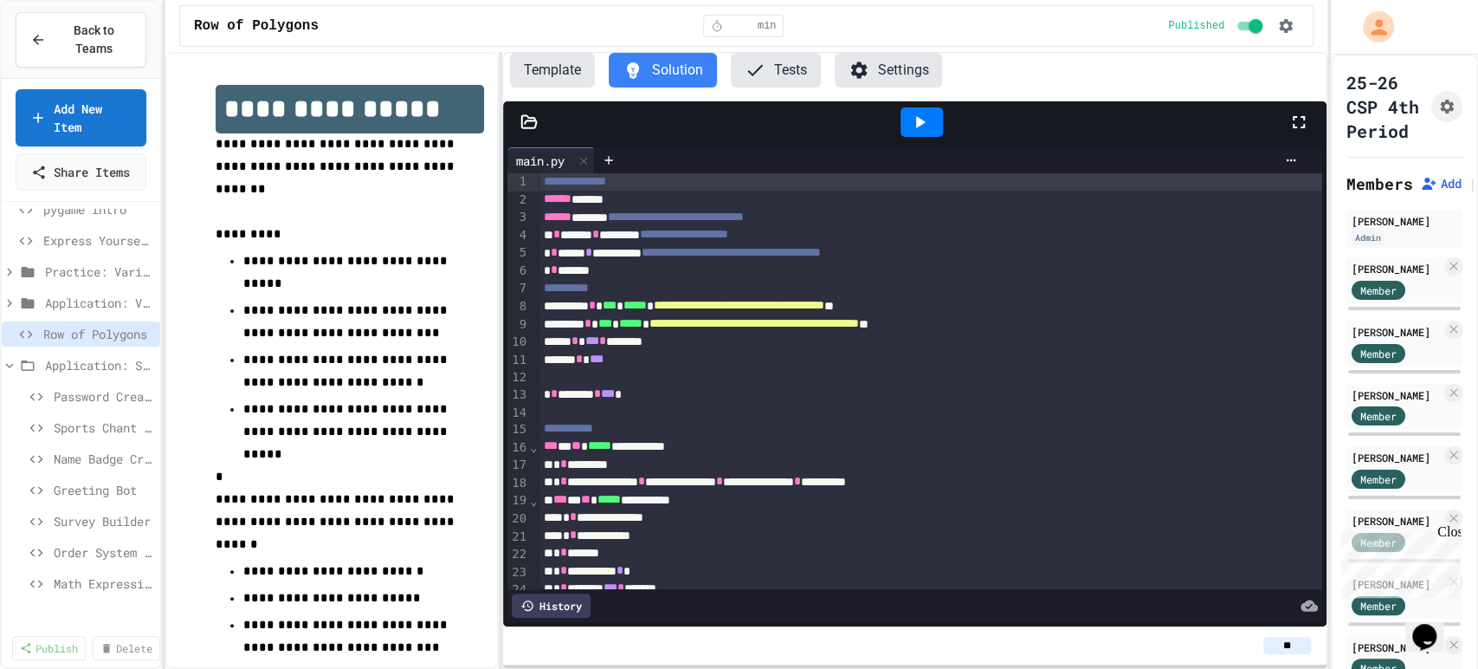
click at [560, 69] on button "Template" at bounding box center [552, 70] width 85 height 35
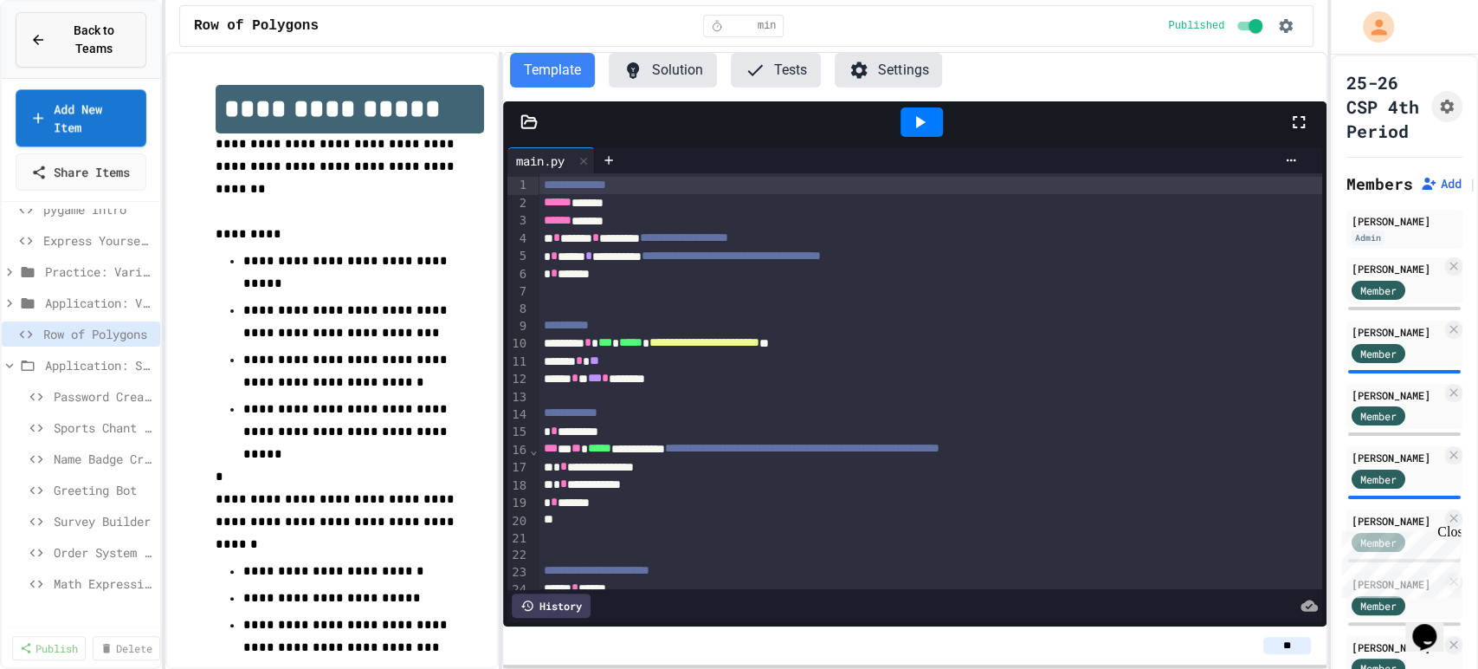
click at [59, 41] on span "Back to Teams" at bounding box center [93, 40] width 75 height 36
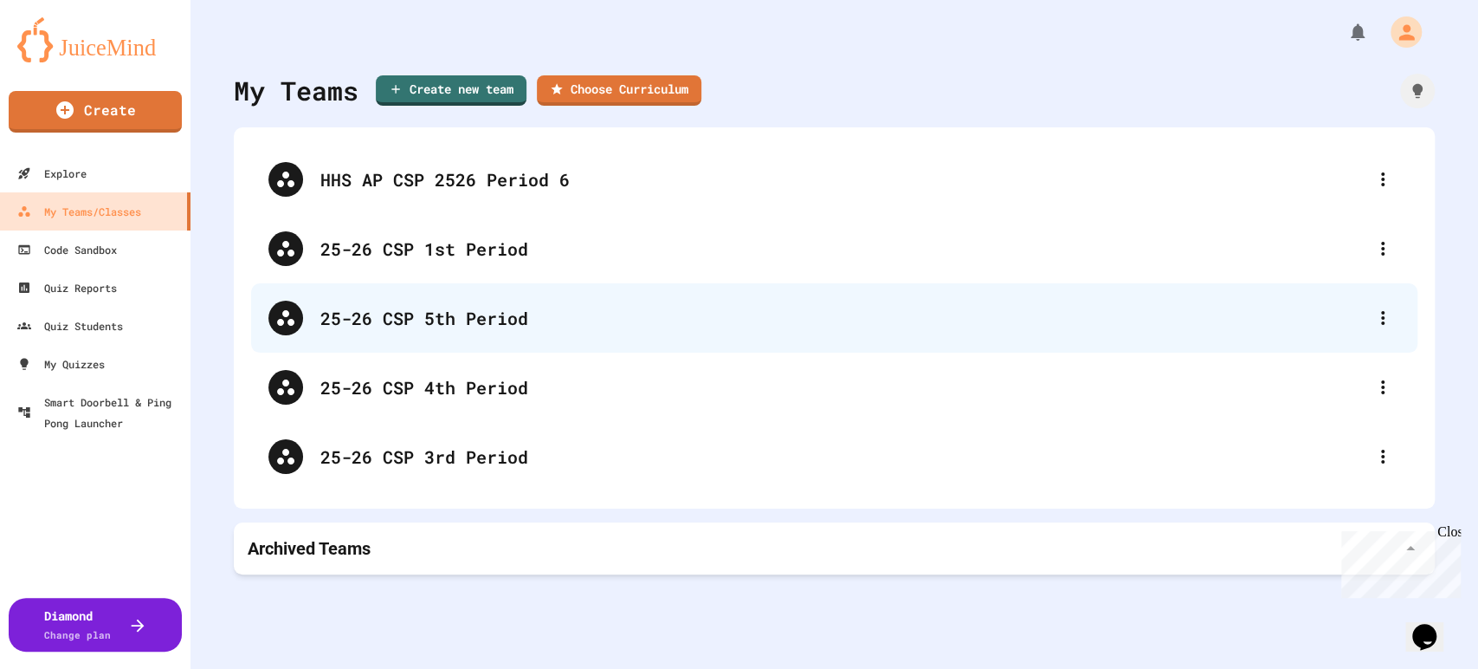
click at [414, 326] on div "25-26 CSP 5th Period" at bounding box center [842, 318] width 1045 height 26
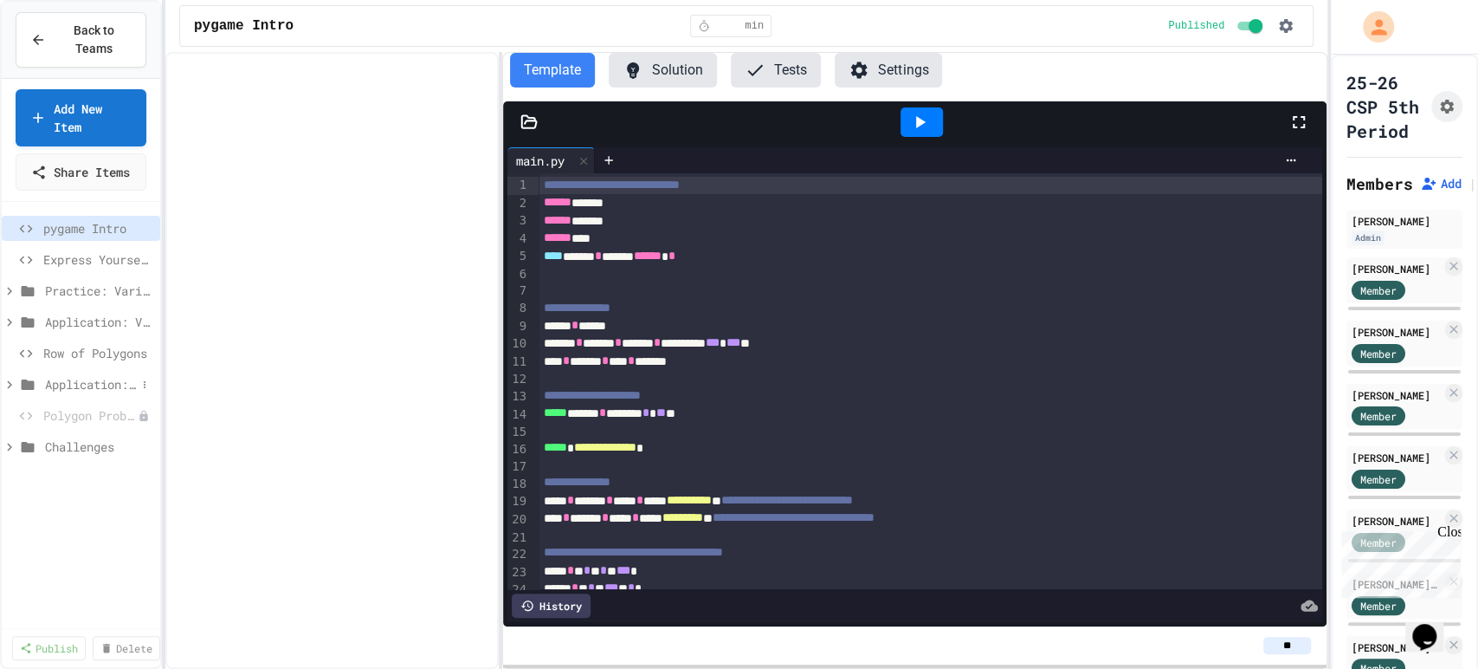
click at [97, 397] on div "Application: Strings, Inputs, Math" at bounding box center [81, 384] width 159 height 25
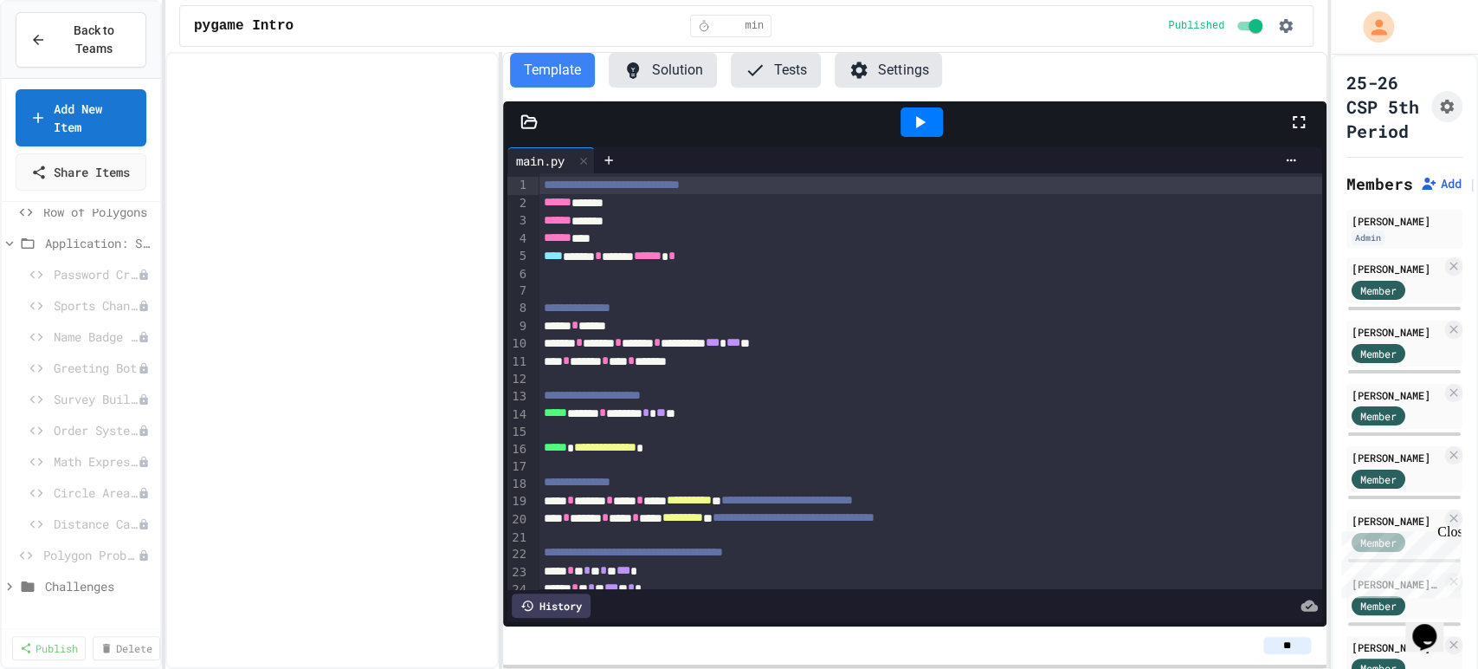
scroll to position [148, 0]
click at [139, 491] on icon at bounding box center [144, 486] width 10 height 10
click at [70, 602] on button "Delete" at bounding box center [83, 596] width 109 height 31
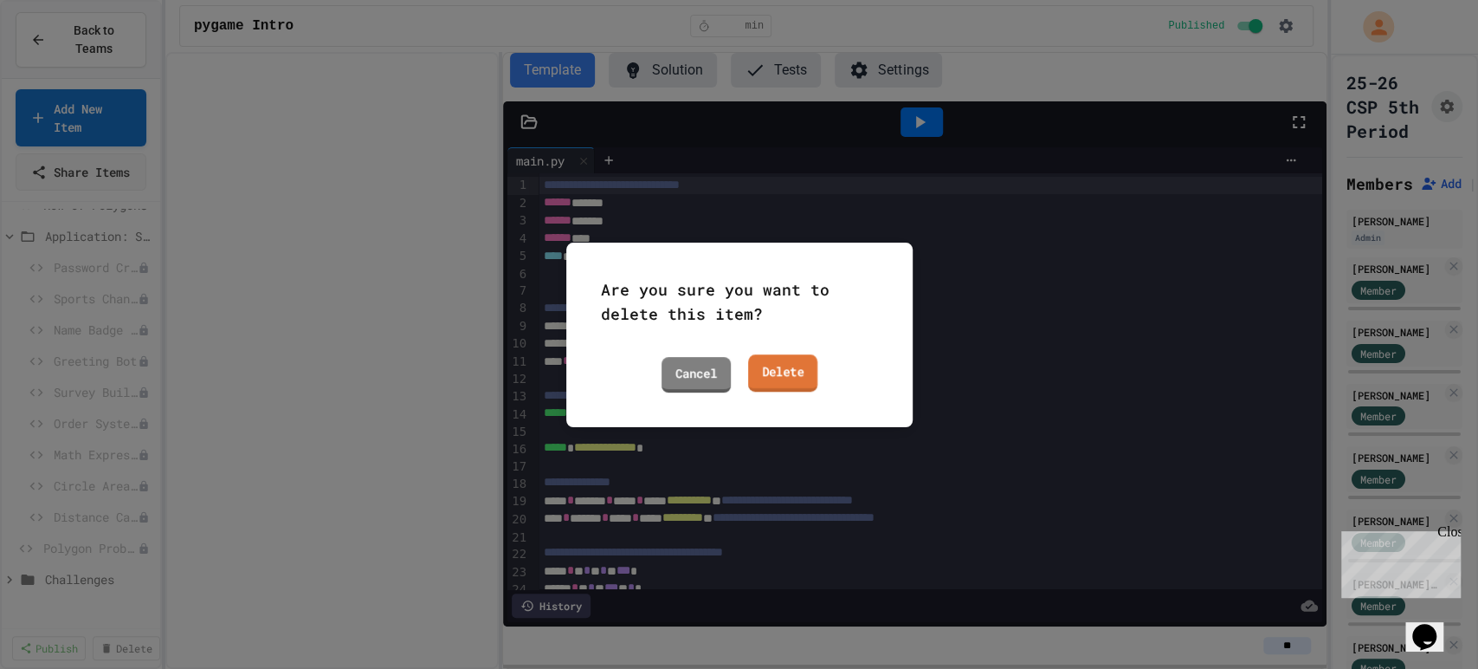
click at [786, 370] on link "Delete" at bounding box center [781, 372] width 69 height 37
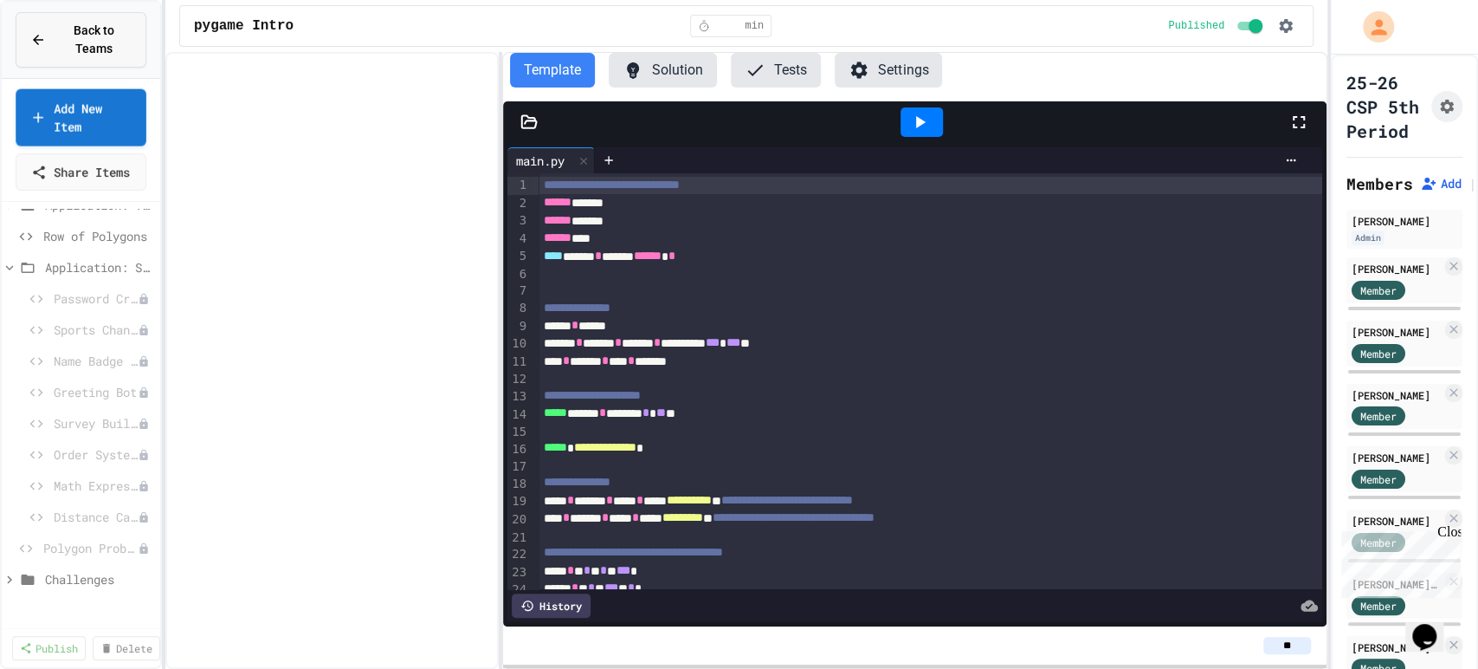
click at [90, 39] on span "Back to Teams" at bounding box center [93, 40] width 75 height 36
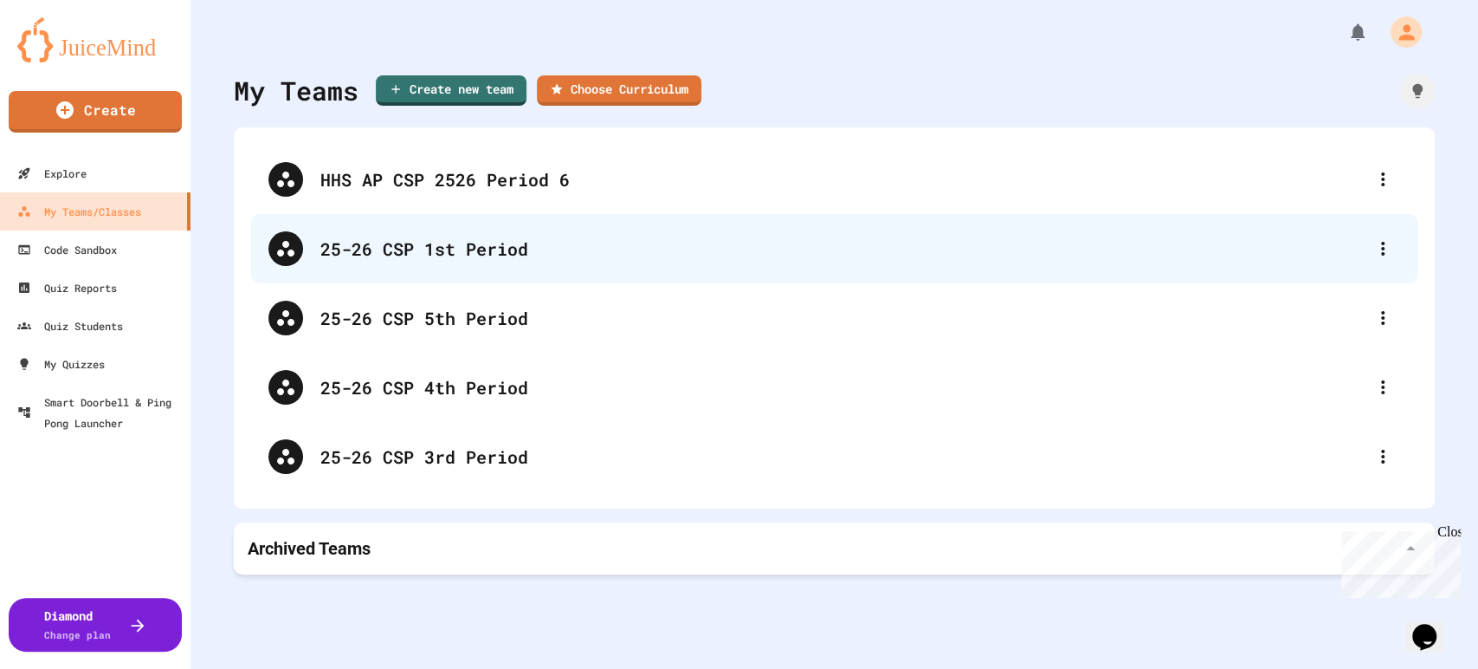
click at [425, 231] on div "25-26 CSP 1st Period" at bounding box center [834, 248] width 1167 height 69
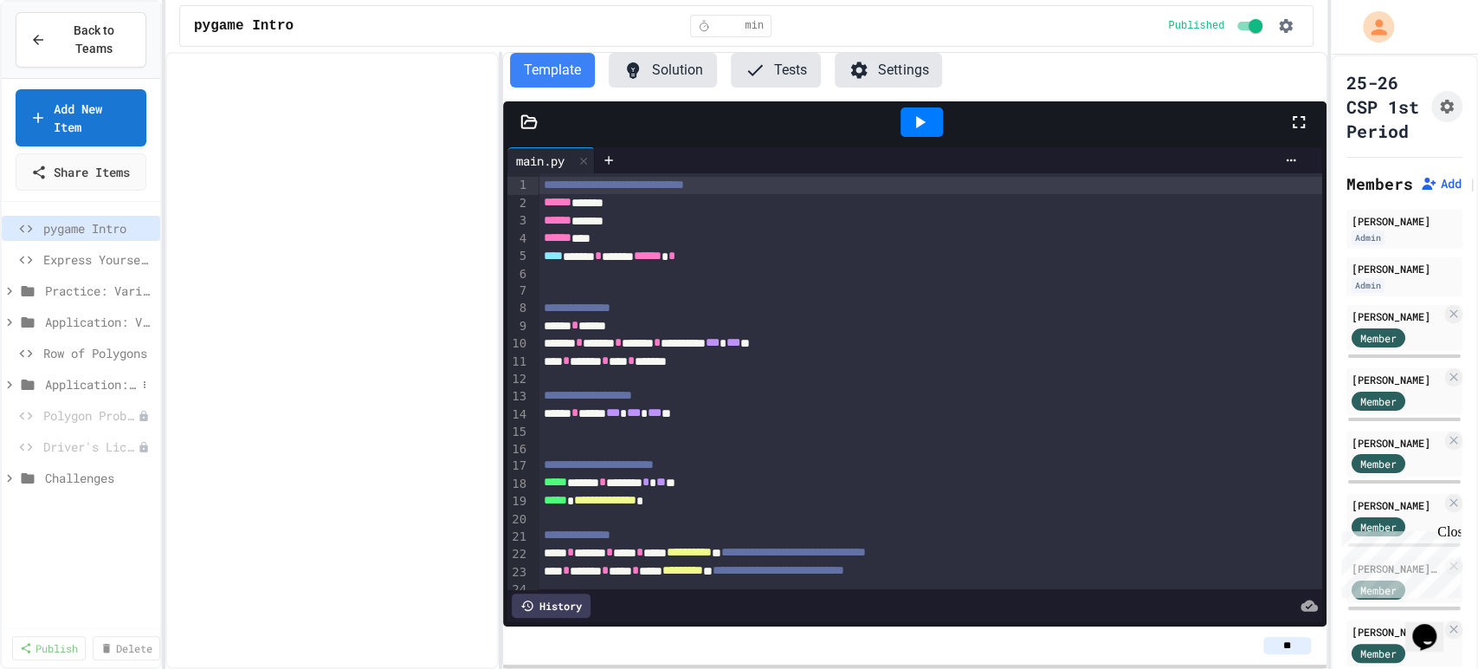
click at [88, 393] on span "Application: Strings, Inputs, Math" at bounding box center [90, 384] width 91 height 18
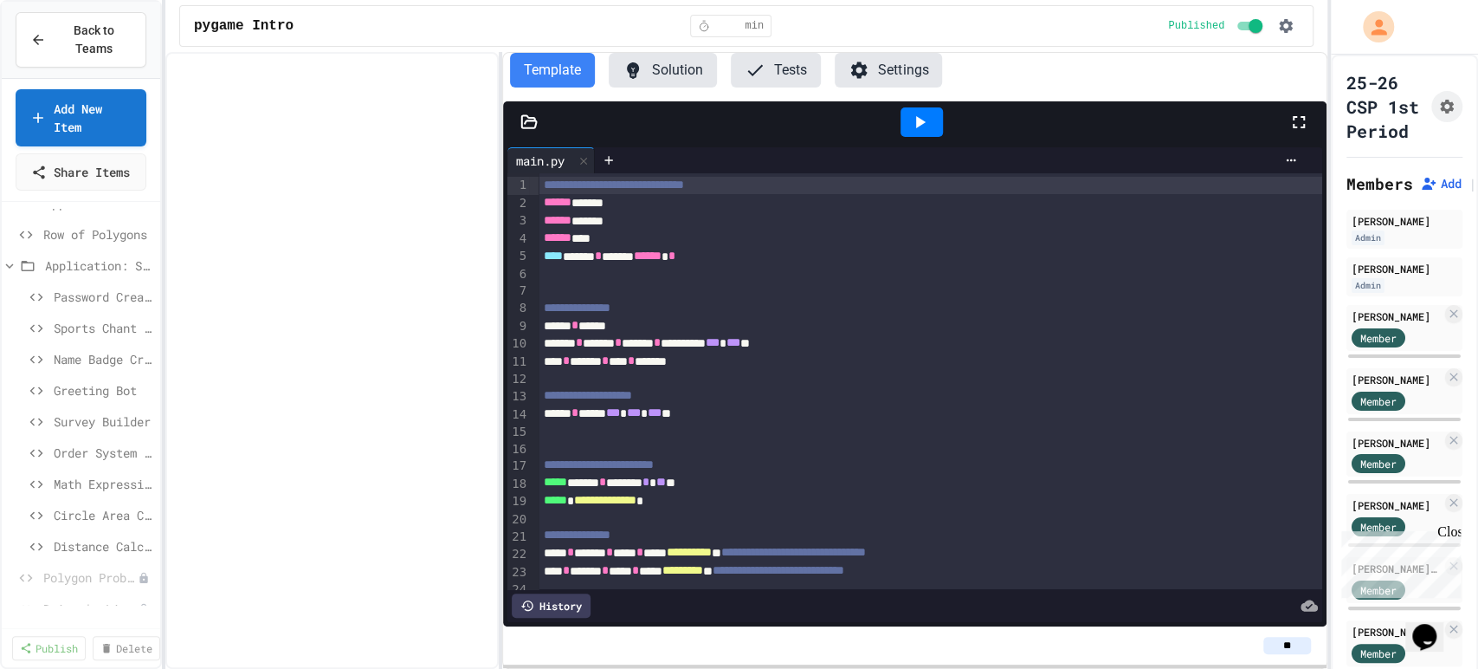
scroll to position [119, 0]
click at [144, 519] on icon at bounding box center [145, 515] width 2 height 7
click at [82, 624] on button "Delete" at bounding box center [83, 626] width 109 height 31
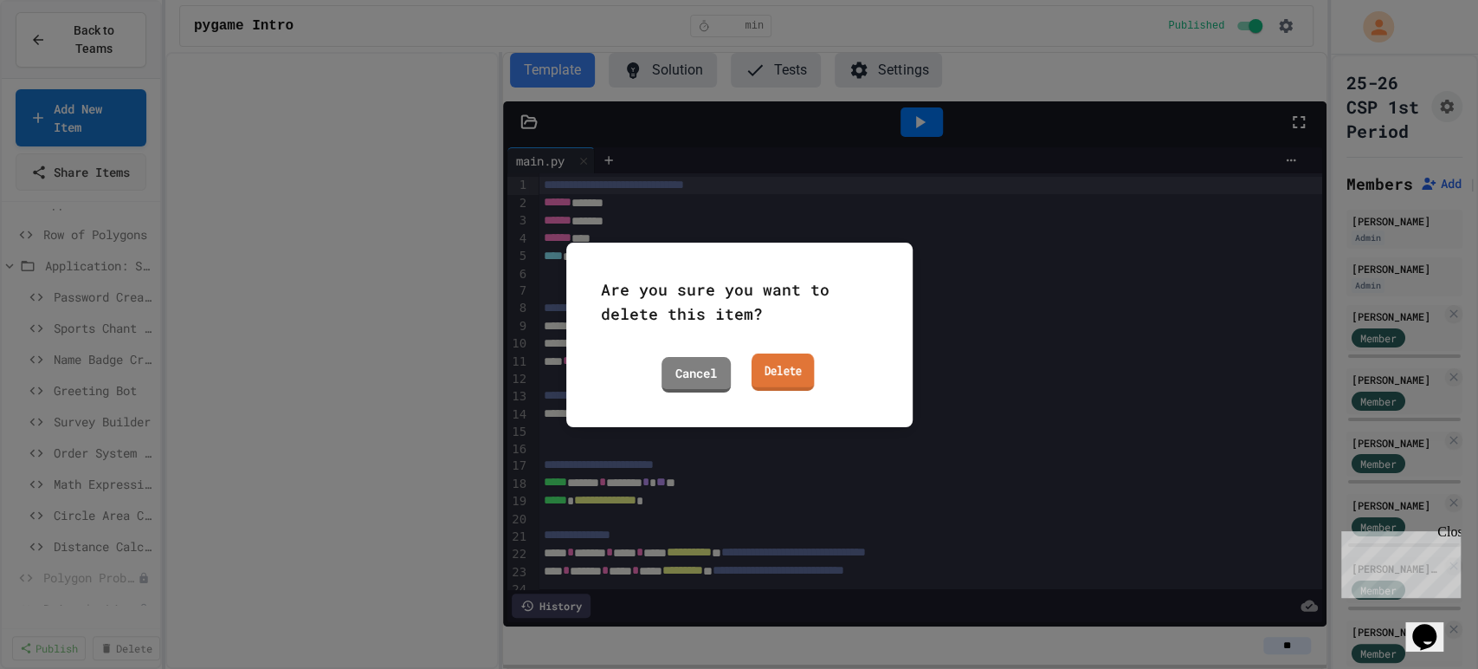
click at [777, 378] on link "Delete" at bounding box center [782, 371] width 62 height 37
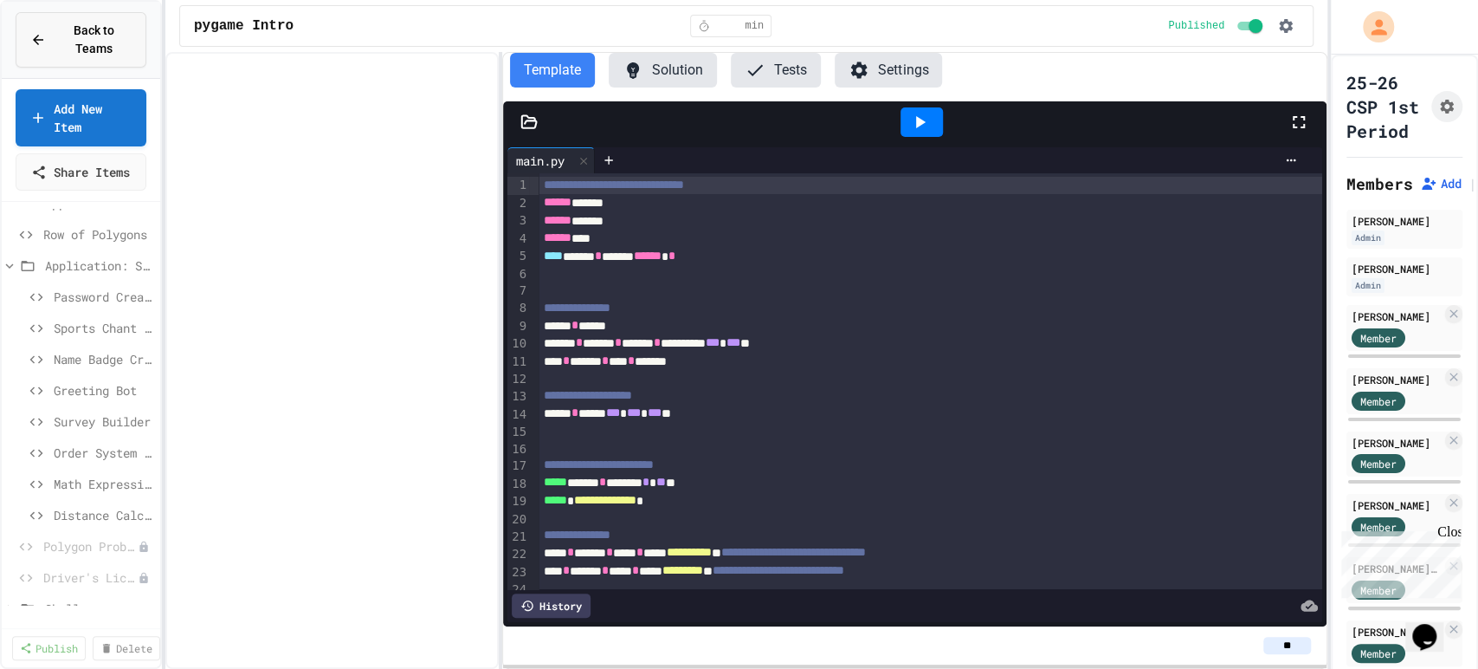
click at [84, 42] on span "Back to Teams" at bounding box center [93, 40] width 75 height 36
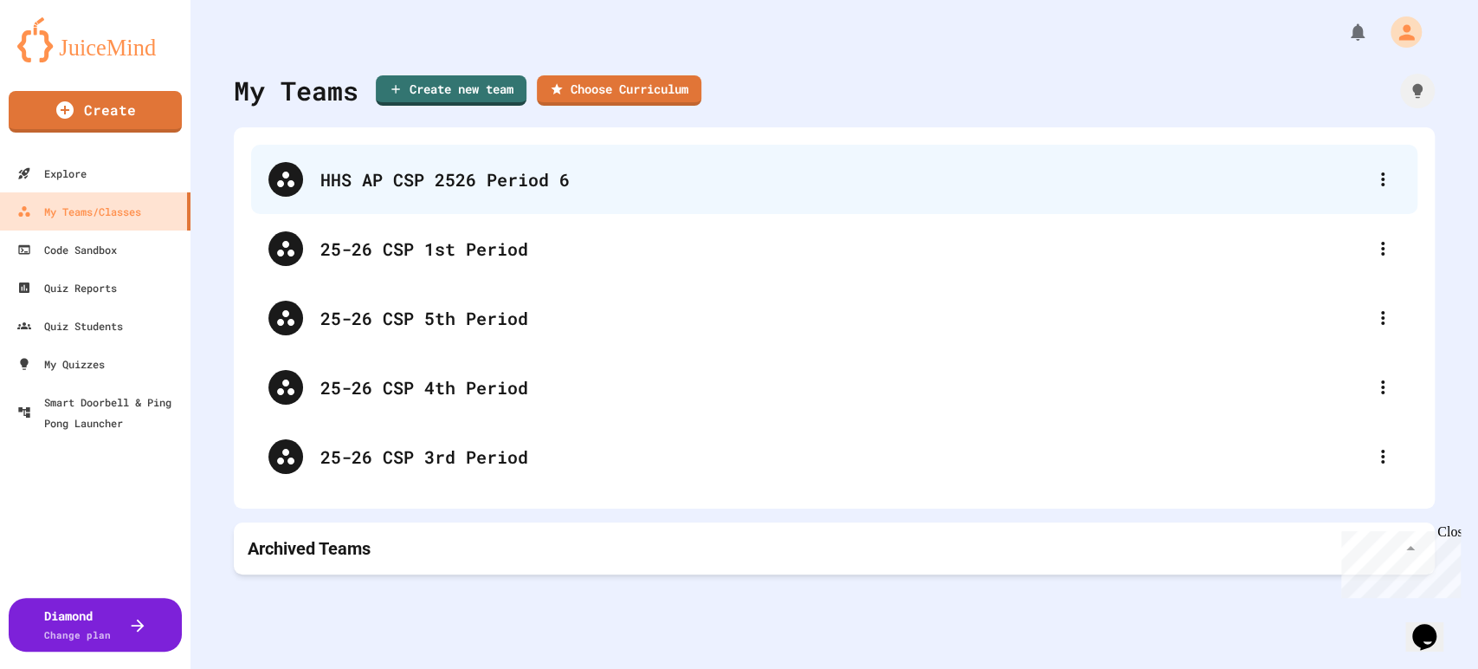
click at [488, 192] on div "HHS AP CSP 2526 Period 6" at bounding box center [834, 179] width 1167 height 69
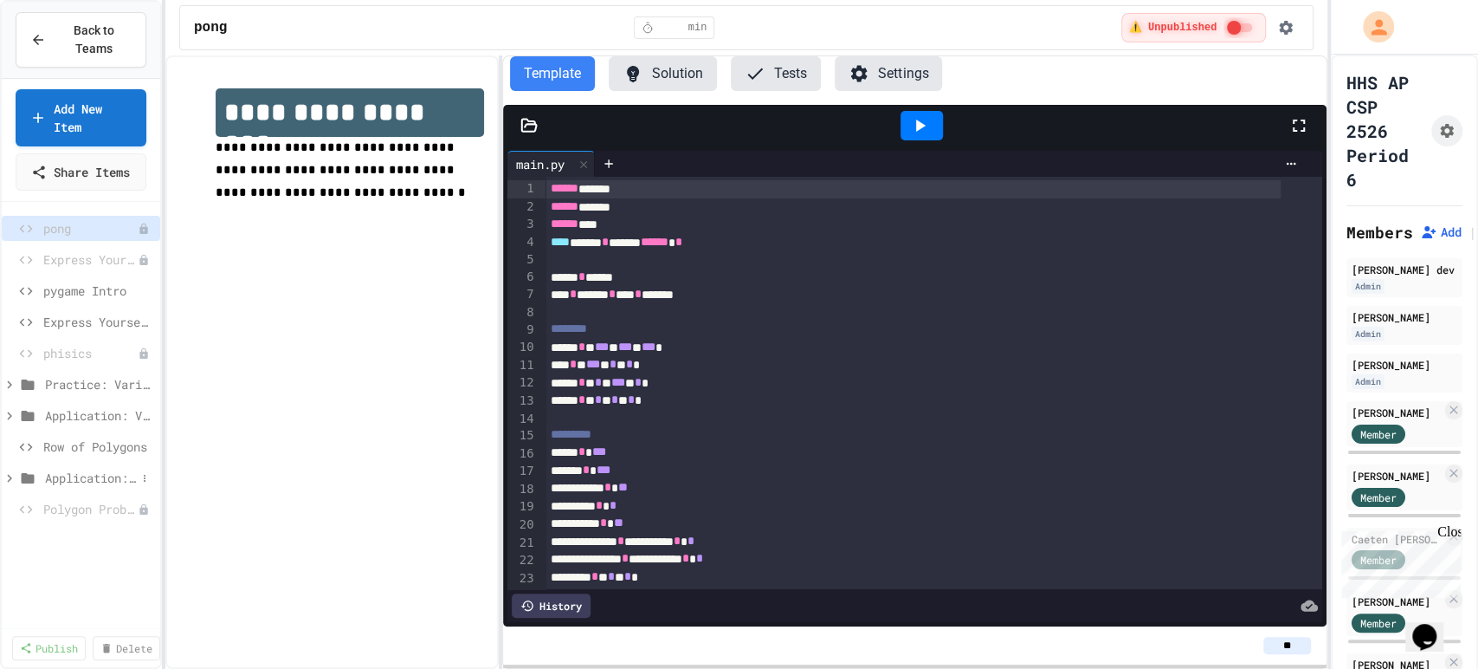
click at [68, 487] on span "Application: Strings, Inputs, Math" at bounding box center [90, 478] width 91 height 18
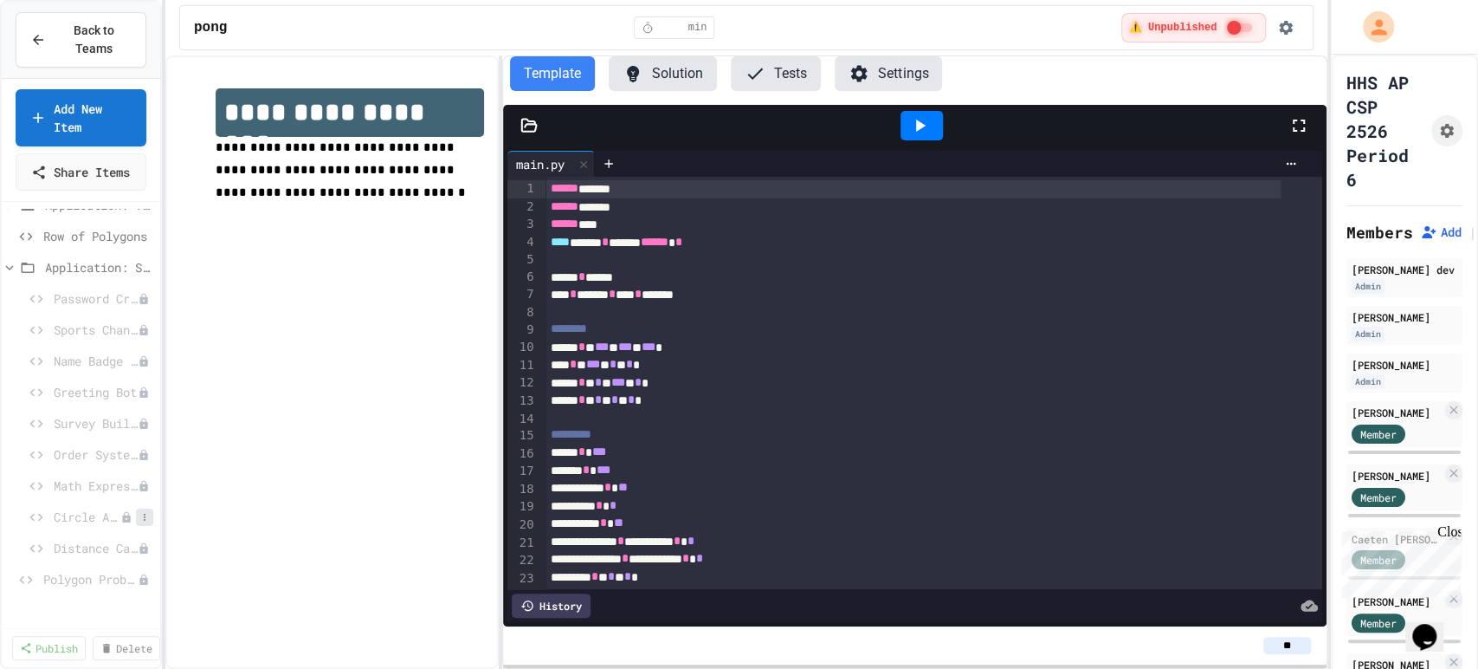
click at [139, 522] on icon at bounding box center [144, 517] width 10 height 10
click at [64, 629] on button "Delete" at bounding box center [83, 627] width 109 height 31
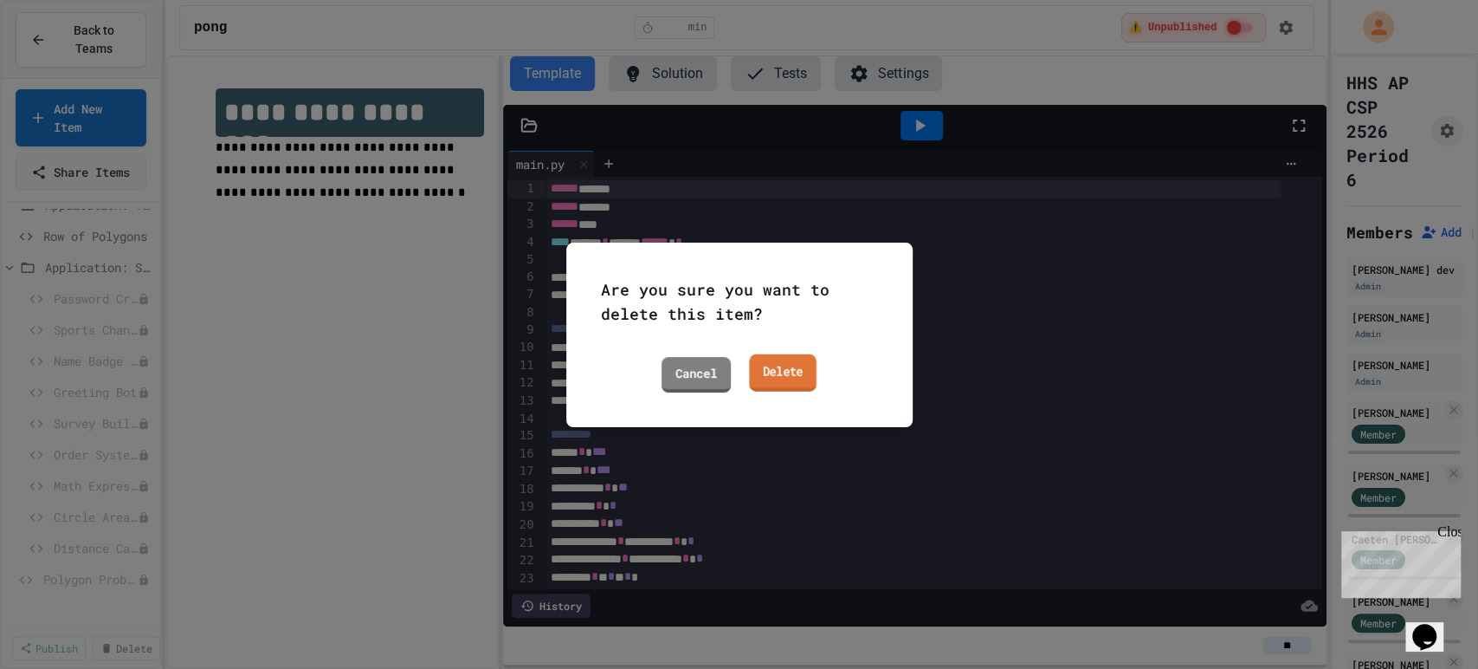
click at [767, 366] on link "Delete" at bounding box center [783, 371] width 68 height 37
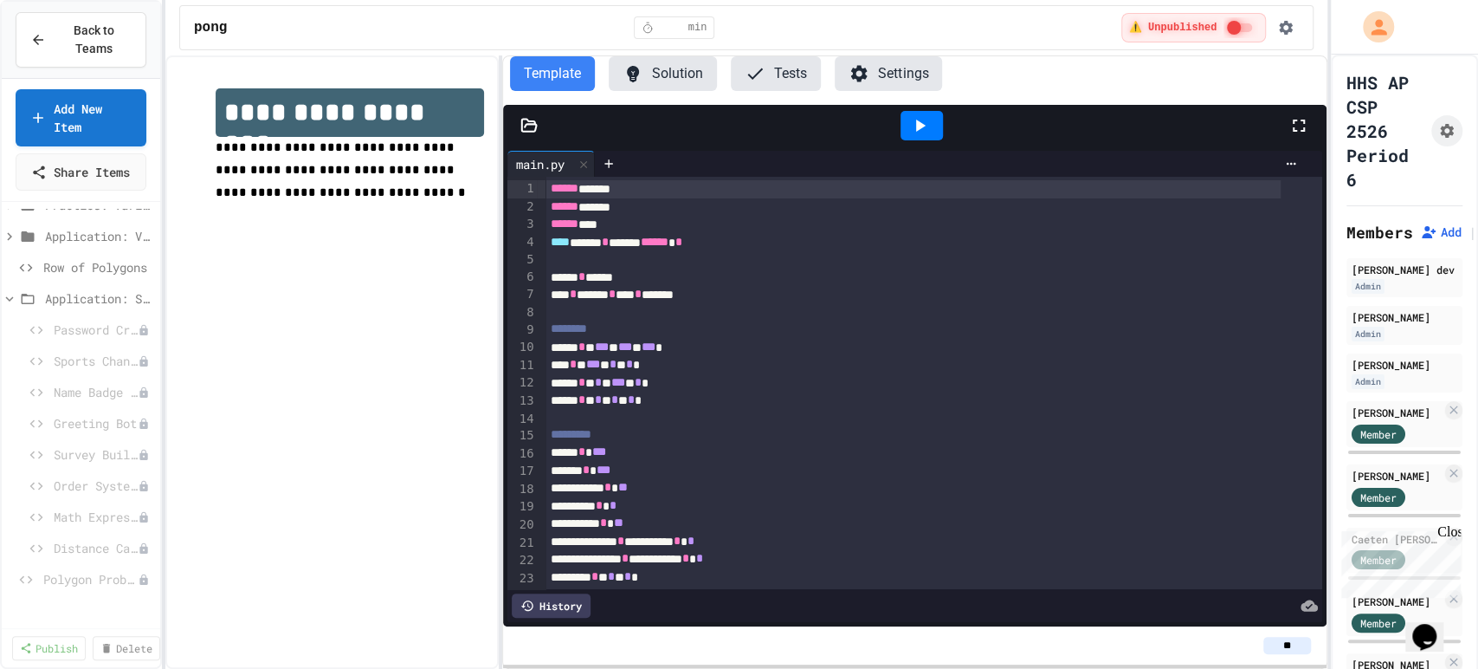
scroll to position [179, 0]
click at [103, 53] on span "Back to Teams" at bounding box center [93, 40] width 75 height 36
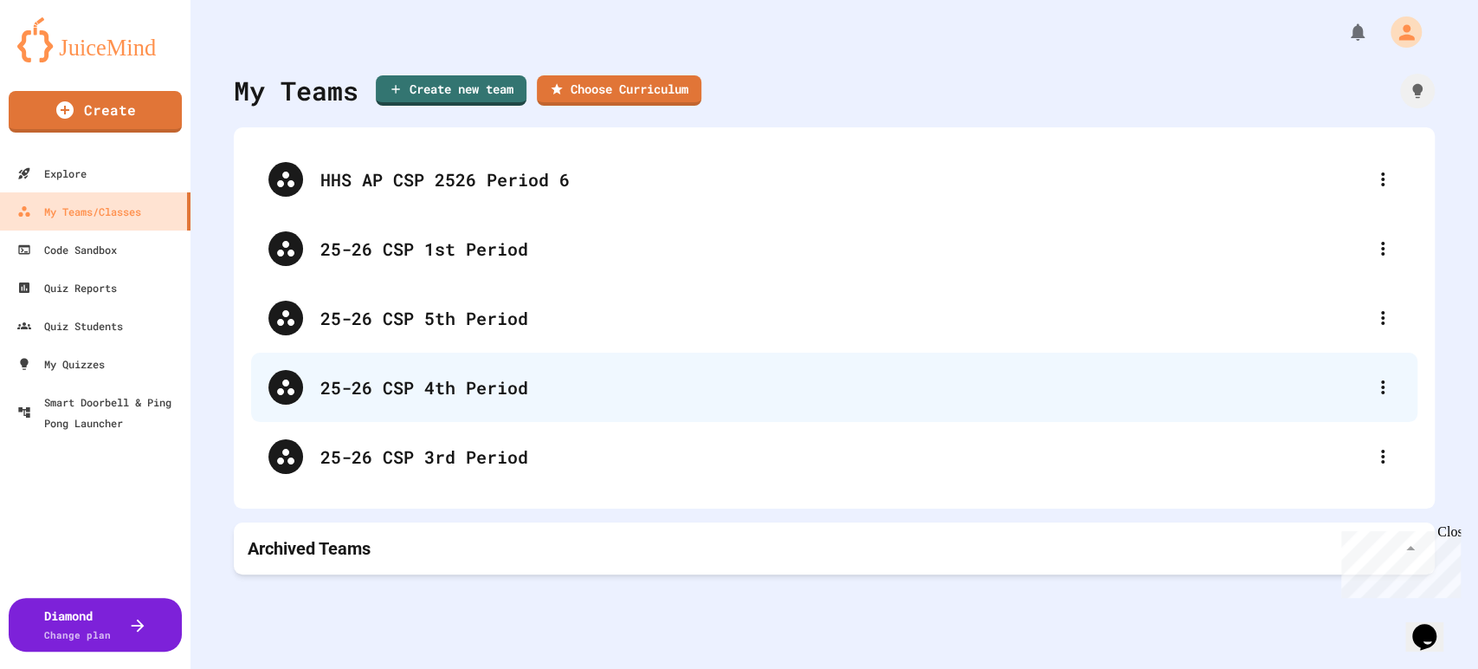
click at [443, 407] on div "25-26 CSP 4th Period" at bounding box center [834, 387] width 1167 height 69
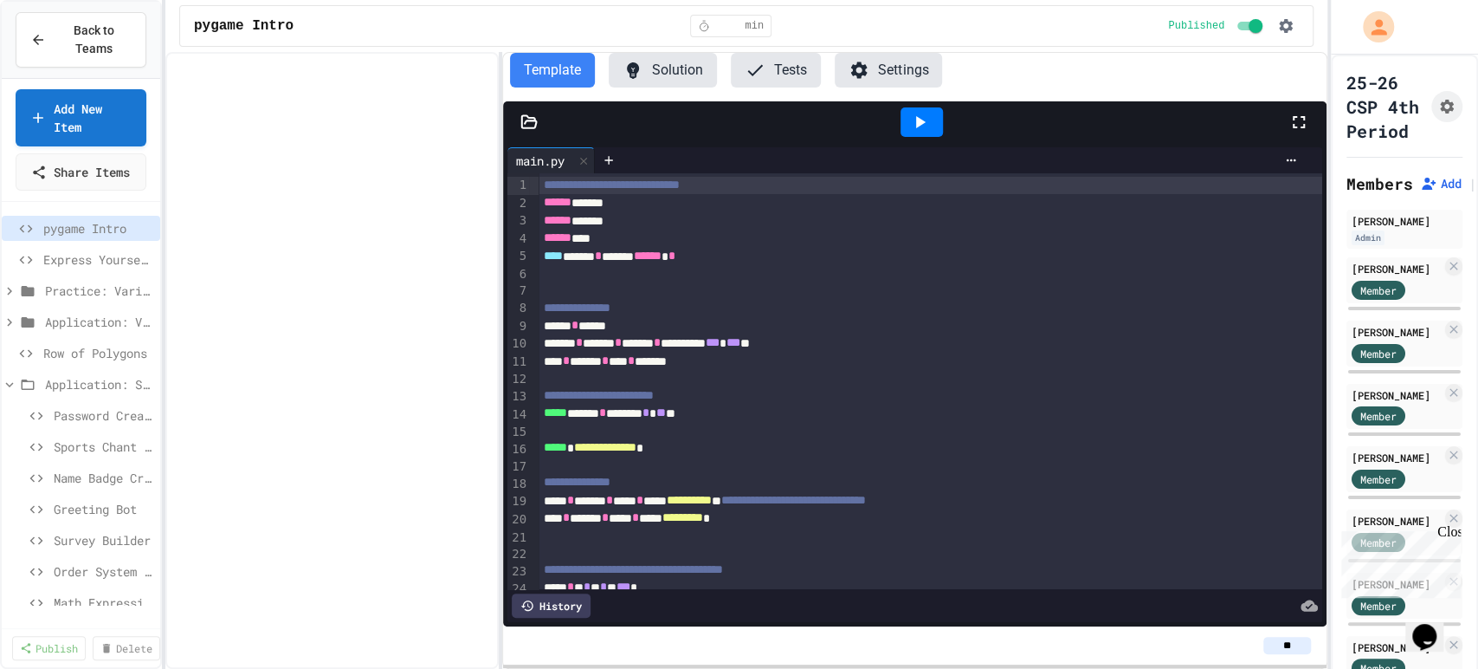
click at [443, 407] on div at bounding box center [331, 360] width 333 height 617
click at [71, 393] on span "Application: Strings, Inputs, Math" at bounding box center [90, 384] width 91 height 18
click at [76, 456] on span "Challenges" at bounding box center [90, 446] width 91 height 18
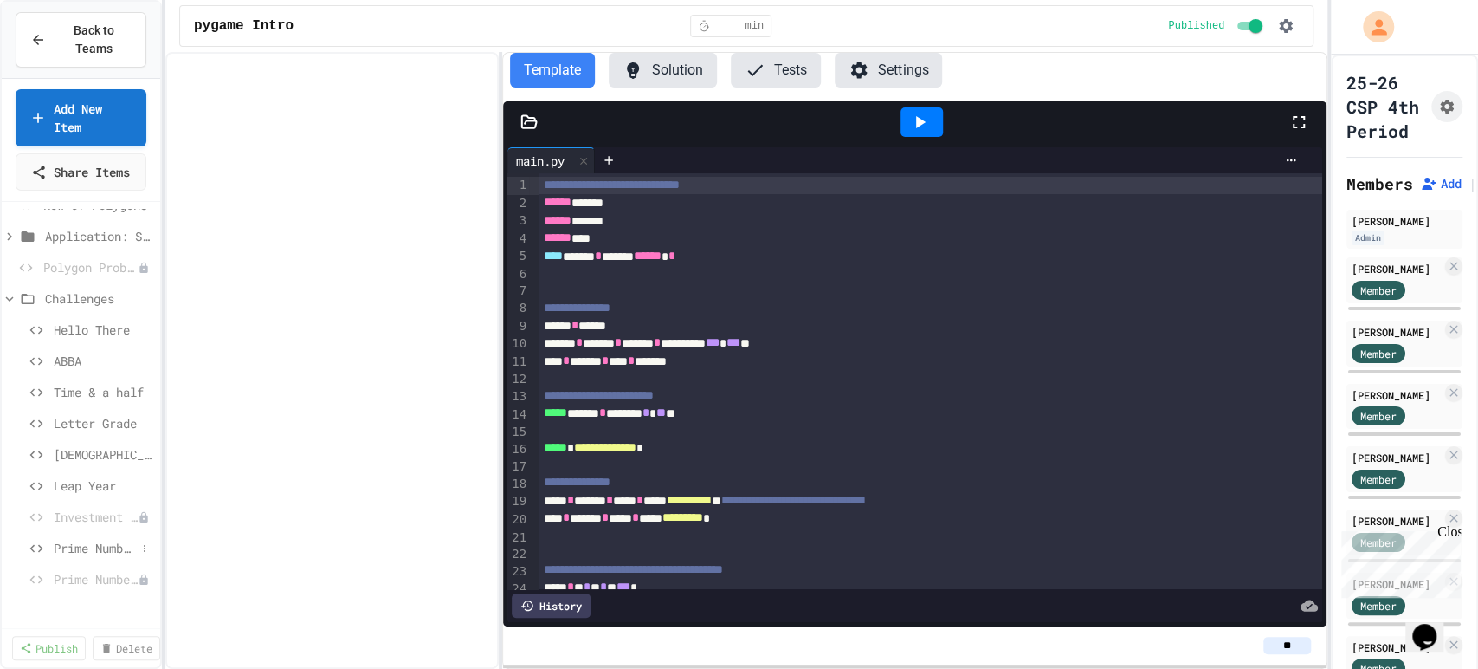
click at [87, 557] on span "Prime Numbers" at bounding box center [95, 548] width 82 height 18
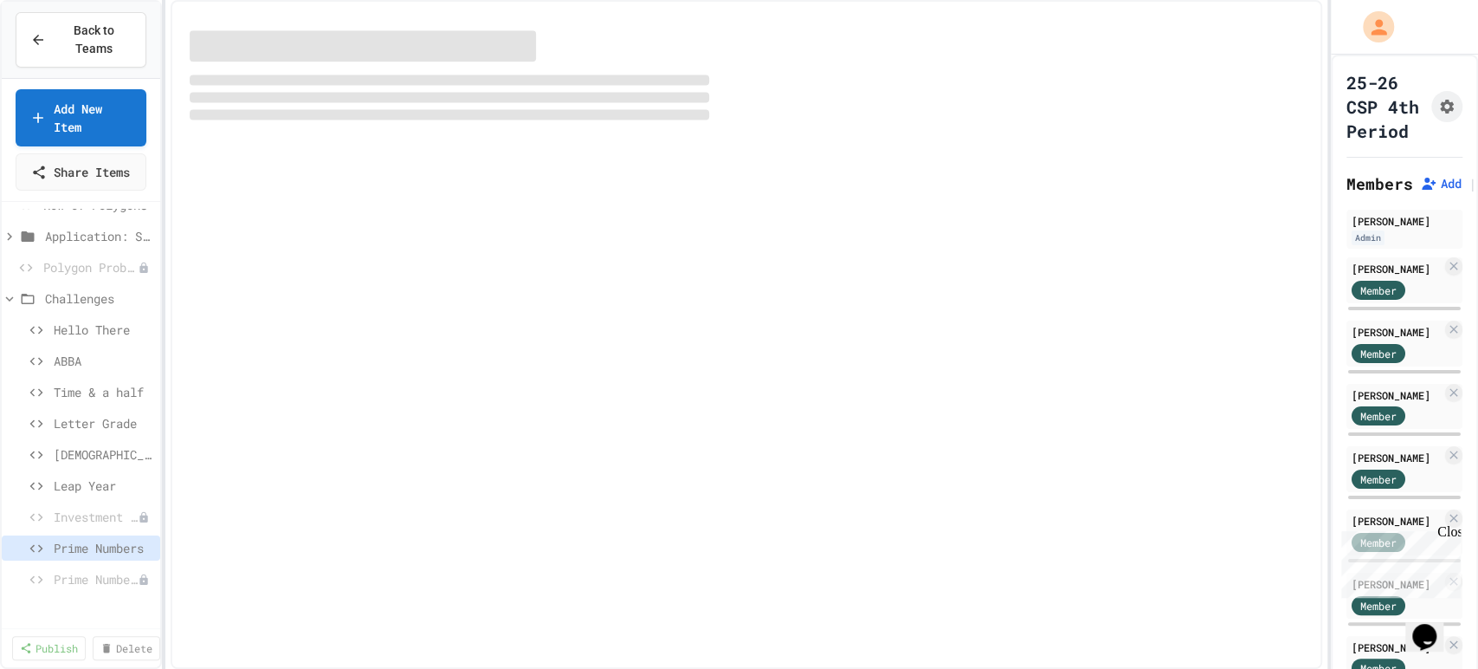
scroll to position [134, 0]
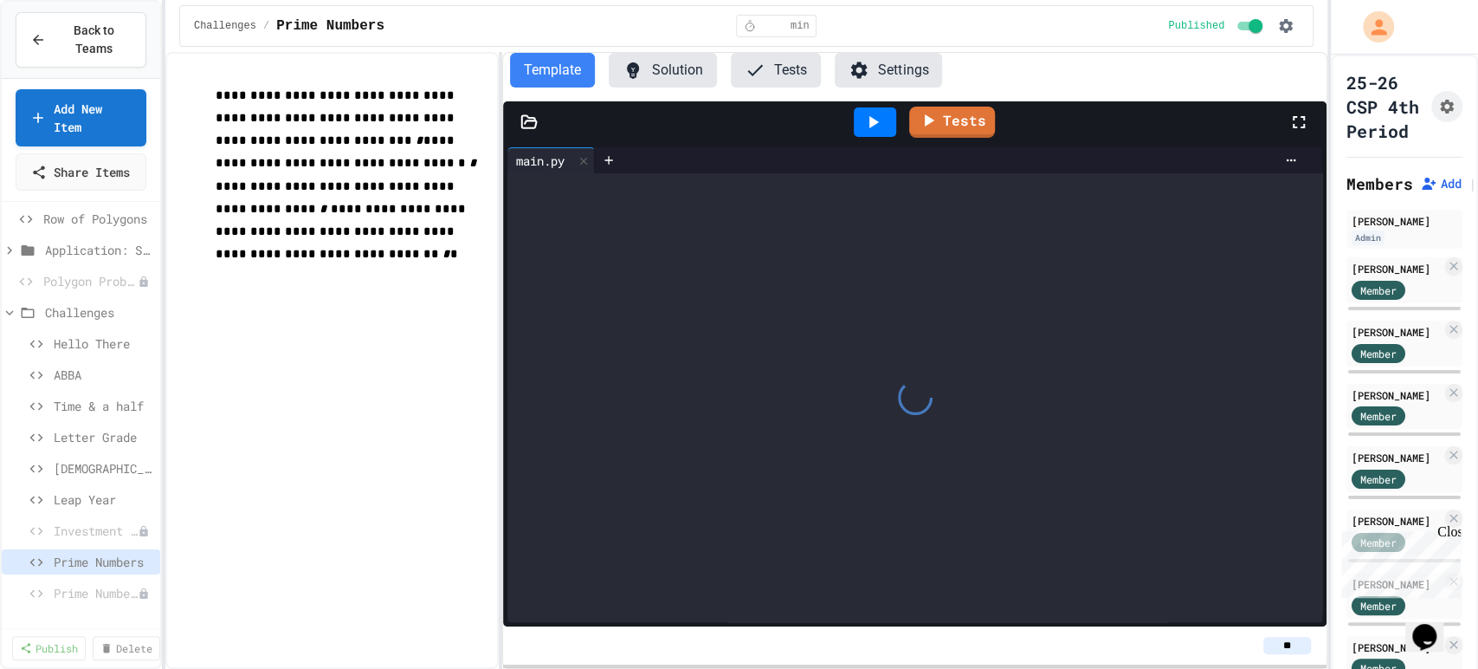
click at [693, 74] on button "Solution" at bounding box center [663, 70] width 108 height 35
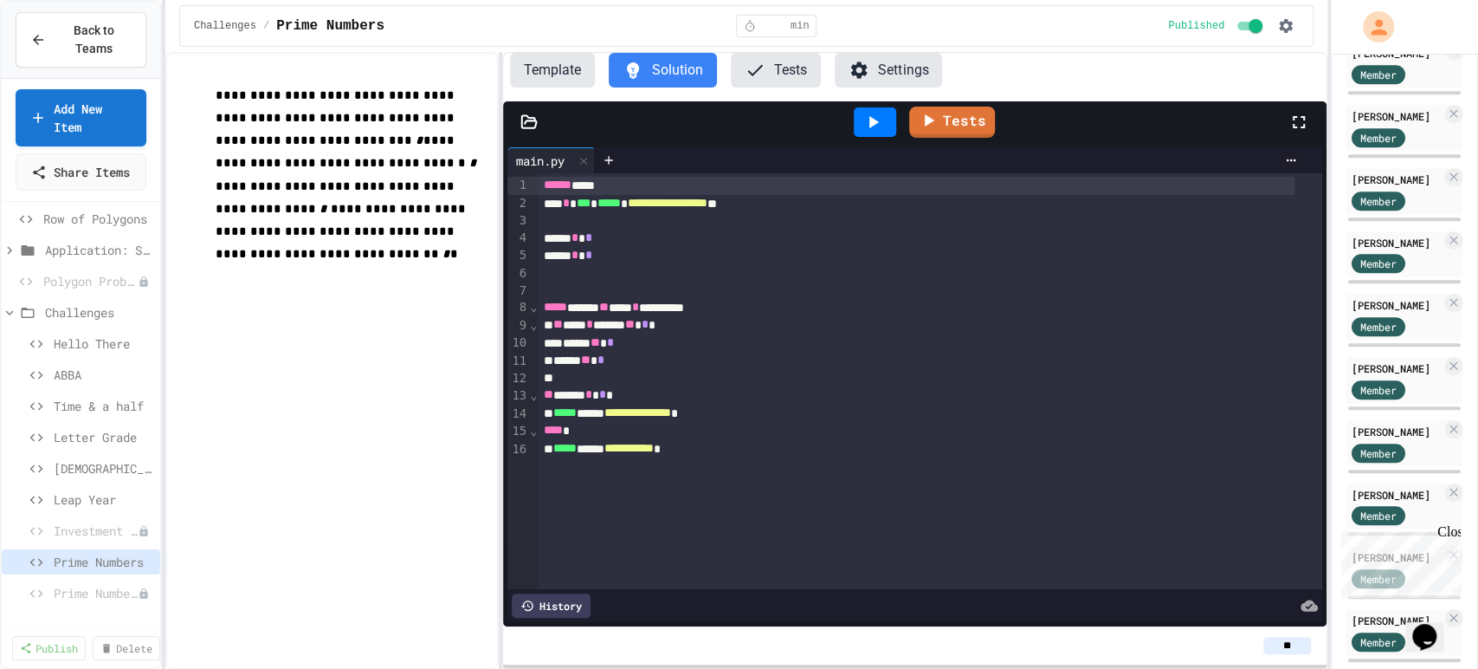
scroll to position [785, 0]
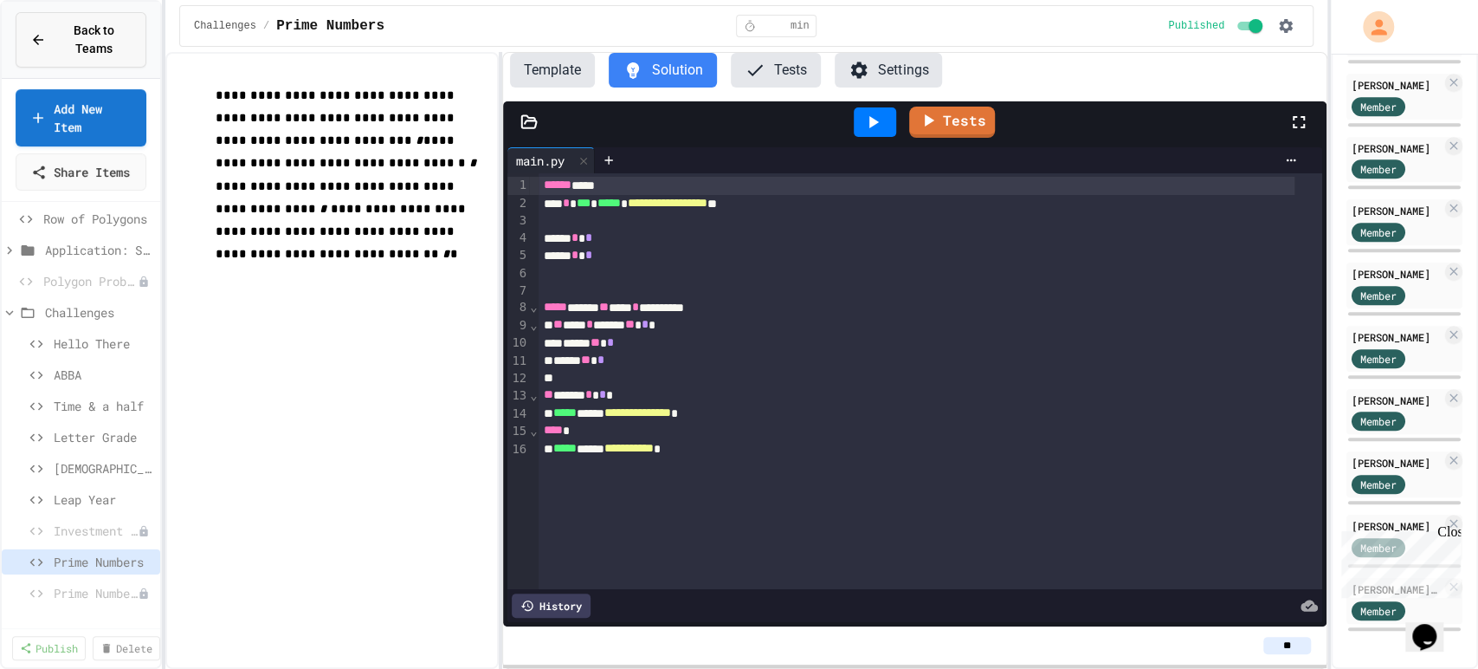
click at [17, 41] on button "Back to Teams" at bounding box center [81, 39] width 131 height 55
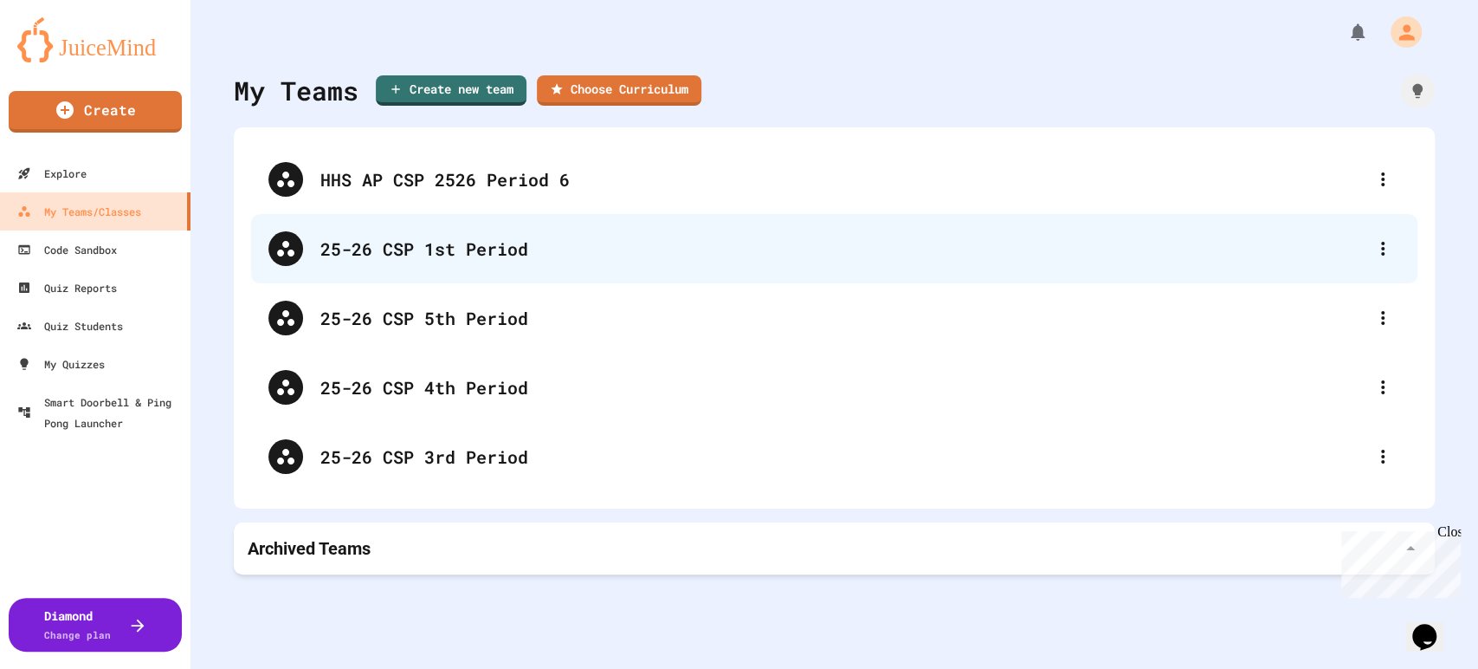
click at [528, 255] on div "25-26 CSP 1st Period" at bounding box center [842, 249] width 1045 height 26
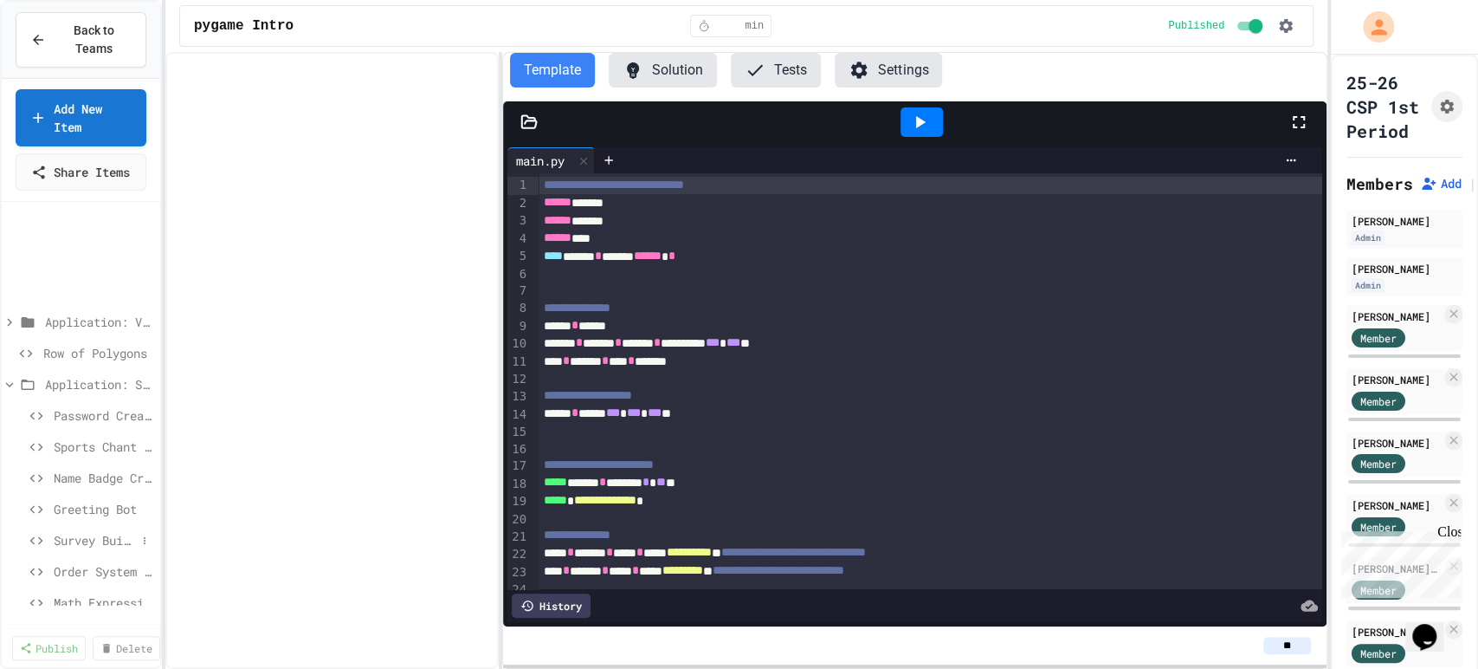
scroll to position [148, 0]
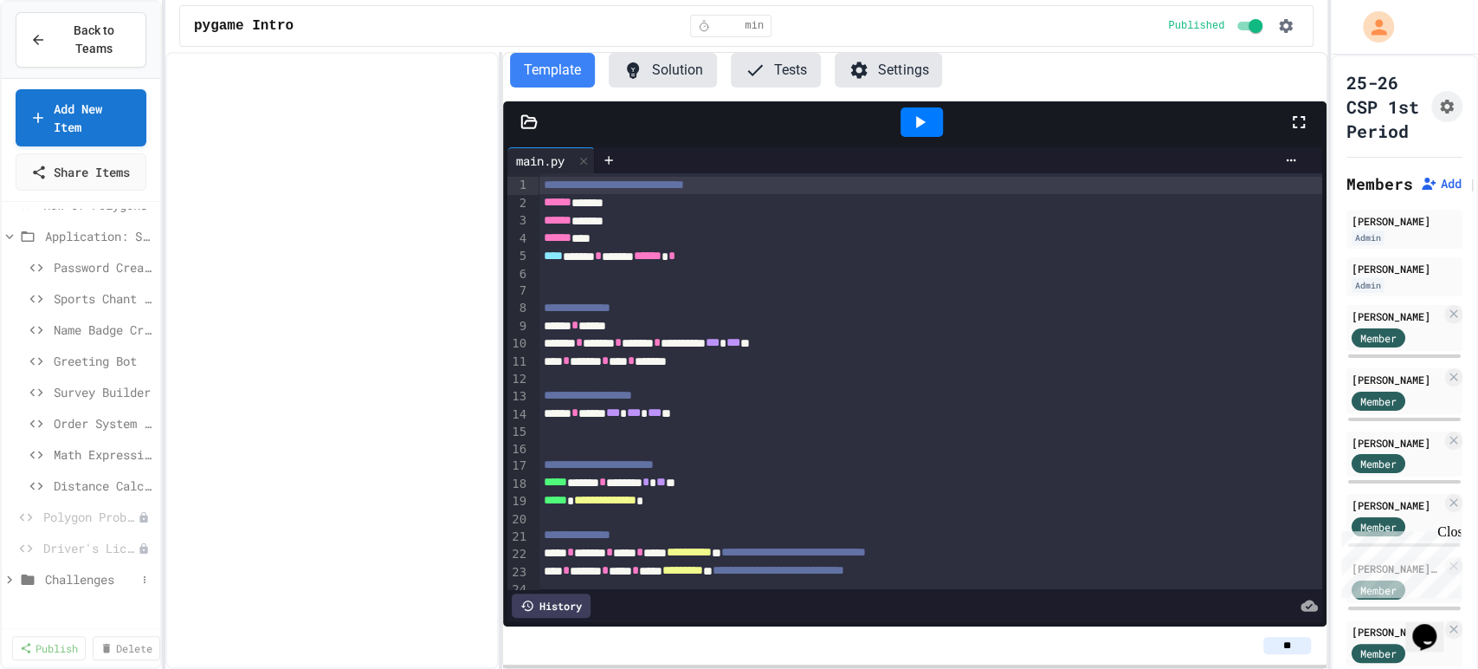
click at [59, 588] on span "Challenges" at bounding box center [90, 579] width 91 height 18
click at [67, 557] on span "Prime Numbers" at bounding box center [95, 548] width 82 height 18
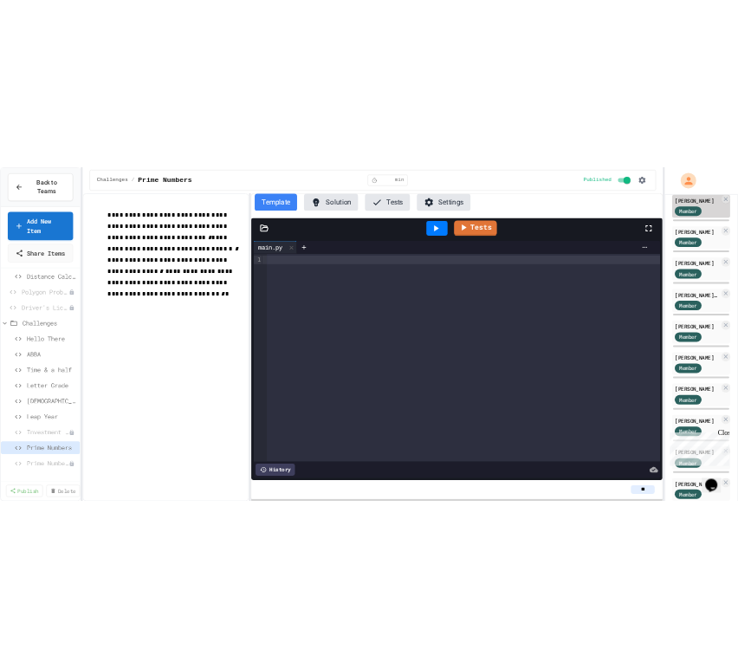
scroll to position [312, 0]
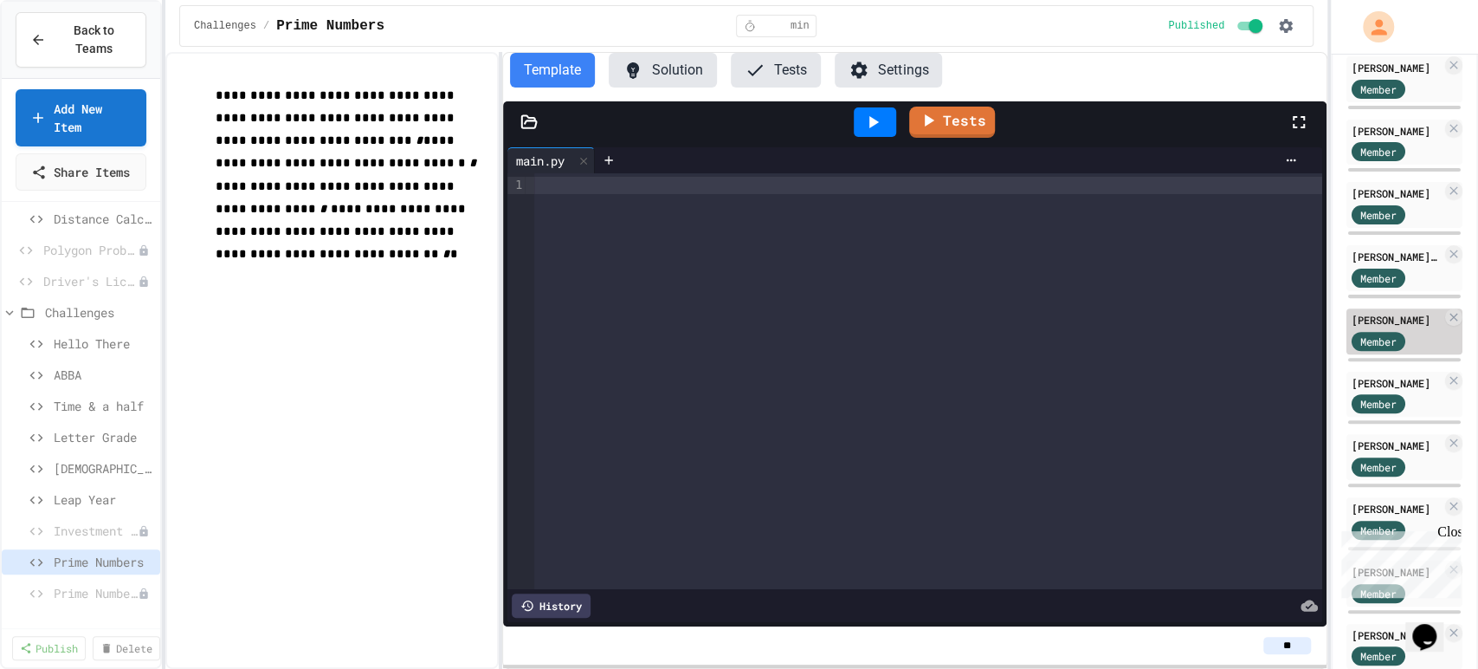
click at [1375, 349] on span "Member" at bounding box center [1379, 341] width 36 height 16
click at [1371, 327] on div "[PERSON_NAME] Admin [PERSON_NAME] Admin [PERSON_NAME] Member [PERSON_NAME] Memb…" at bounding box center [1405, 477] width 116 height 1158
click at [1374, 327] on div "[PERSON_NAME]" at bounding box center [1397, 320] width 90 height 16
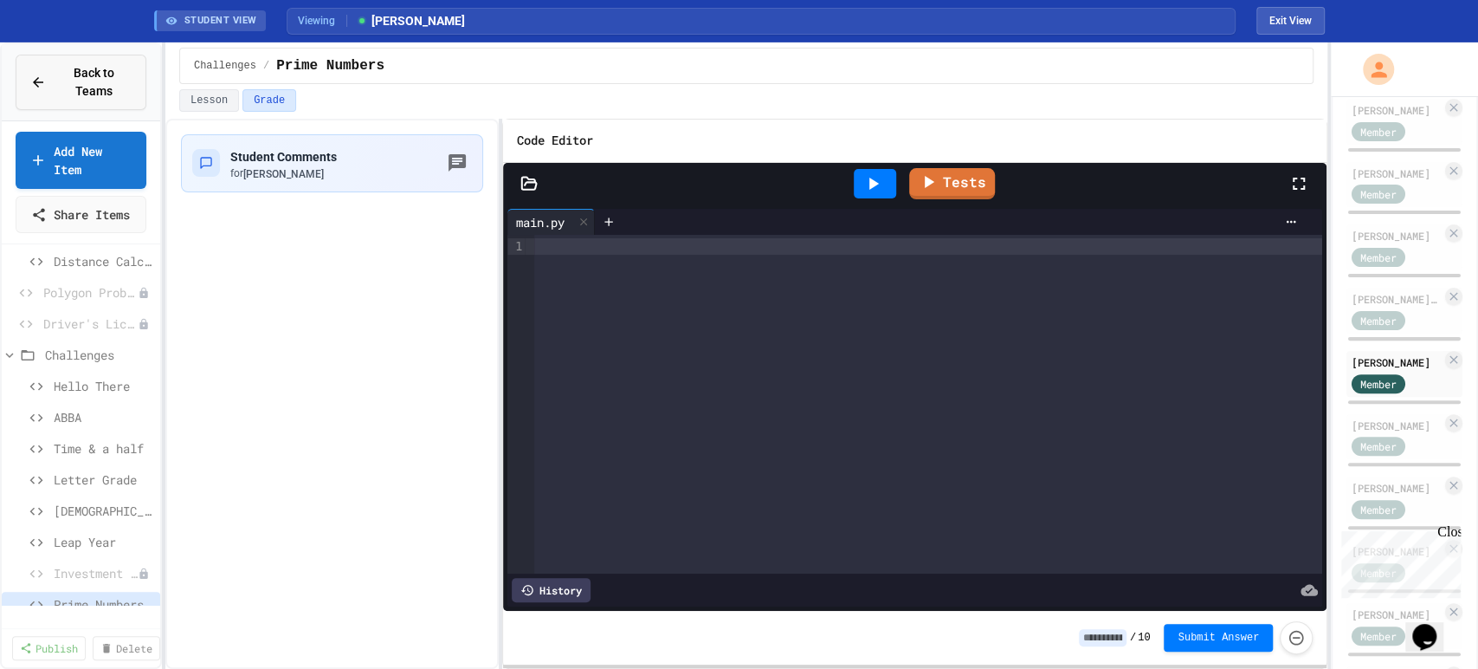
click at [121, 74] on span "Back to Teams" at bounding box center [93, 82] width 75 height 36
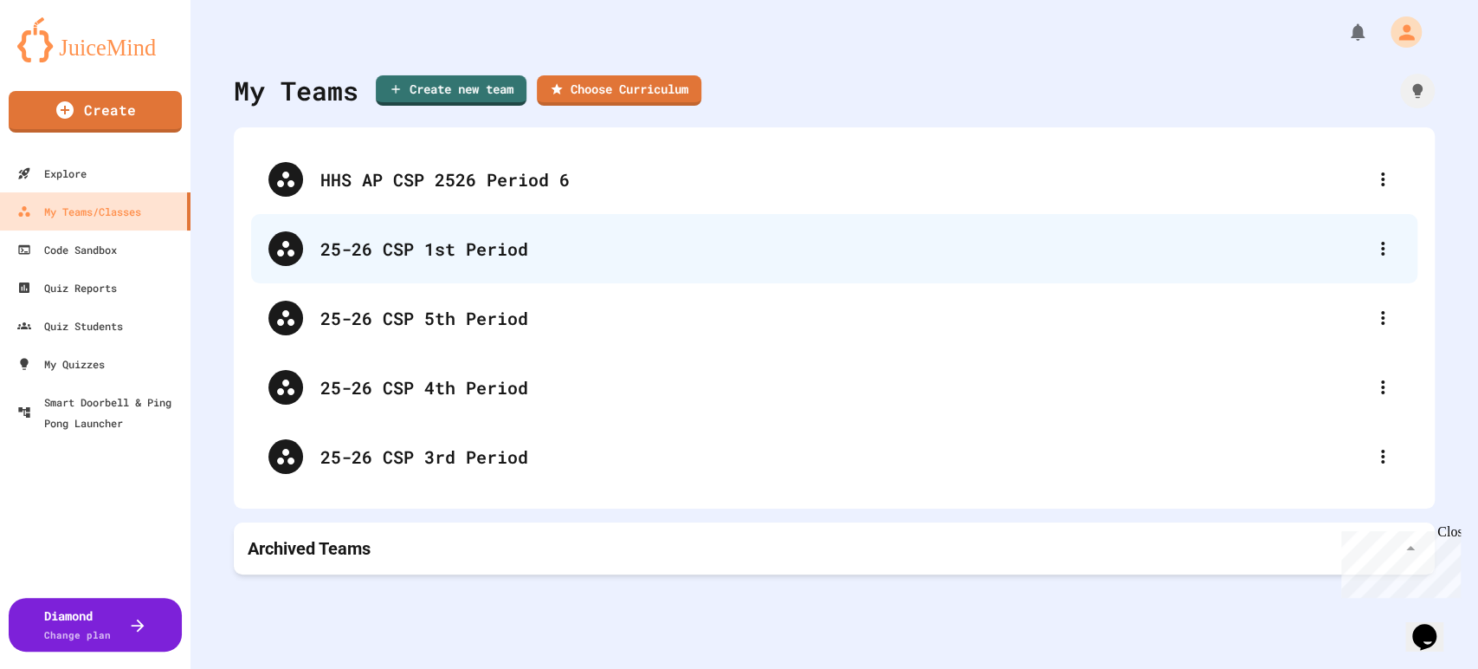
click at [406, 221] on div "25-26 CSP 1st Period" at bounding box center [834, 248] width 1167 height 69
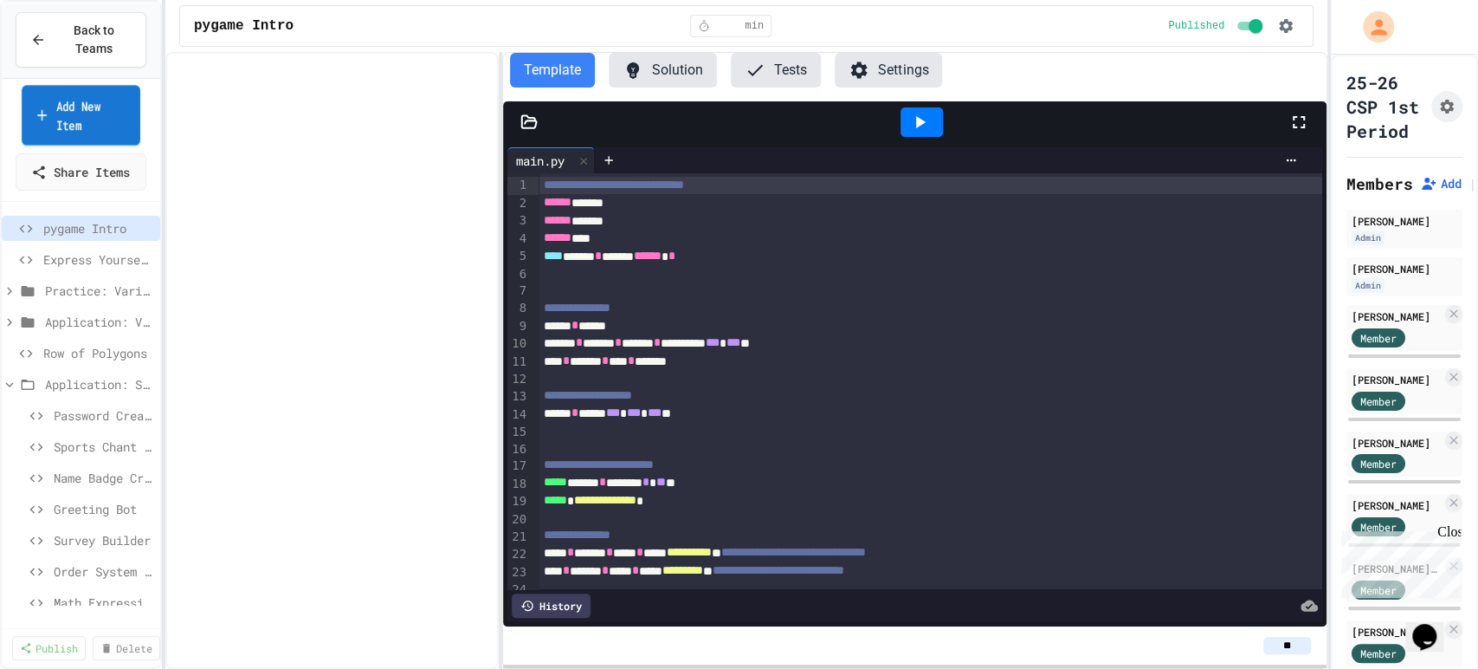
click at [112, 128] on link "Add New Item" at bounding box center [81, 115] width 119 height 60
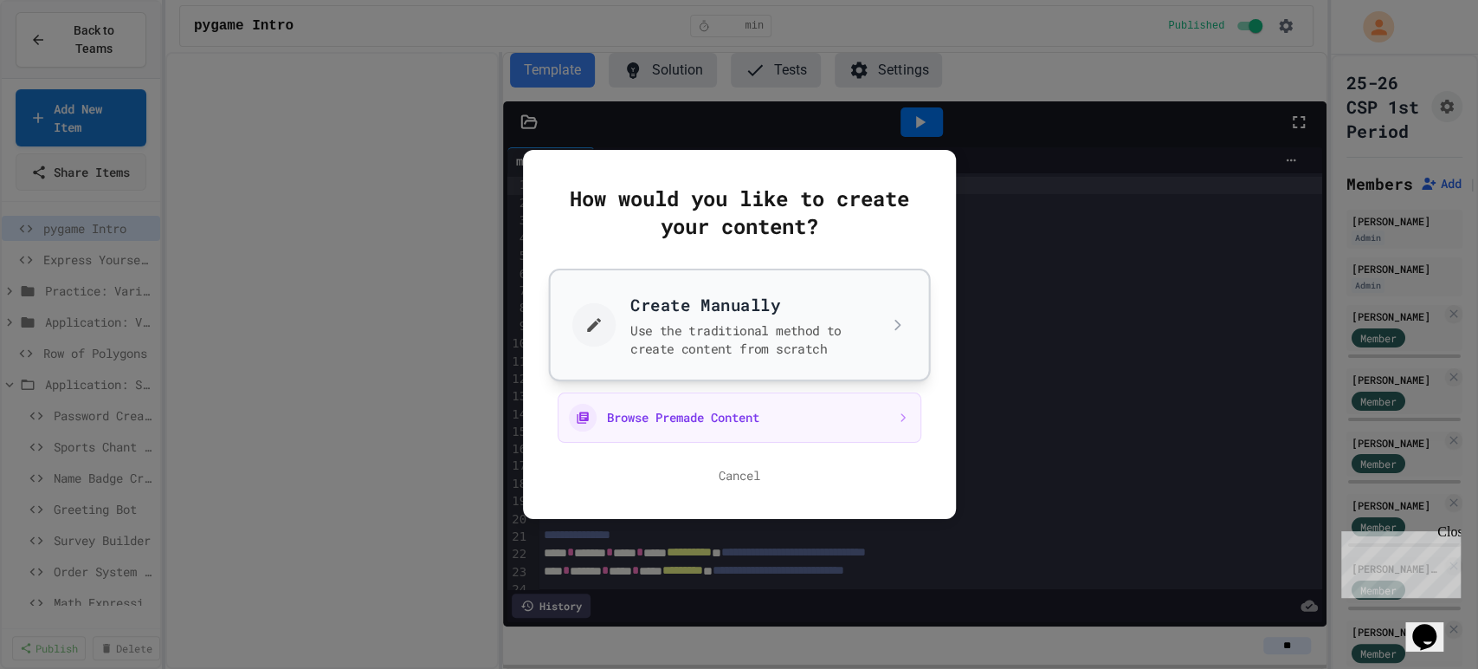
click at [660, 307] on button "Create Manually Use the traditional method to create content from scratch" at bounding box center [739, 325] width 382 height 113
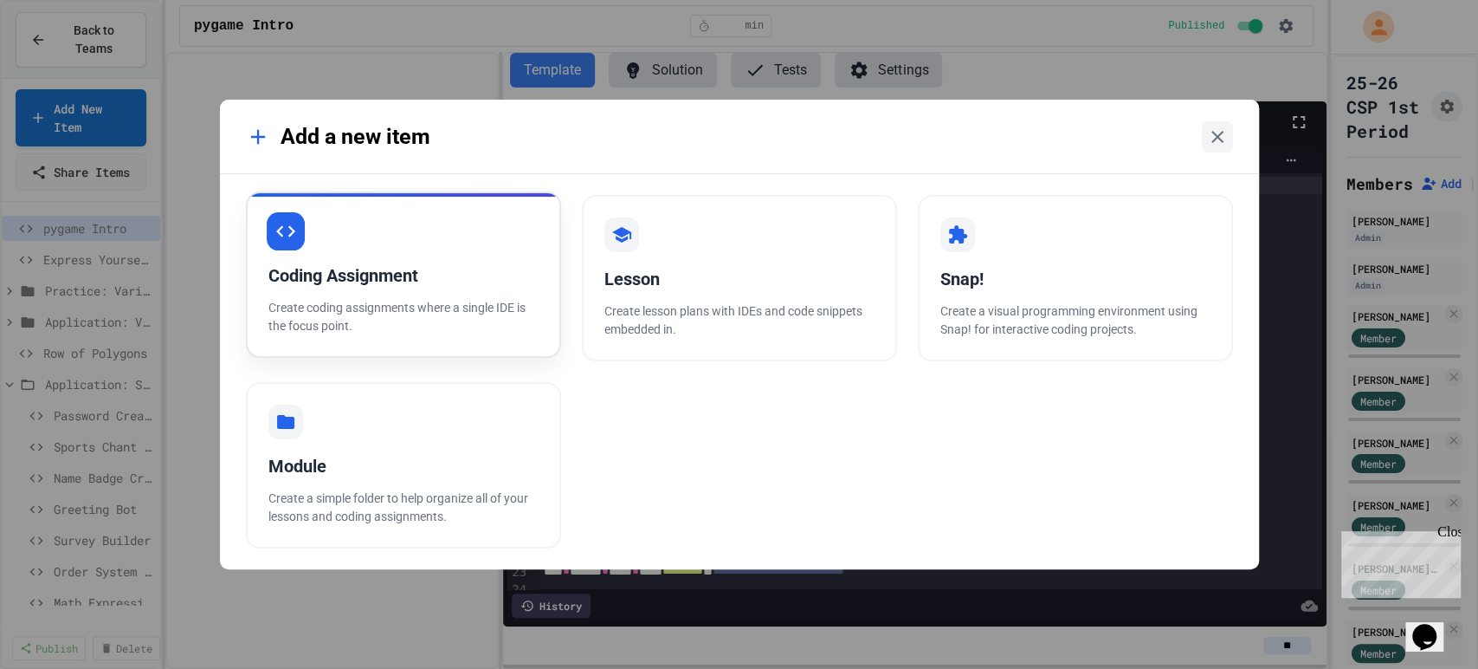
click at [409, 304] on p "Create coding assignments where a single IDE is the focus point." at bounding box center [404, 317] width 270 height 36
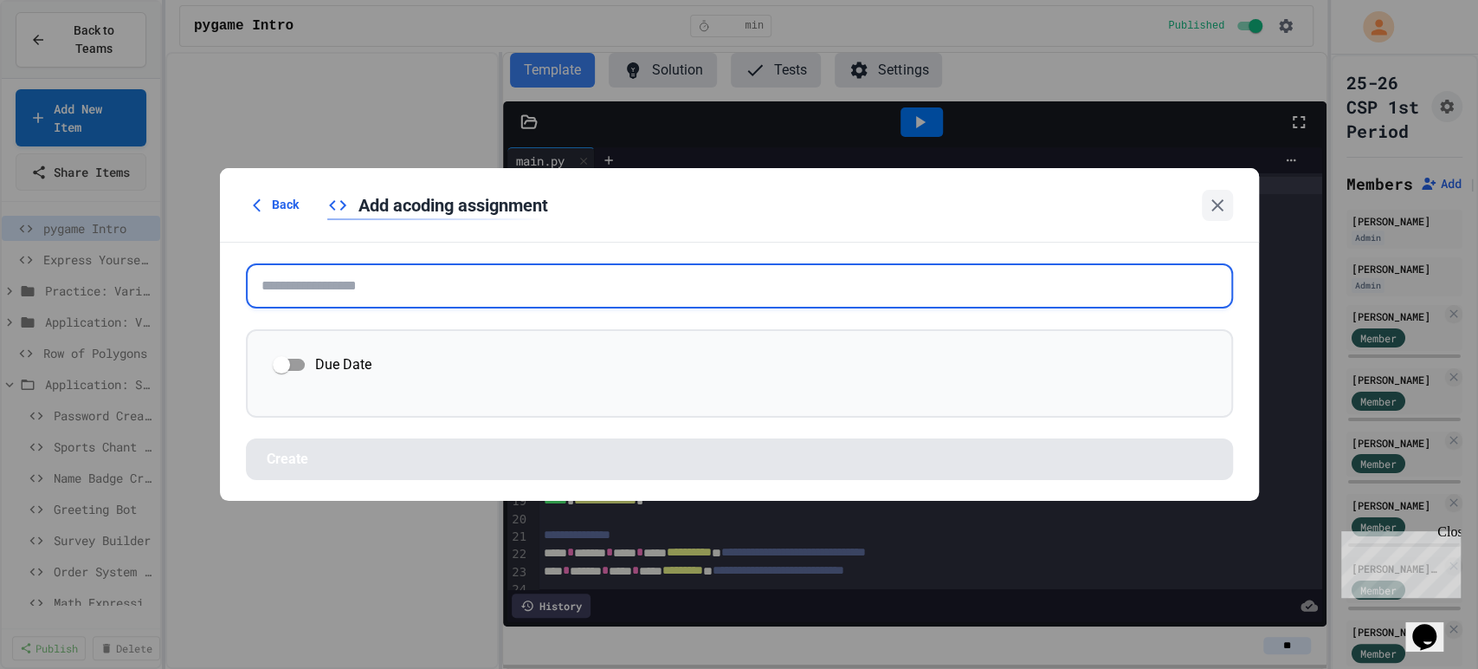
click at [423, 289] on input "text" at bounding box center [739, 285] width 987 height 45
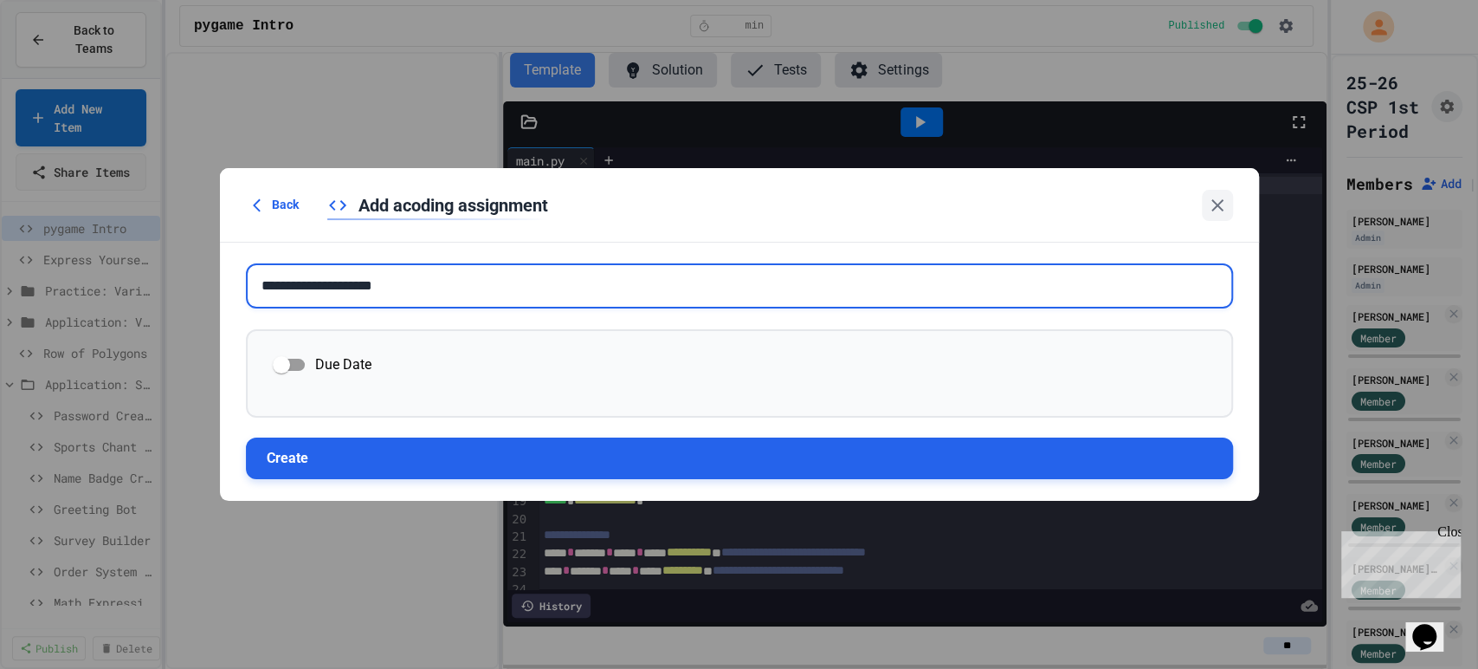
type input "**********"
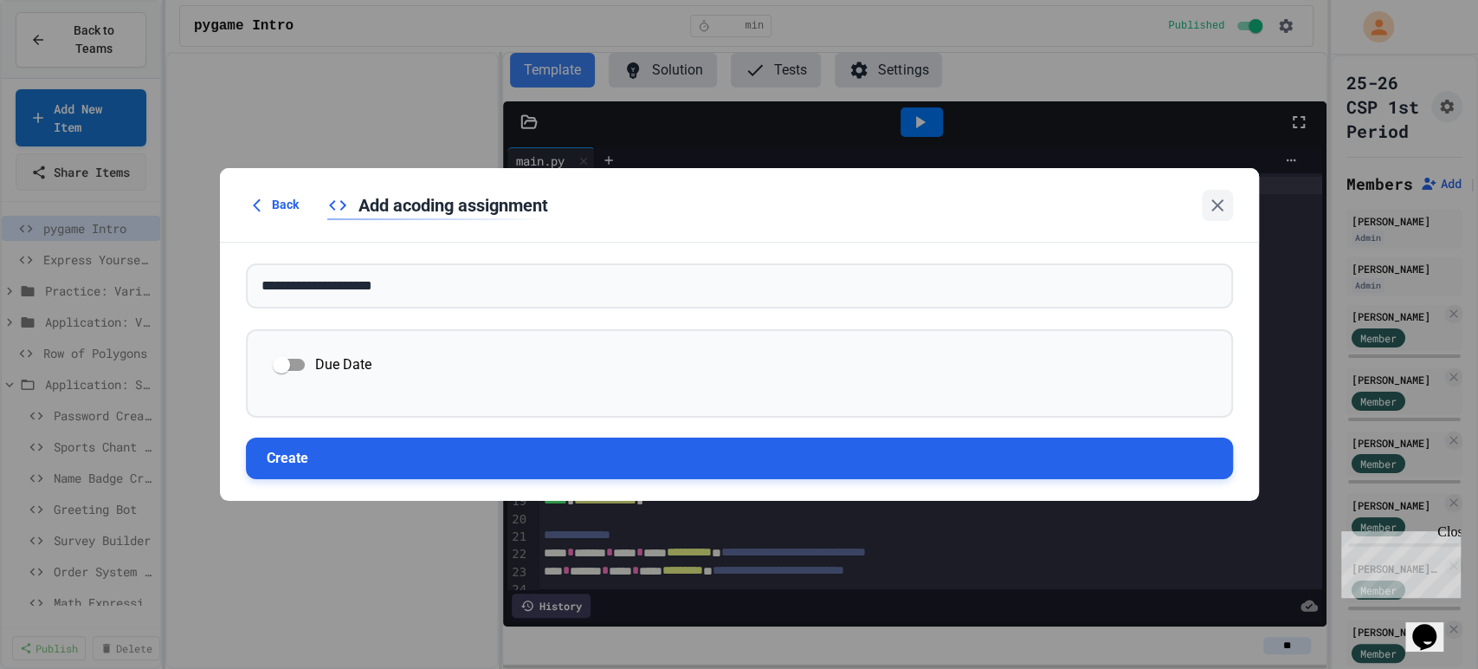
click at [391, 456] on button "Create" at bounding box center [739, 458] width 987 height 42
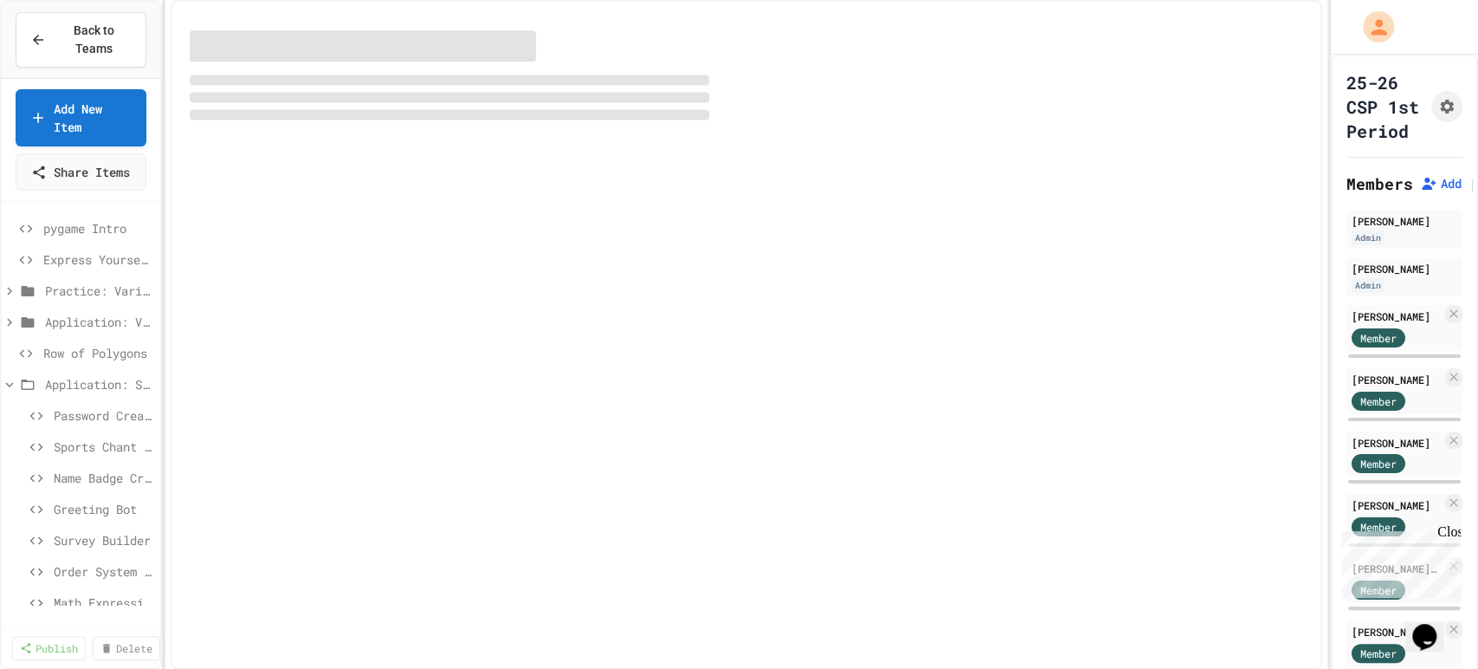
click at [391, 456] on div at bounding box center [747, 334] width 1152 height 669
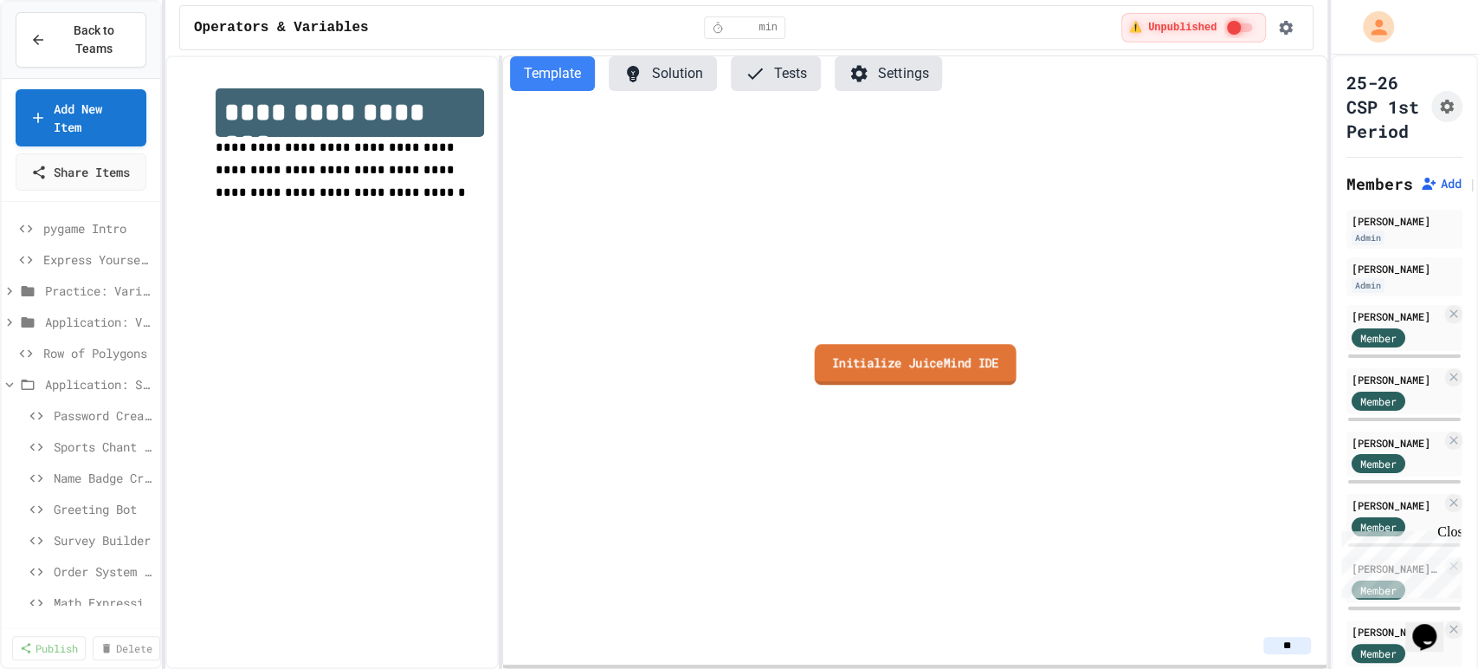
click at [888, 356] on link "Initialize JuiceMind IDE" at bounding box center [915, 364] width 202 height 41
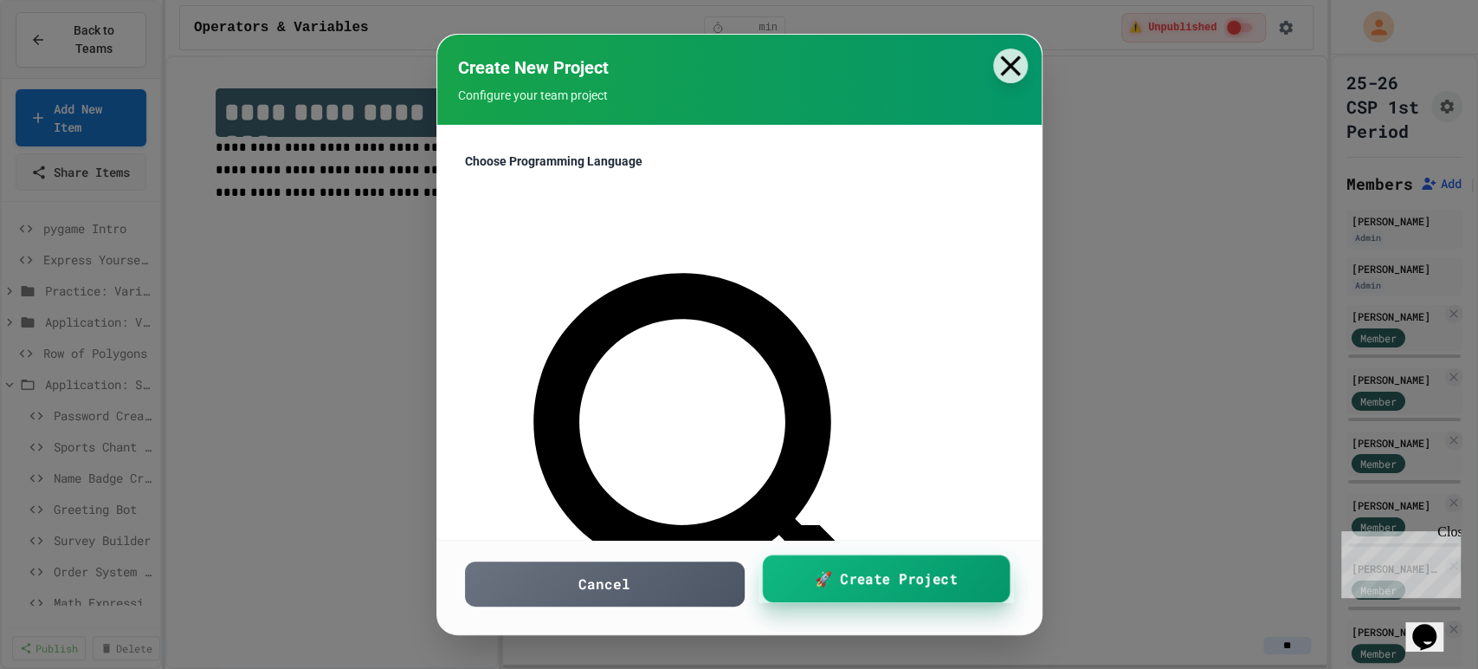
click at [822, 592] on link "🚀 Create Project" at bounding box center [886, 579] width 248 height 48
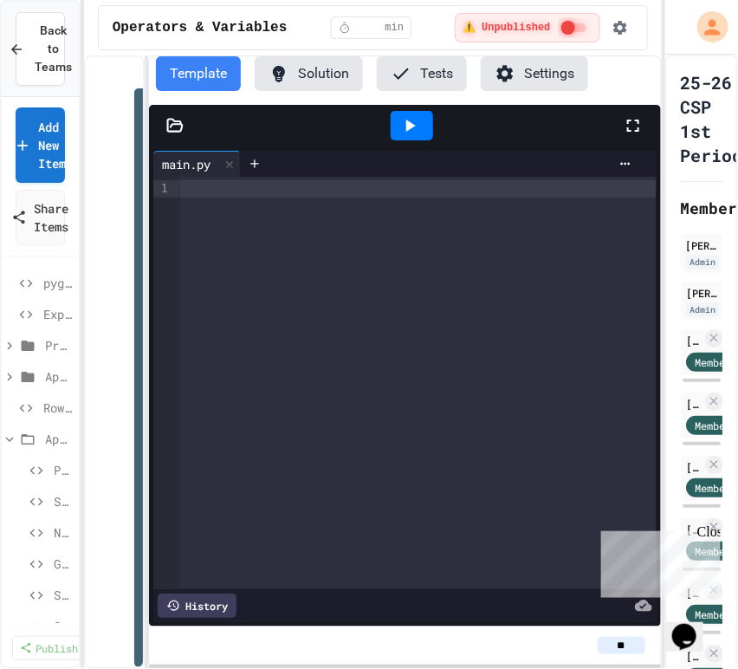
click at [141, 262] on div "**********" at bounding box center [373, 361] width 578 height 613
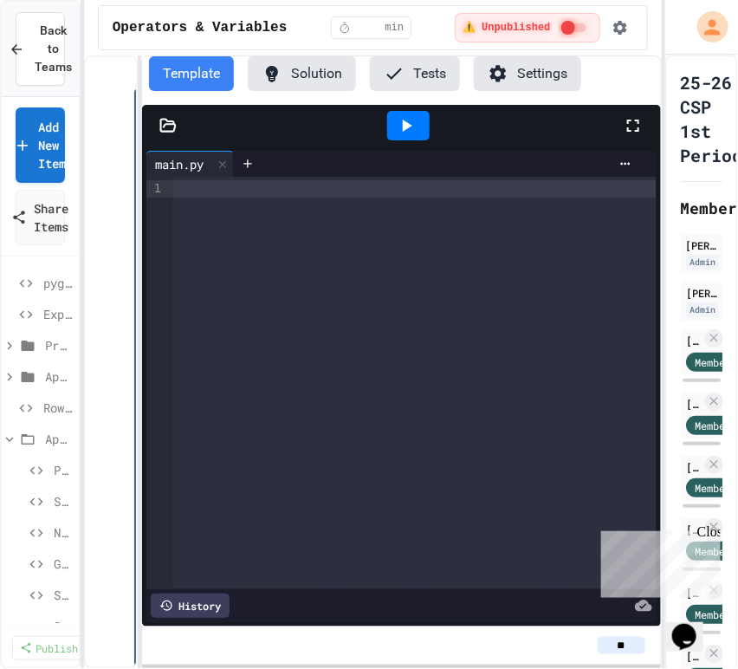
click at [430, 386] on div at bounding box center [413, 383] width 483 height 412
click at [336, 345] on div at bounding box center [413, 383] width 483 height 412
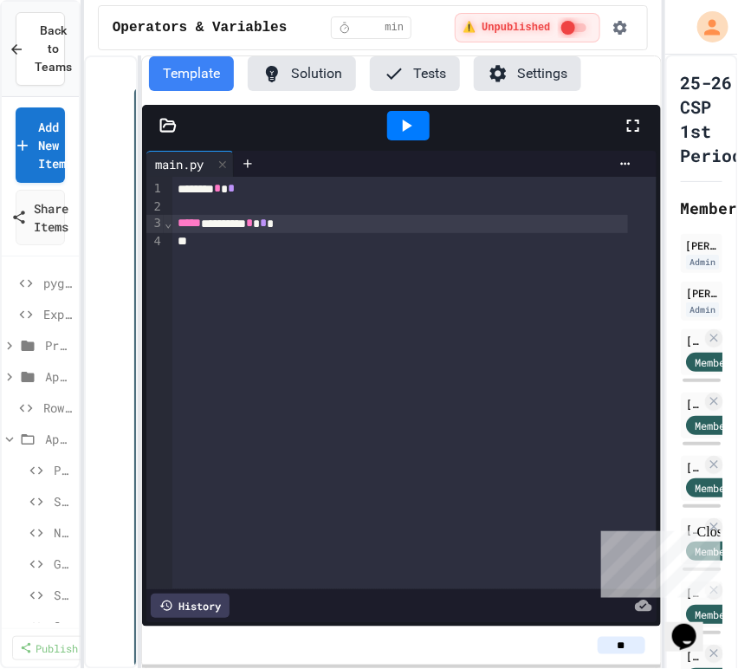
click at [253, 223] on span "*" at bounding box center [249, 223] width 7 height 12
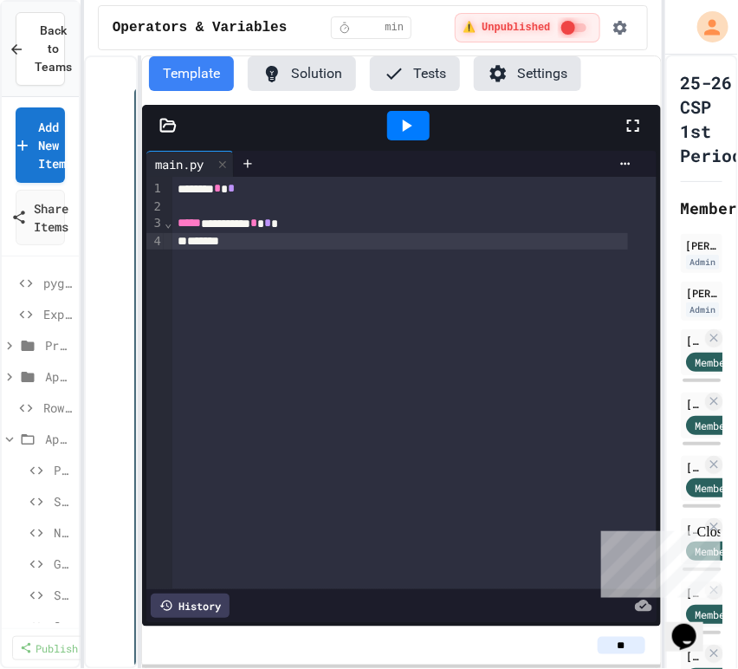
click at [257, 223] on span "*" at bounding box center [253, 223] width 7 height 12
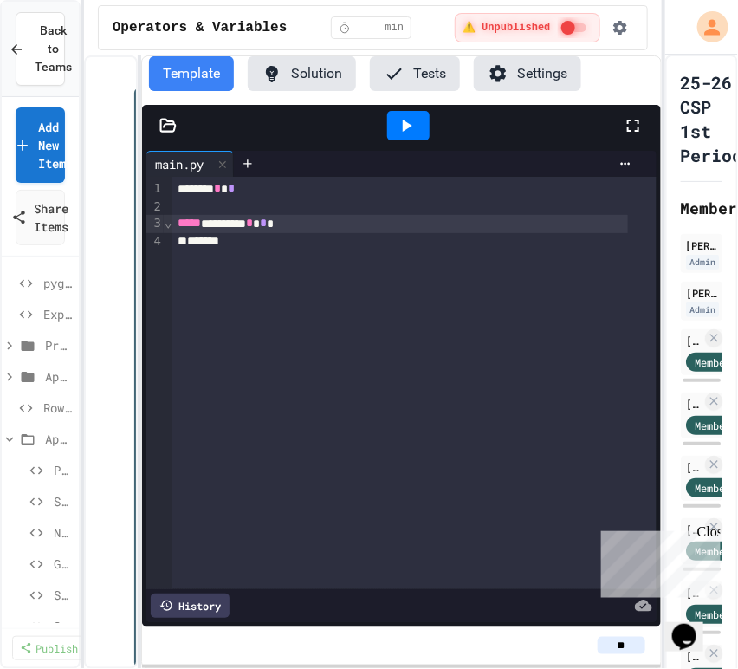
click at [268, 223] on div "***** ******** * * *" at bounding box center [399, 224] width 455 height 18
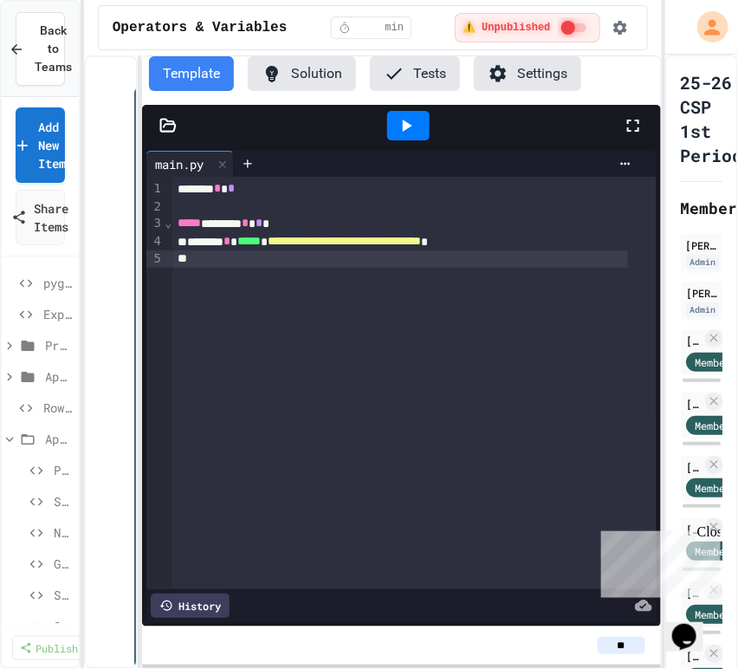
click at [257, 240] on span "*****" at bounding box center [248, 241] width 23 height 12
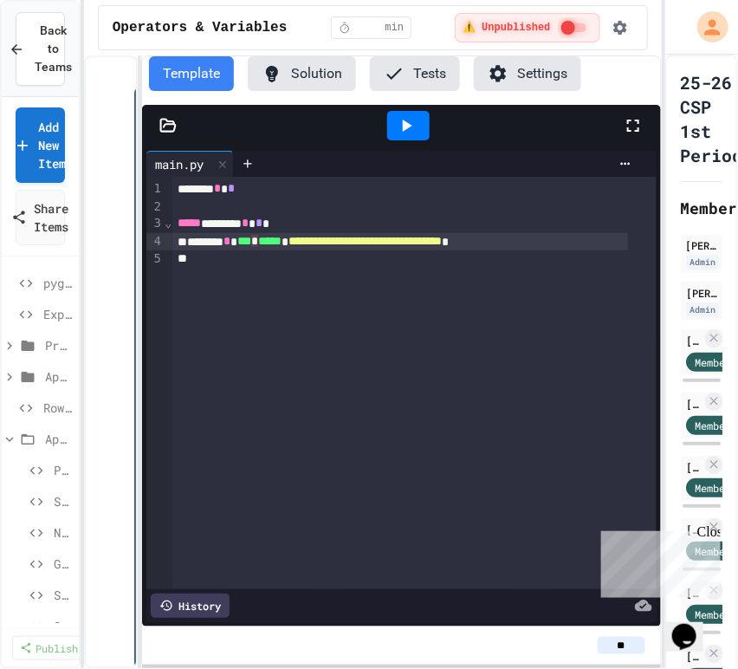
click at [581, 247] on div "**********" at bounding box center [399, 242] width 455 height 18
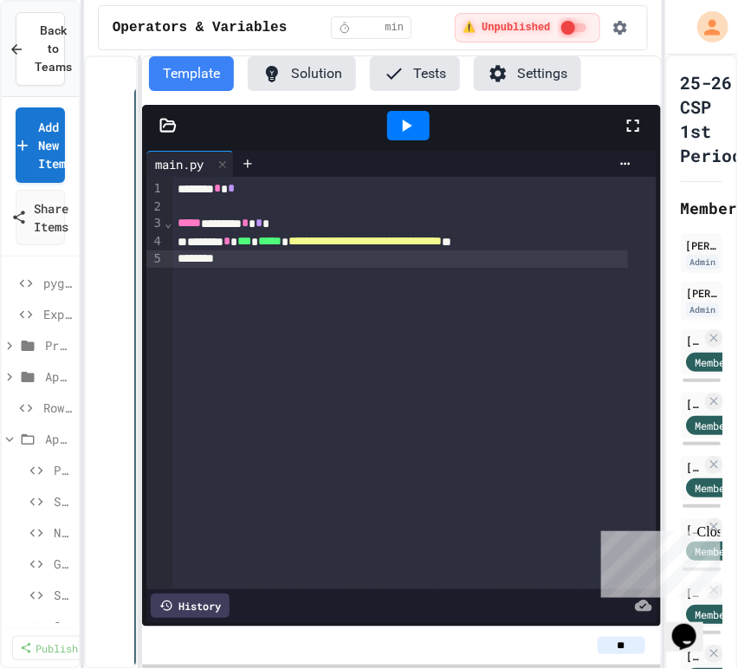
click at [236, 256] on div "********" at bounding box center [399, 258] width 455 height 17
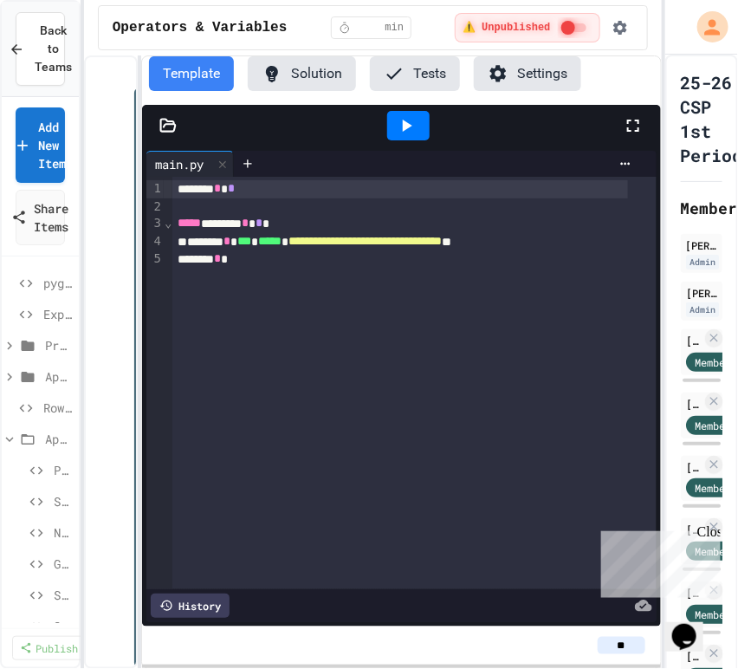
click at [176, 190] on div "******* * *" at bounding box center [399, 189] width 455 height 18
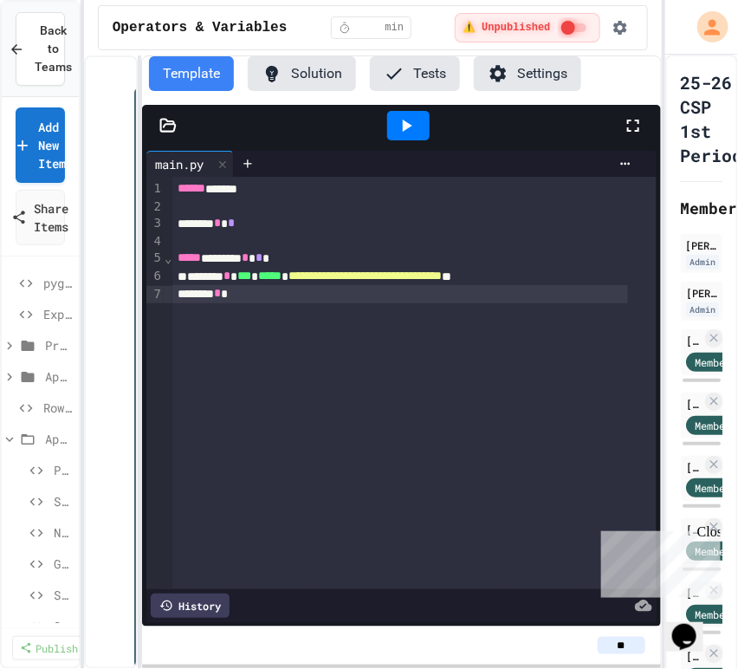
click at [276, 299] on div "******* *" at bounding box center [399, 294] width 455 height 18
click at [388, 350] on div "**********" at bounding box center [413, 383] width 483 height 412
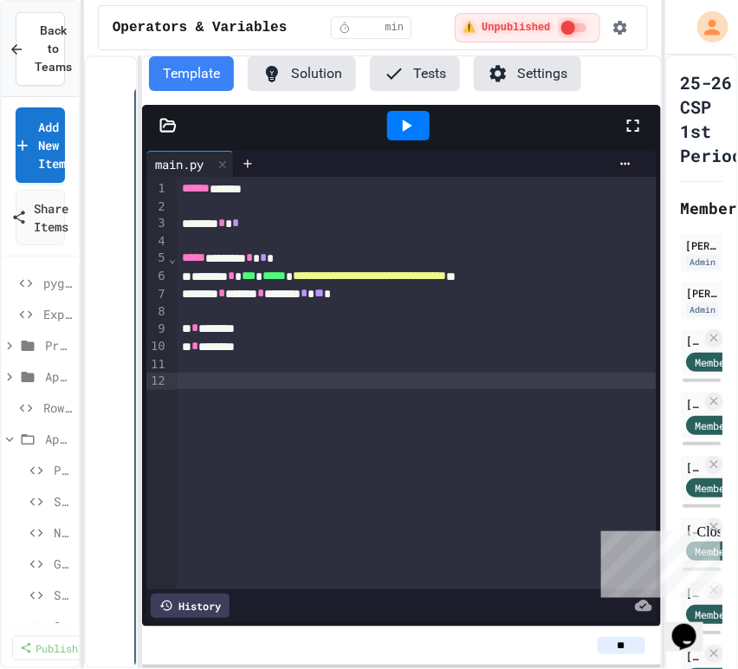
click at [301, 414] on div "**********" at bounding box center [416, 383] width 479 height 412
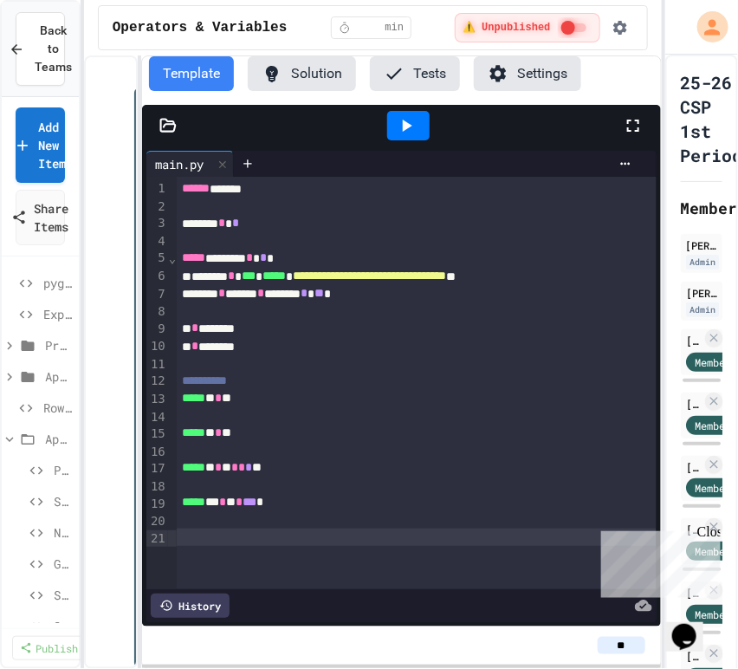
click at [527, 69] on button "Settings" at bounding box center [527, 73] width 107 height 35
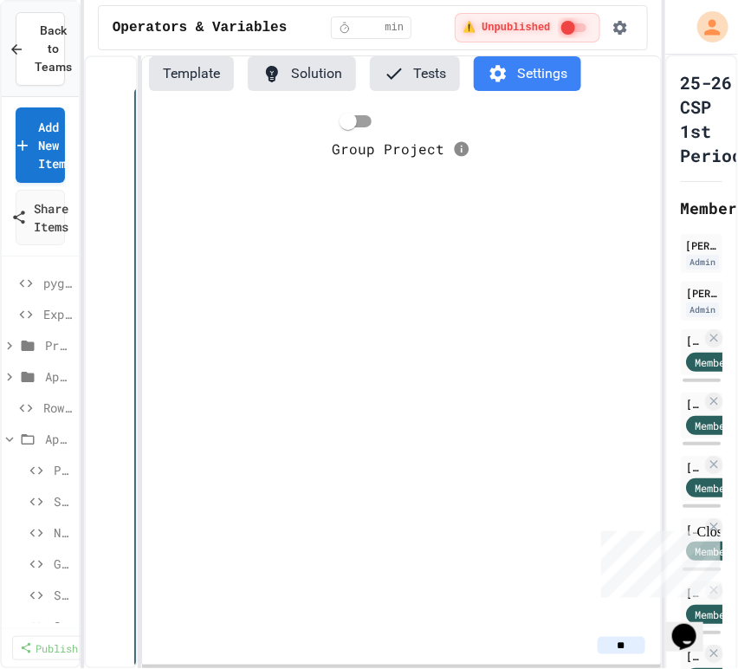
click at [215, 67] on button "Template" at bounding box center [191, 73] width 85 height 35
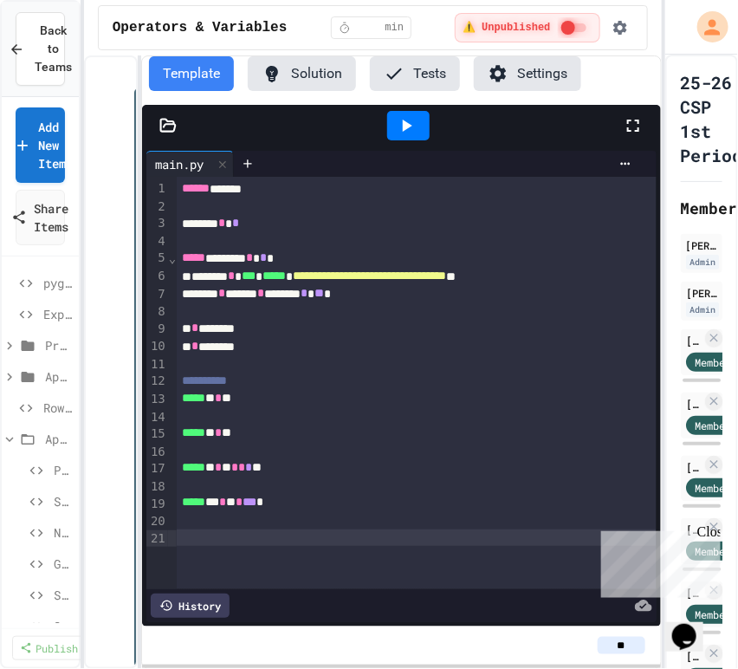
click at [183, 540] on div at bounding box center [416, 537] width 479 height 17
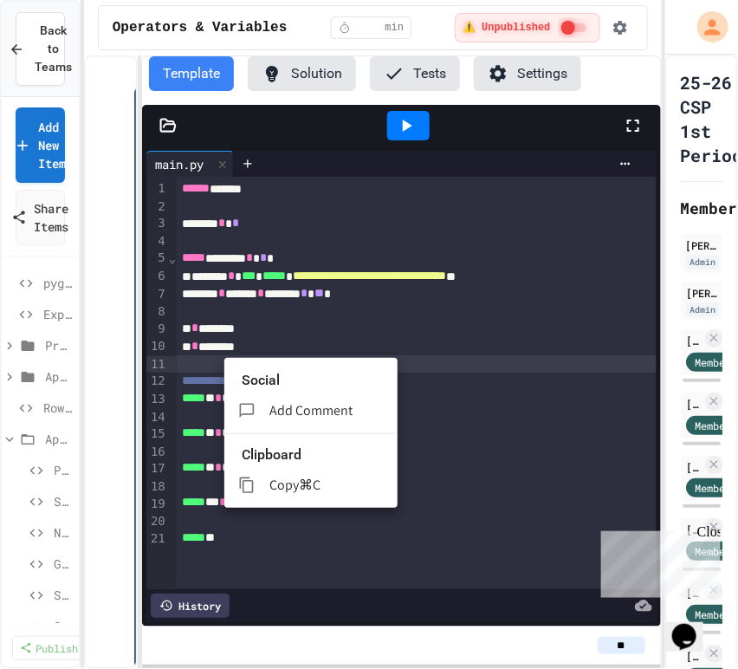
click at [198, 362] on div at bounding box center [369, 334] width 738 height 669
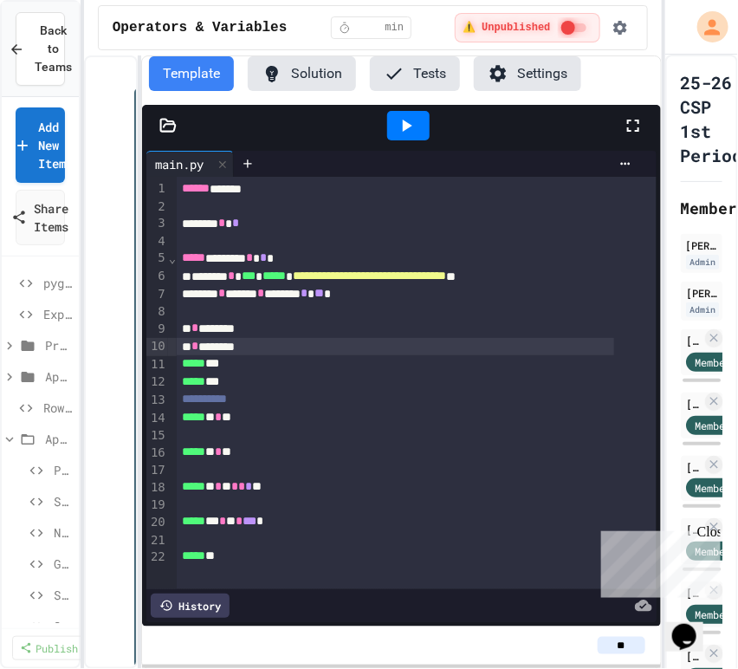
click at [333, 353] on div "* * *******" at bounding box center [395, 347] width 437 height 18
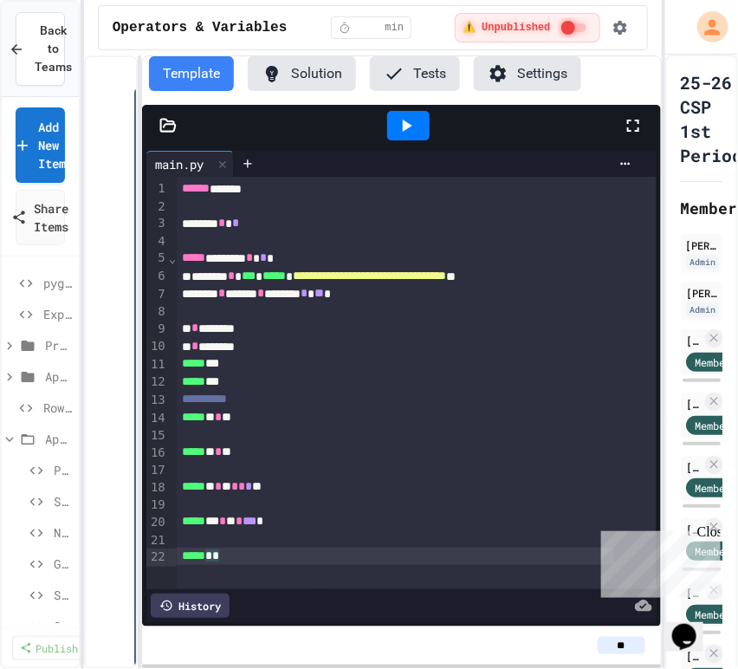
click at [217, 555] on div "***** * *" at bounding box center [395, 556] width 437 height 18
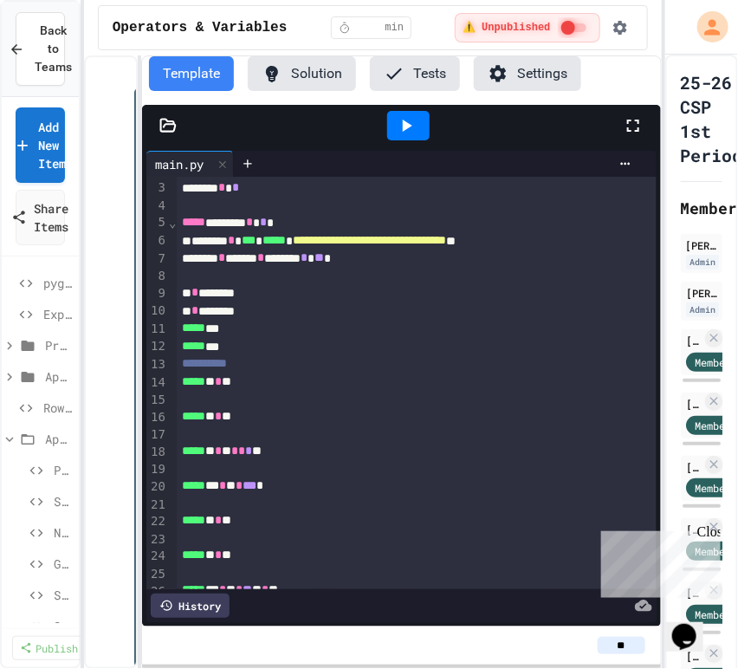
scroll to position [113, 0]
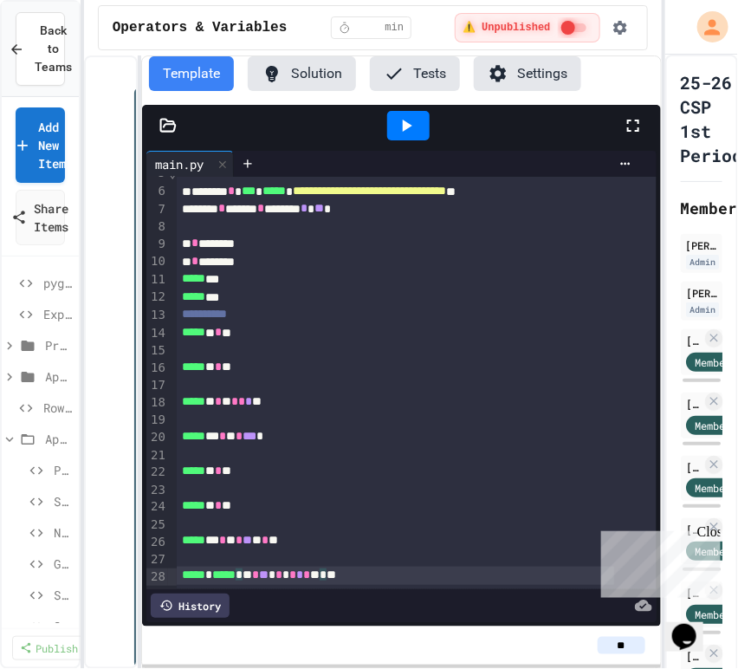
click at [261, 566] on div "***** * ***** * ** * ** * * * * * * ** * **" at bounding box center [395, 575] width 437 height 18
click at [333, 566] on div "***** * ** * ** * * * * * * ** * **" at bounding box center [395, 575] width 437 height 18
click at [268, 566] on div "***** *** * ** * * * * * * * * *" at bounding box center [395, 575] width 437 height 18
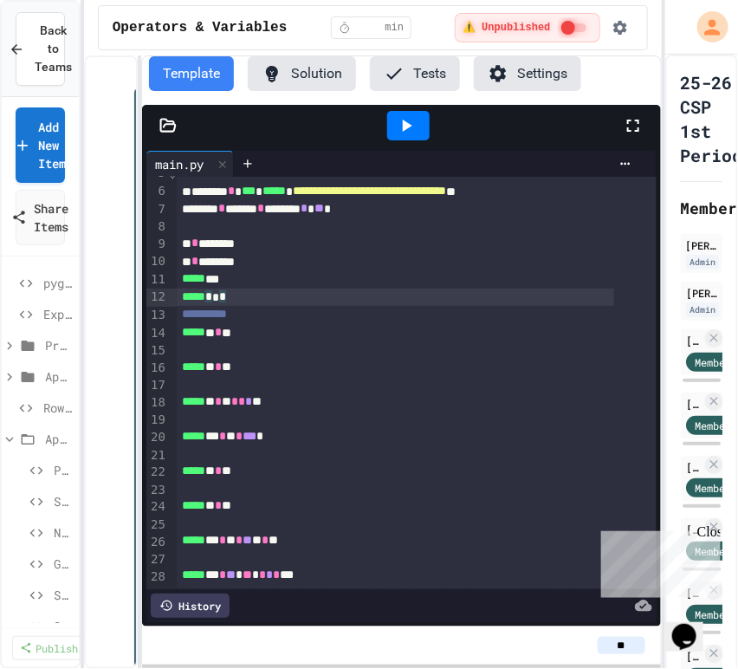
click at [261, 288] on div "***** * * *" at bounding box center [395, 297] width 437 height 18
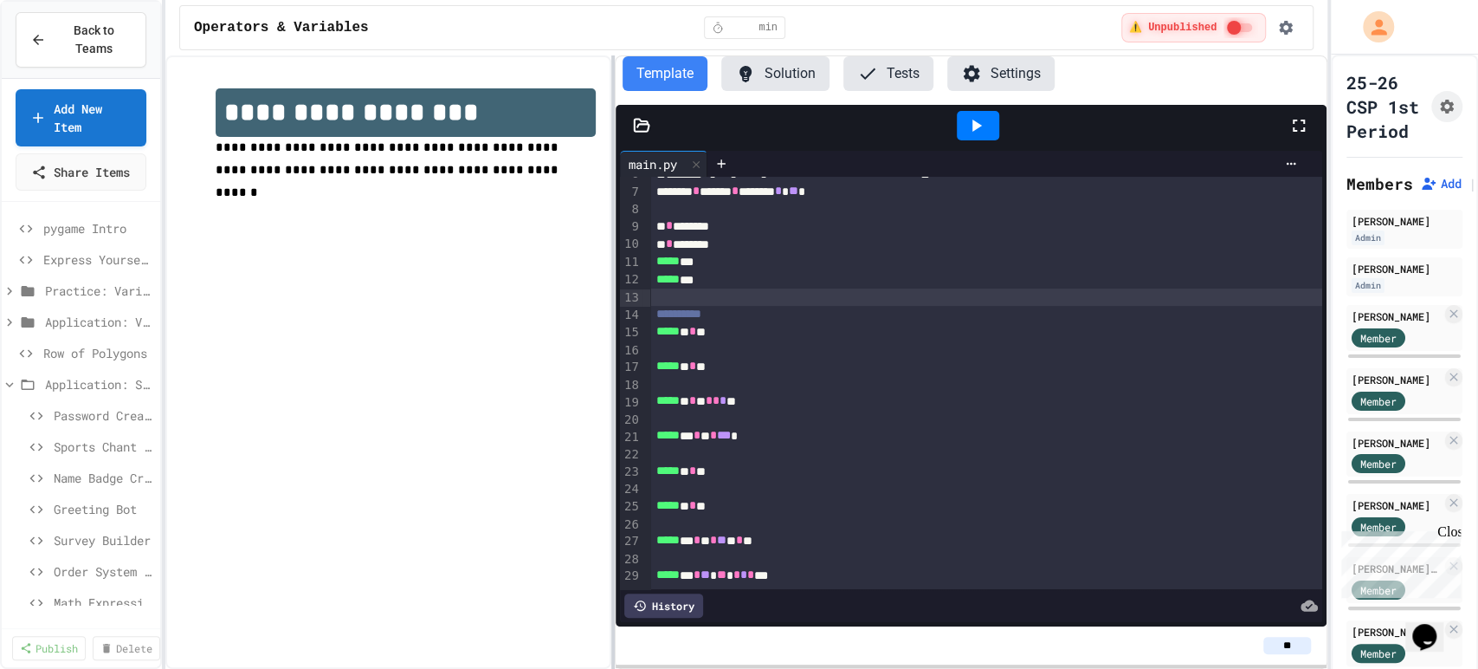
click at [615, 213] on div at bounding box center [612, 361] width 3 height 613
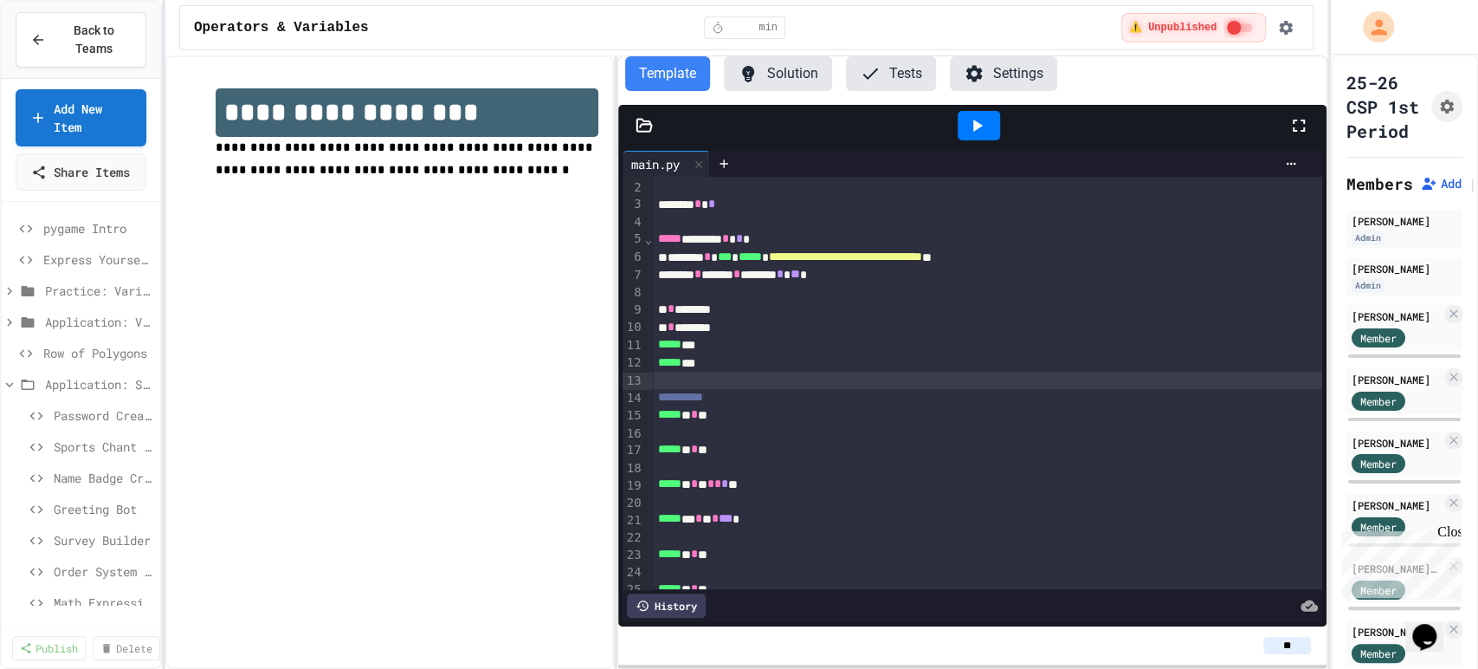
scroll to position [0, 0]
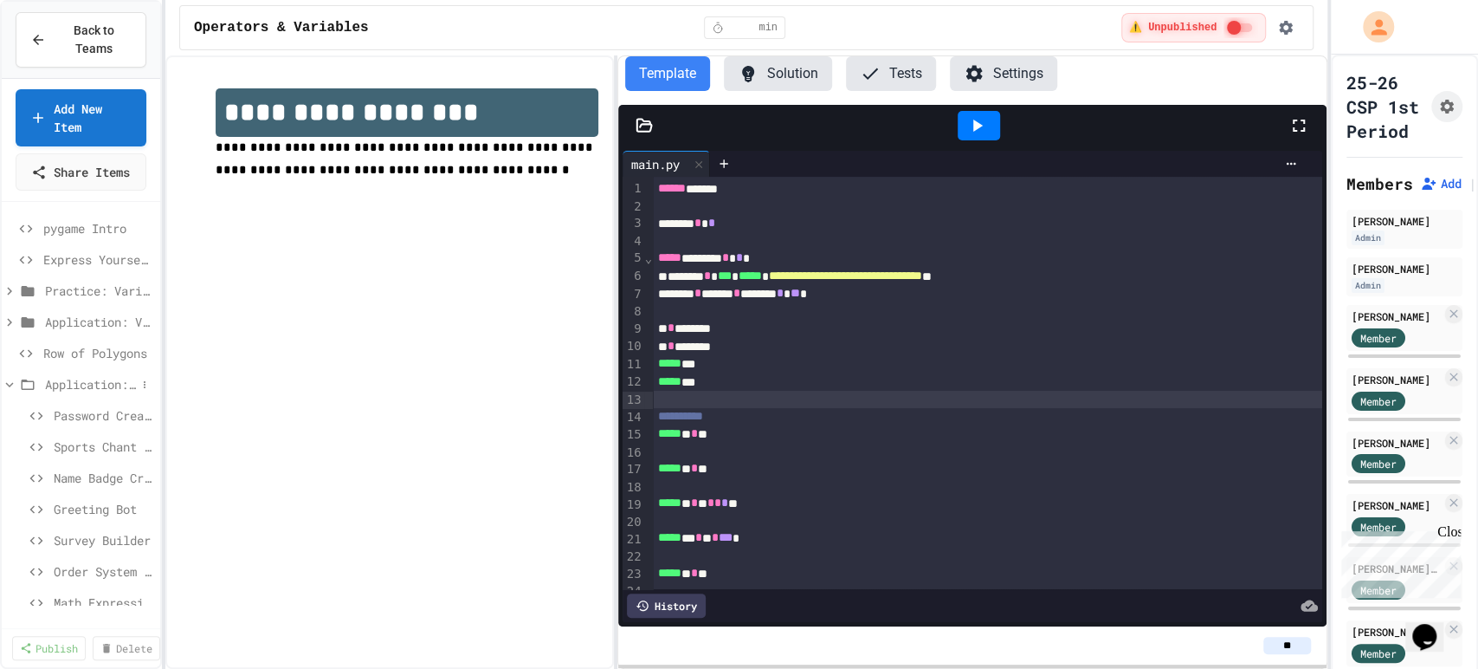
click at [94, 393] on span "Application: Strings, Inputs, Math" at bounding box center [90, 384] width 91 height 18
click at [76, 487] on span "Challenges" at bounding box center [90, 478] width 91 height 18
click at [84, 117] on link "Add New Item" at bounding box center [80, 116] width 129 height 60
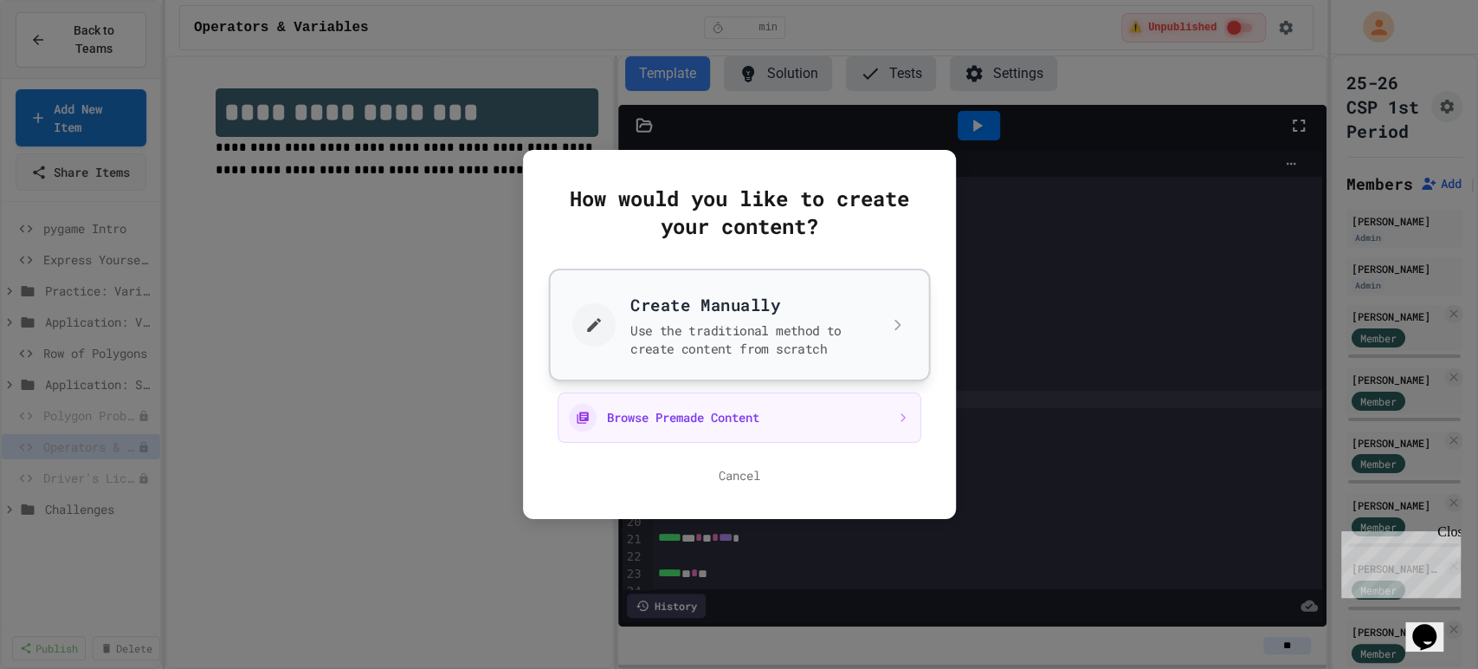
click at [616, 315] on button "Create Manually Use the traditional method to create content from scratch" at bounding box center [739, 325] width 382 height 113
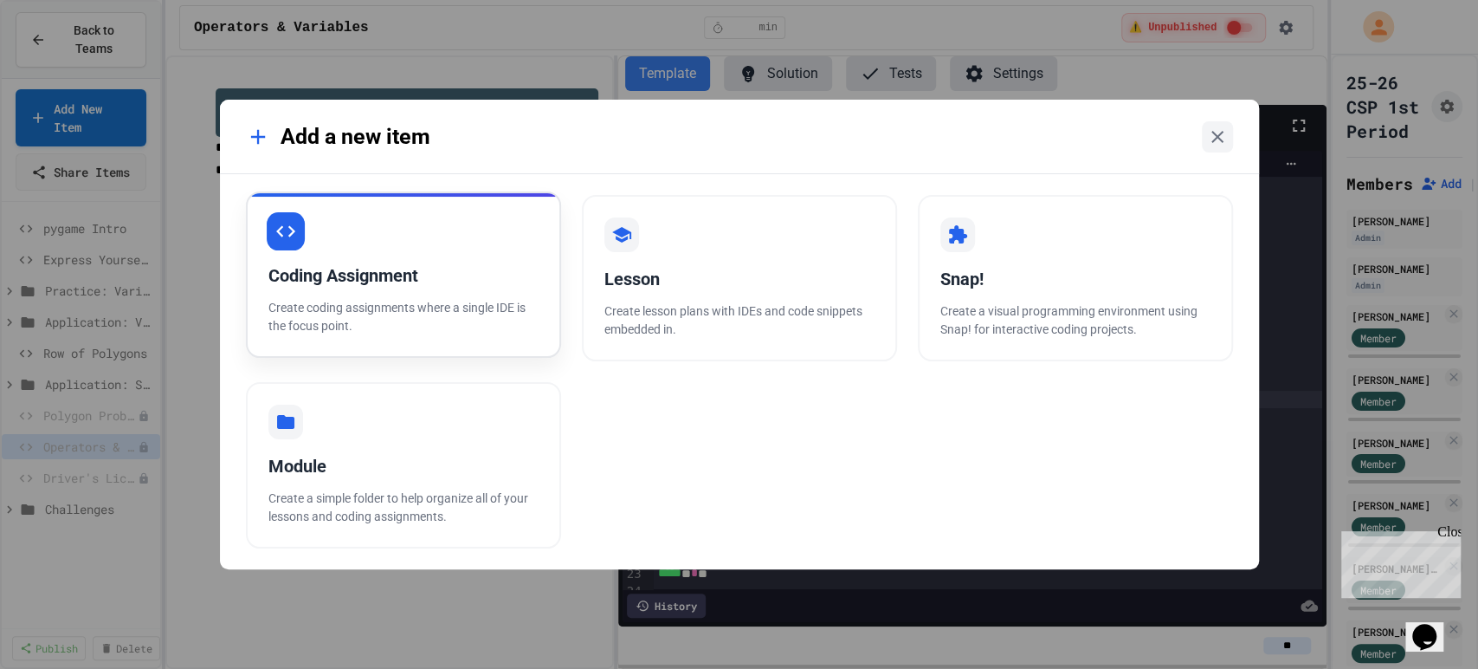
click at [476, 305] on p "Create coding assignments where a single IDE is the focus point." at bounding box center [404, 317] width 270 height 36
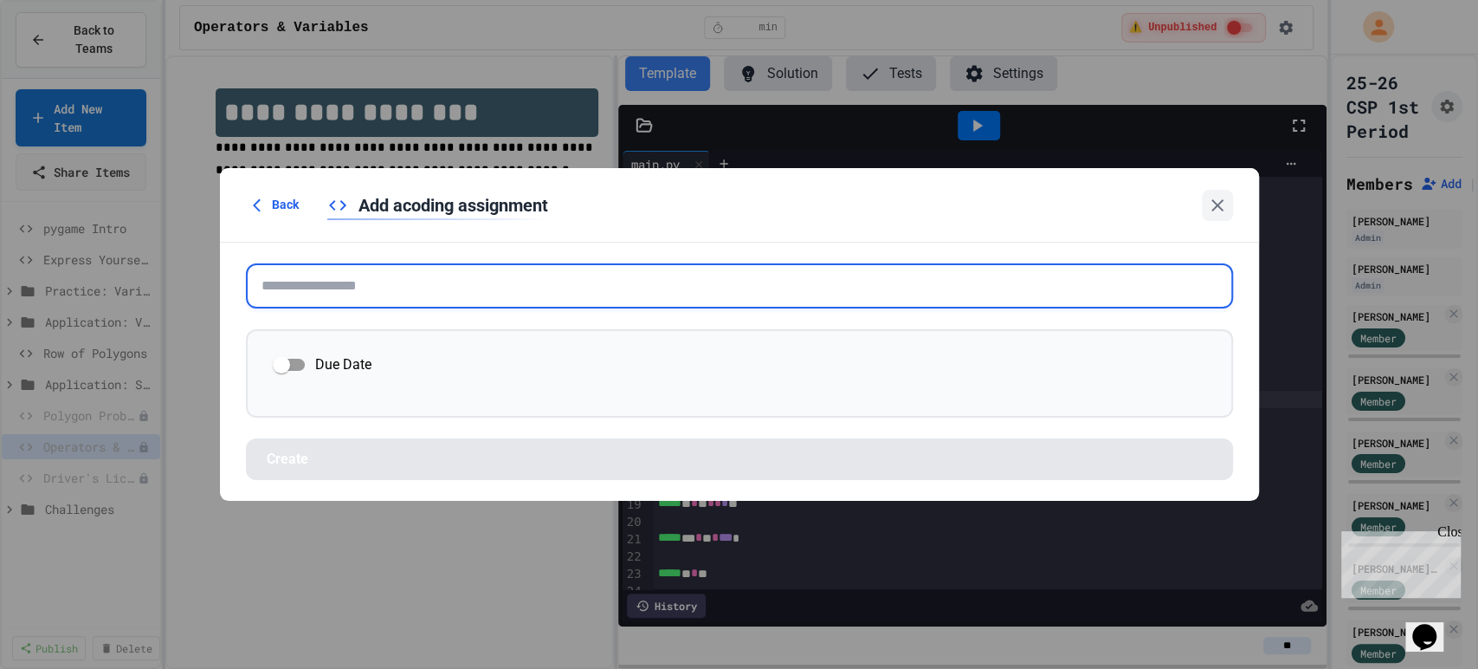
click at [450, 288] on input "text" at bounding box center [739, 285] width 987 height 45
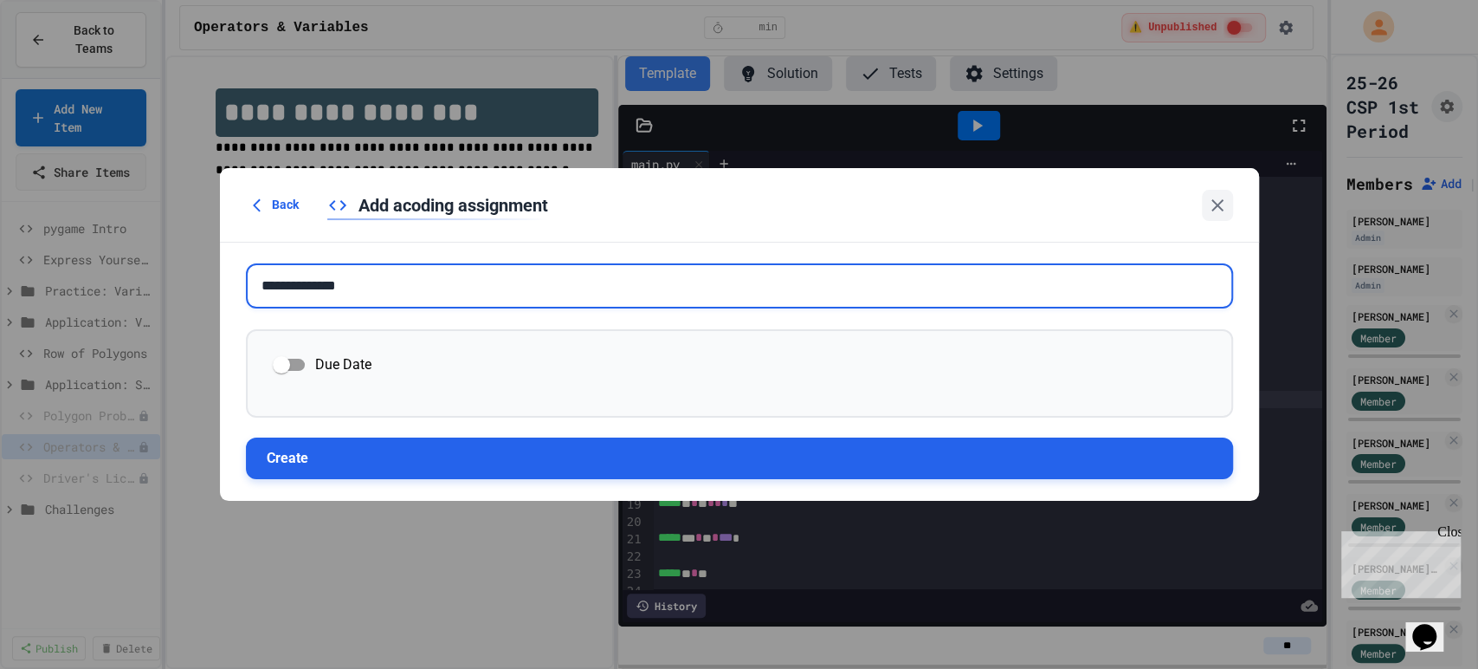
type input "**********"
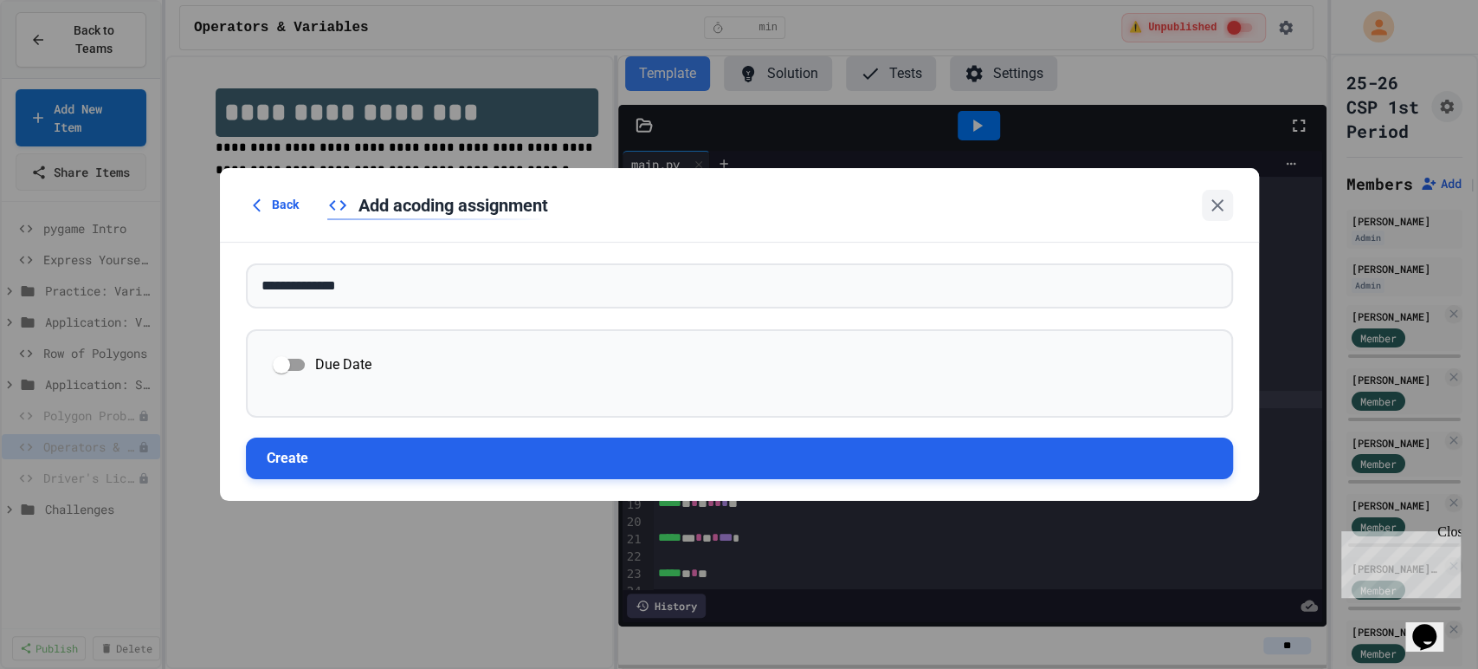
click at [389, 450] on button "Create" at bounding box center [739, 458] width 987 height 42
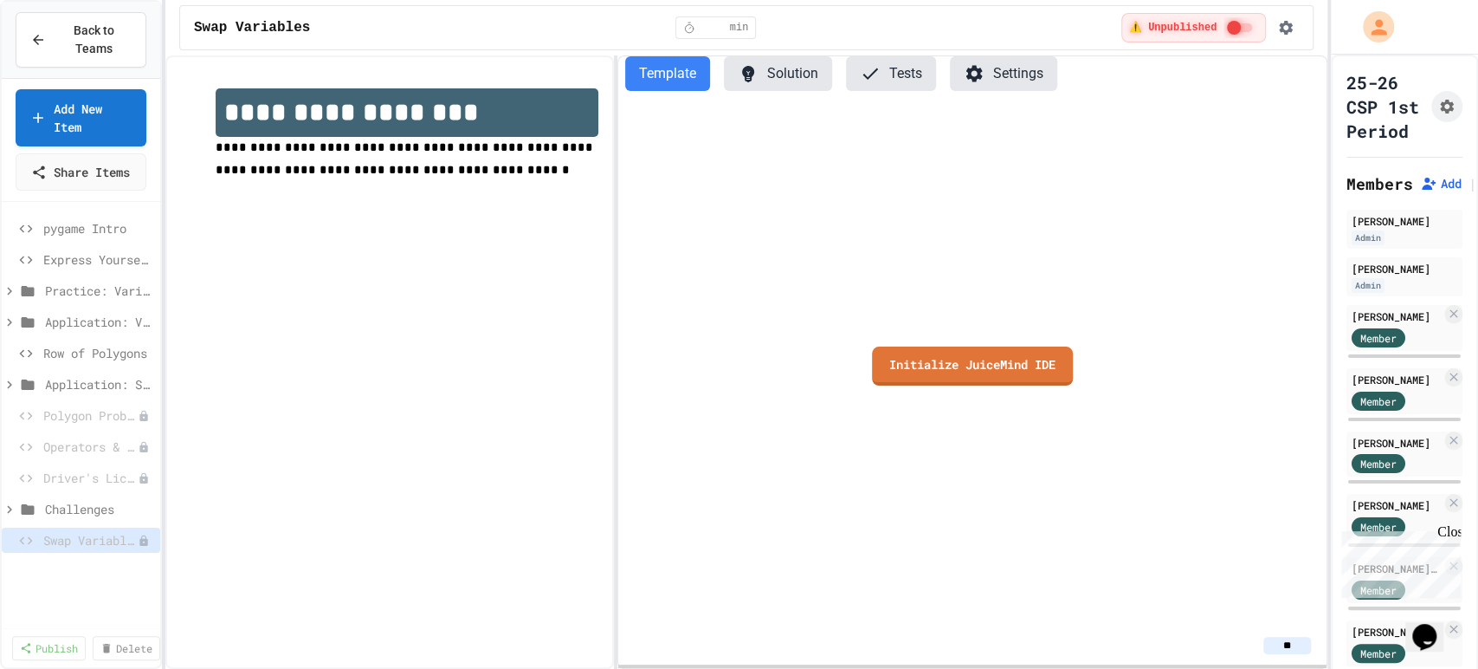
click at [486, 128] on h1 "**********" at bounding box center [407, 112] width 383 height 49
drag, startPoint x: 476, startPoint y: 125, endPoint x: 199, endPoint y: 122, distance: 276.3
click at [199, 122] on div "**********" at bounding box center [389, 146] width 417 height 151
click at [963, 348] on link "Initialize JuiceMind IDE" at bounding box center [973, 362] width 182 height 41
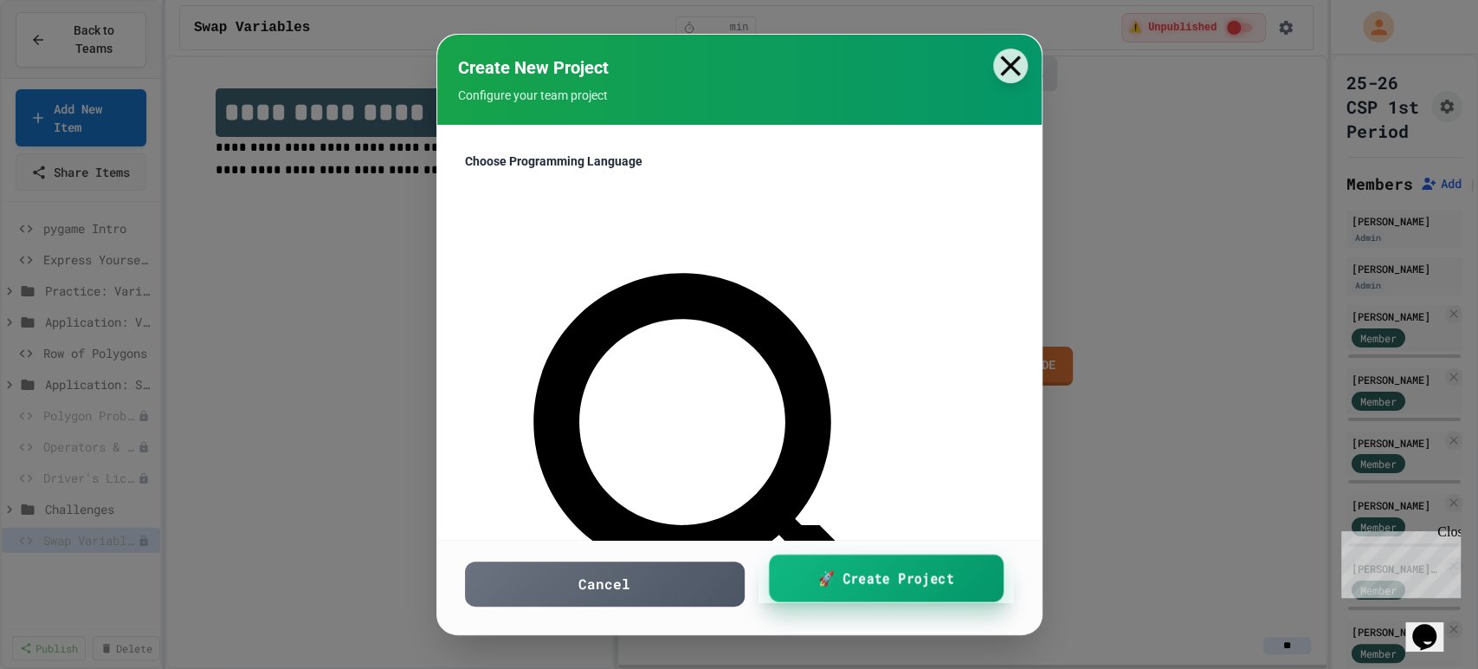
click at [866, 567] on link "🚀 Create Project" at bounding box center [885, 578] width 235 height 48
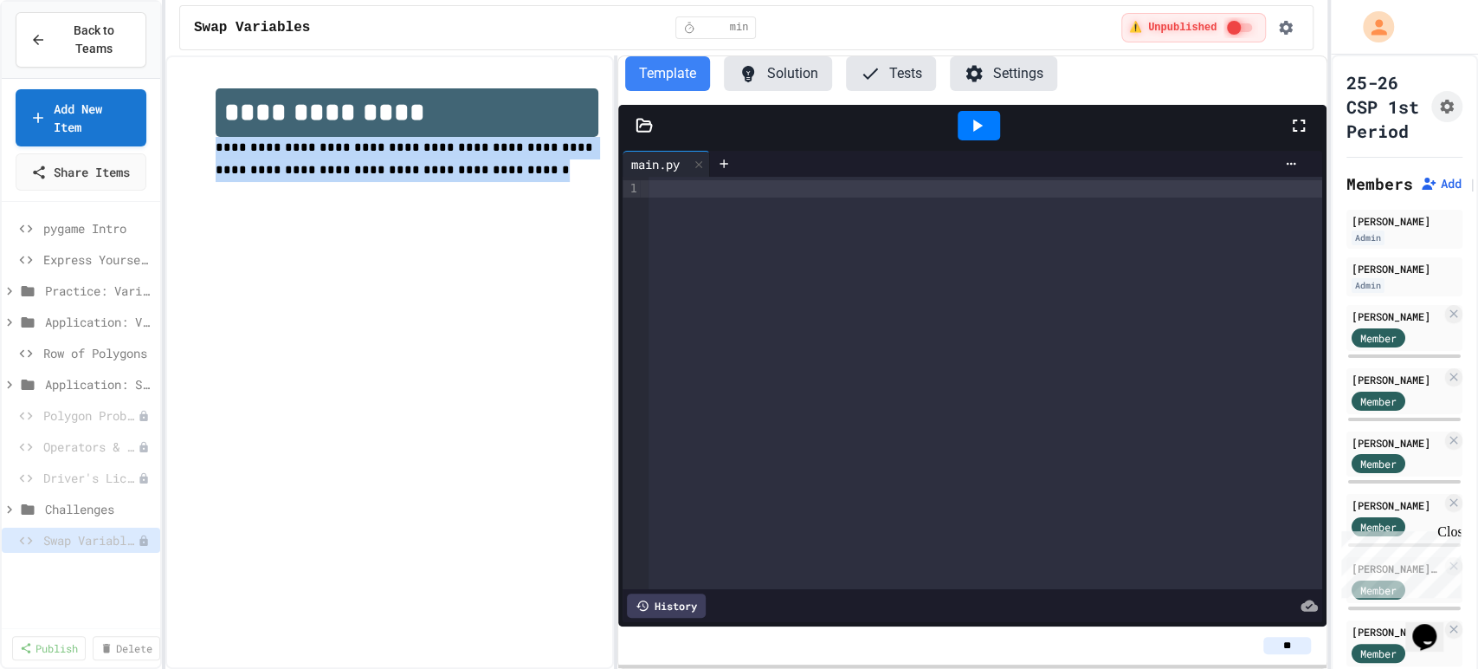
drag, startPoint x: 463, startPoint y: 168, endPoint x: 212, endPoint y: 150, distance: 251.0
click at [212, 150] on div "**********" at bounding box center [389, 146] width 417 height 151
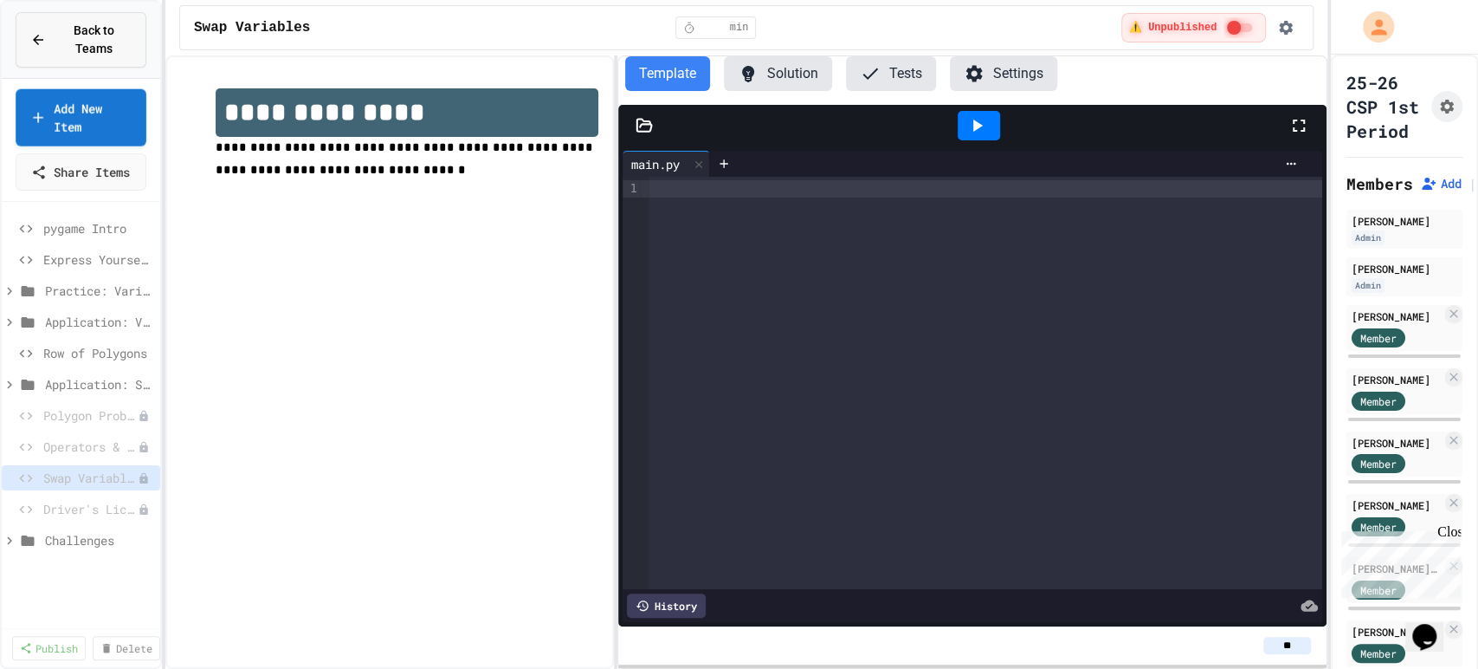
click at [83, 47] on span "Back to Teams" at bounding box center [93, 40] width 75 height 36
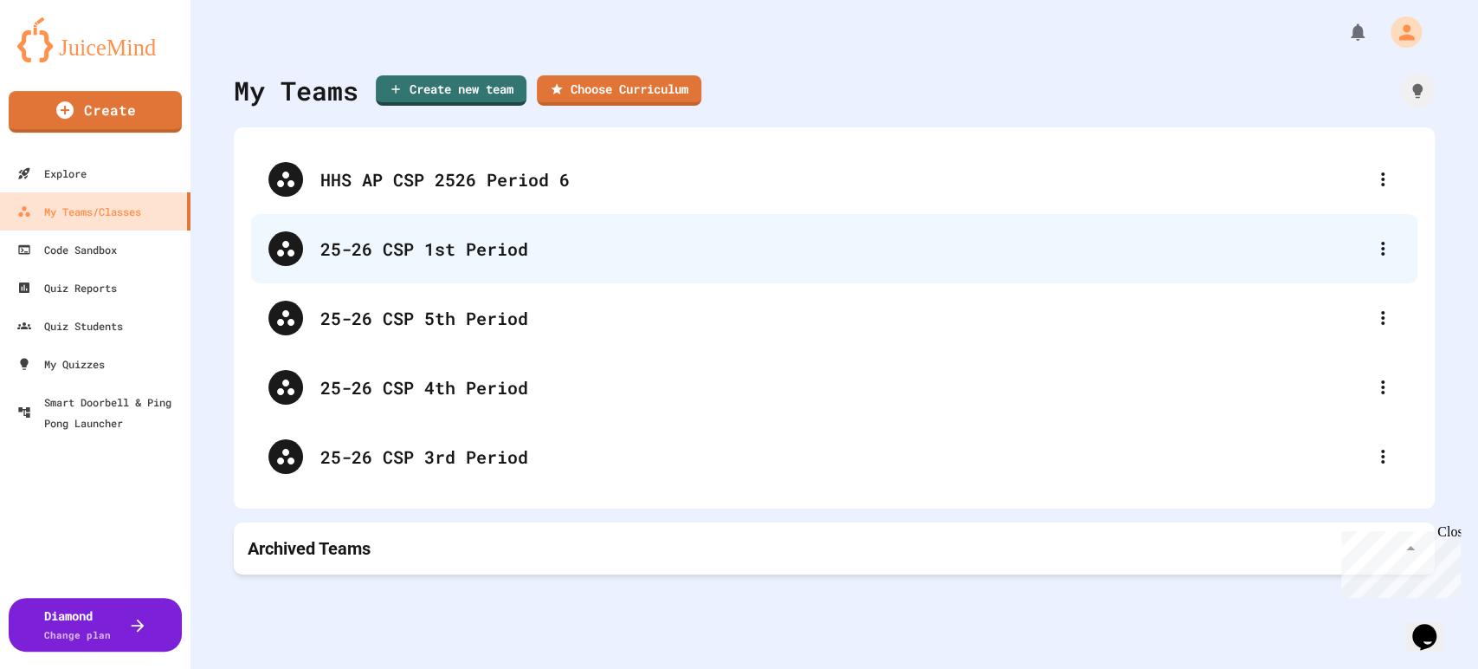
click at [391, 237] on div "25-26 CSP 1st Period" at bounding box center [842, 249] width 1045 height 26
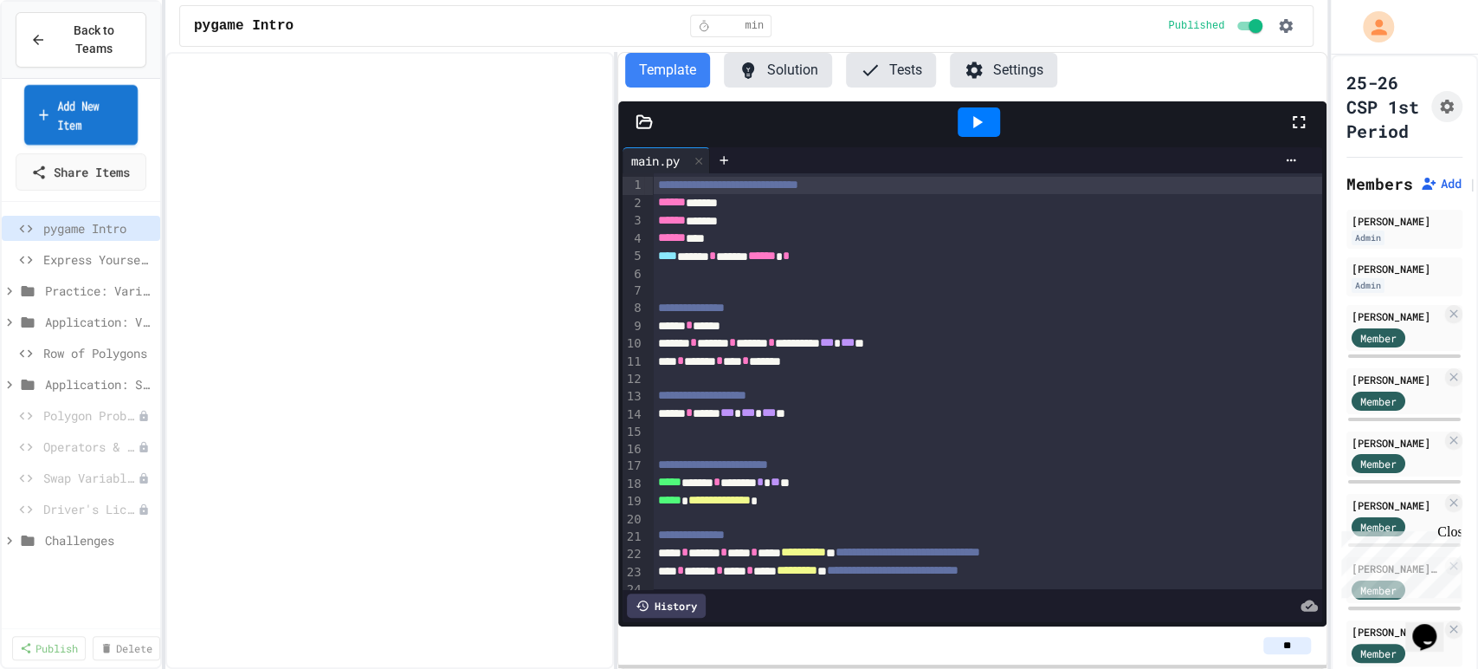
click at [69, 113] on link "Add New Item" at bounding box center [80, 115] width 113 height 60
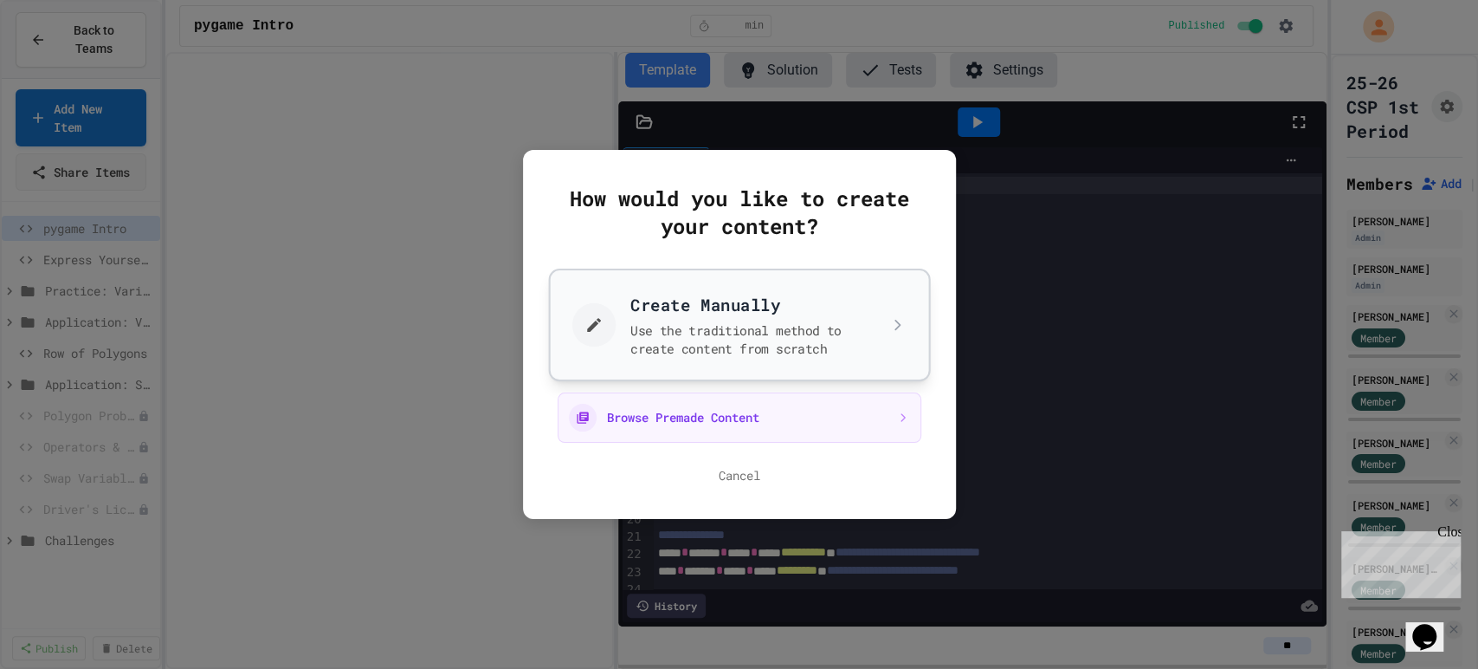
click at [665, 352] on button "Create Manually Use the traditional method to create content from scratch" at bounding box center [739, 325] width 382 height 113
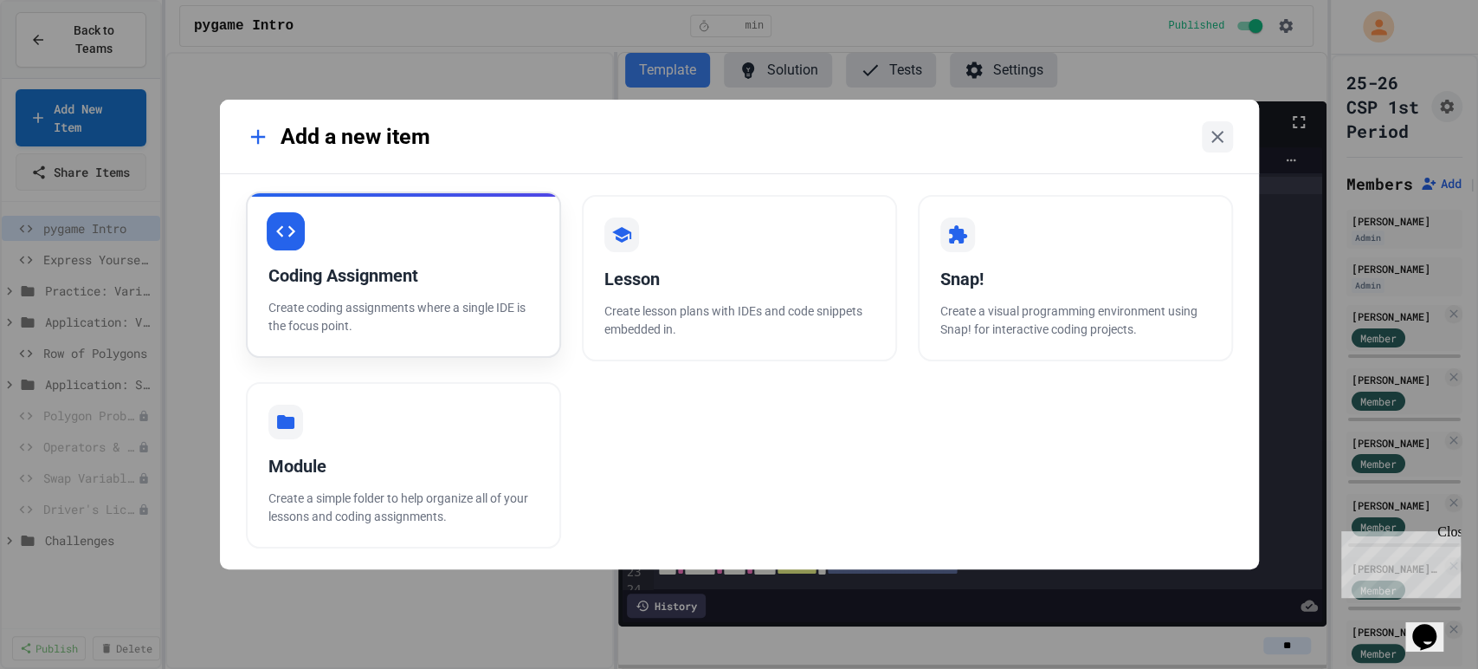
click at [428, 302] on p "Create coding assignments where a single IDE is the focus point." at bounding box center [404, 317] width 270 height 36
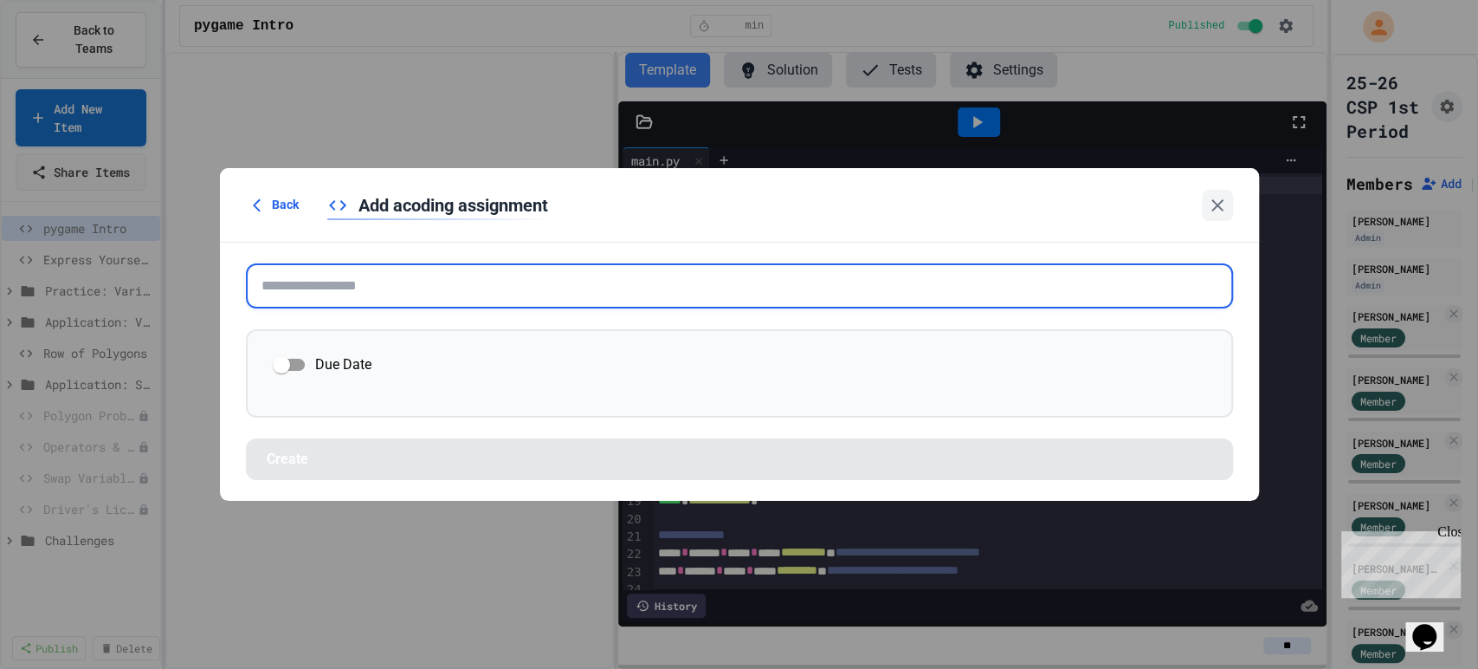
click at [517, 267] on input "text" at bounding box center [739, 285] width 987 height 45
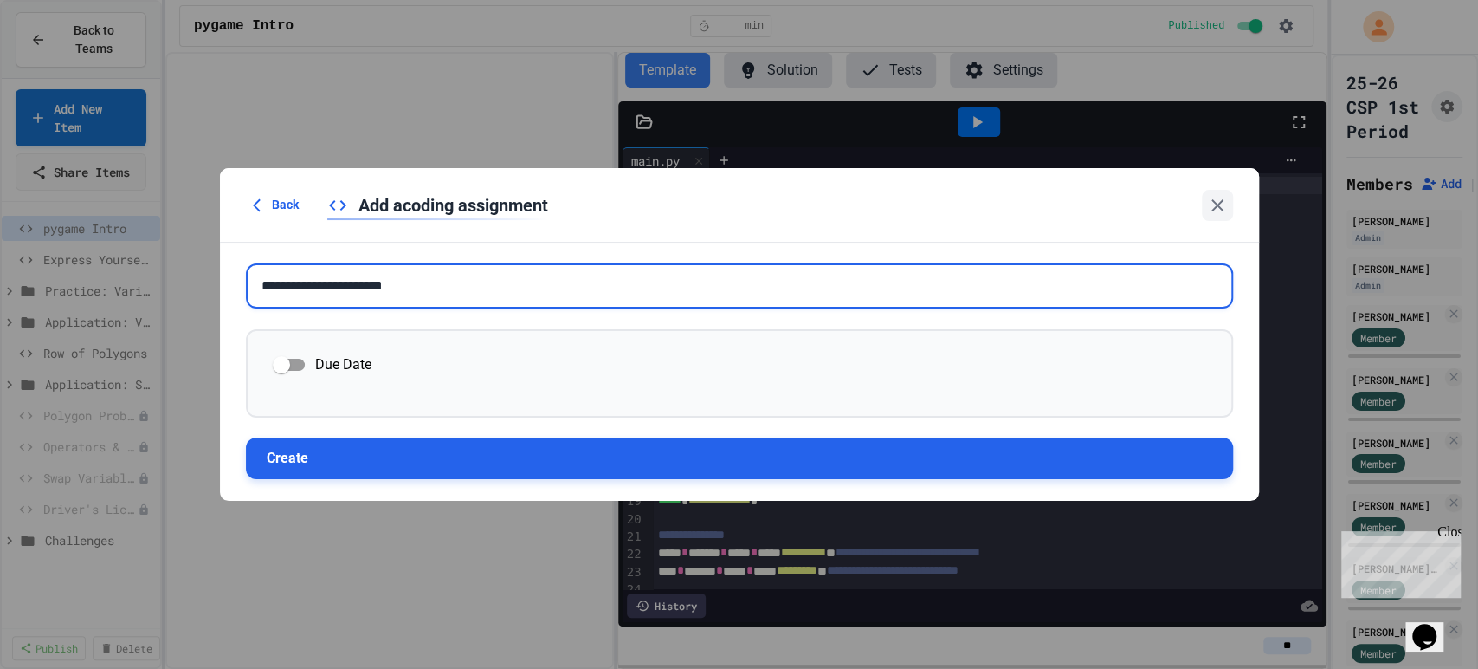
type input "**********"
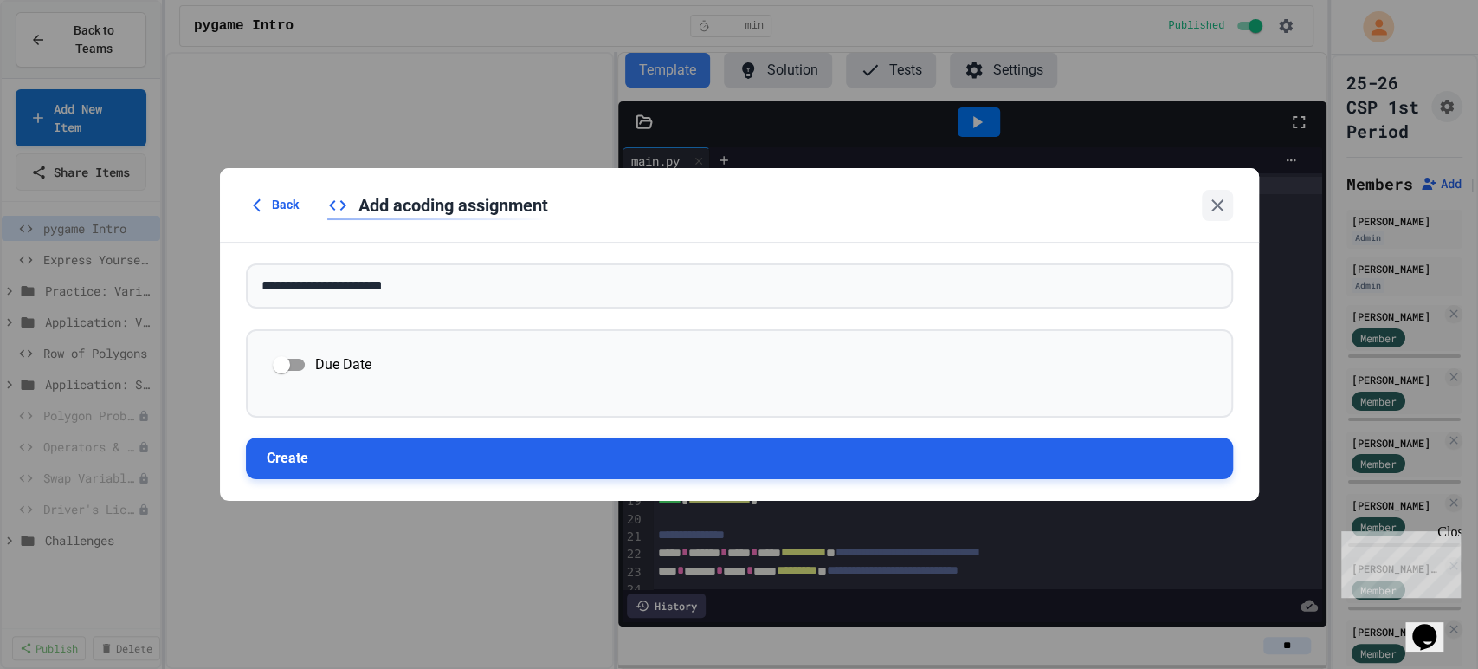
click at [425, 457] on button "Create" at bounding box center [739, 458] width 987 height 42
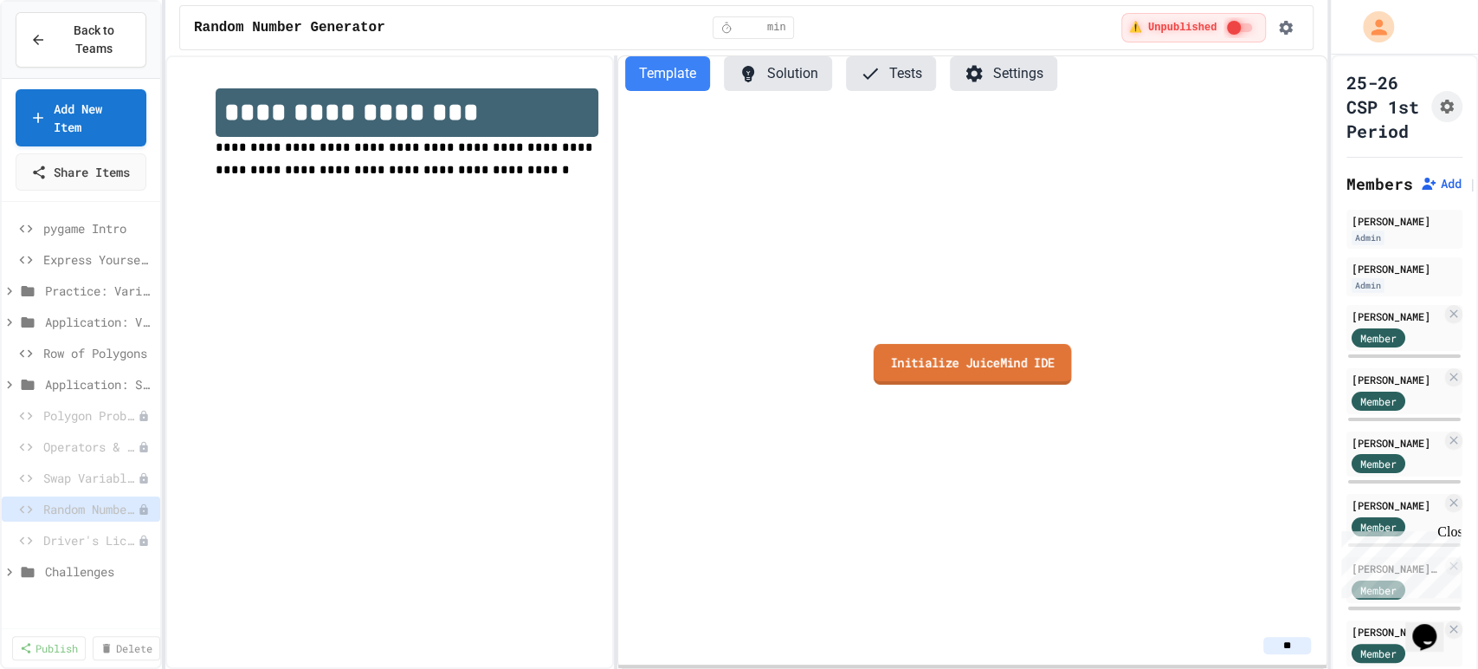
click at [1019, 366] on link "Initialize JuiceMind IDE" at bounding box center [973, 363] width 198 height 41
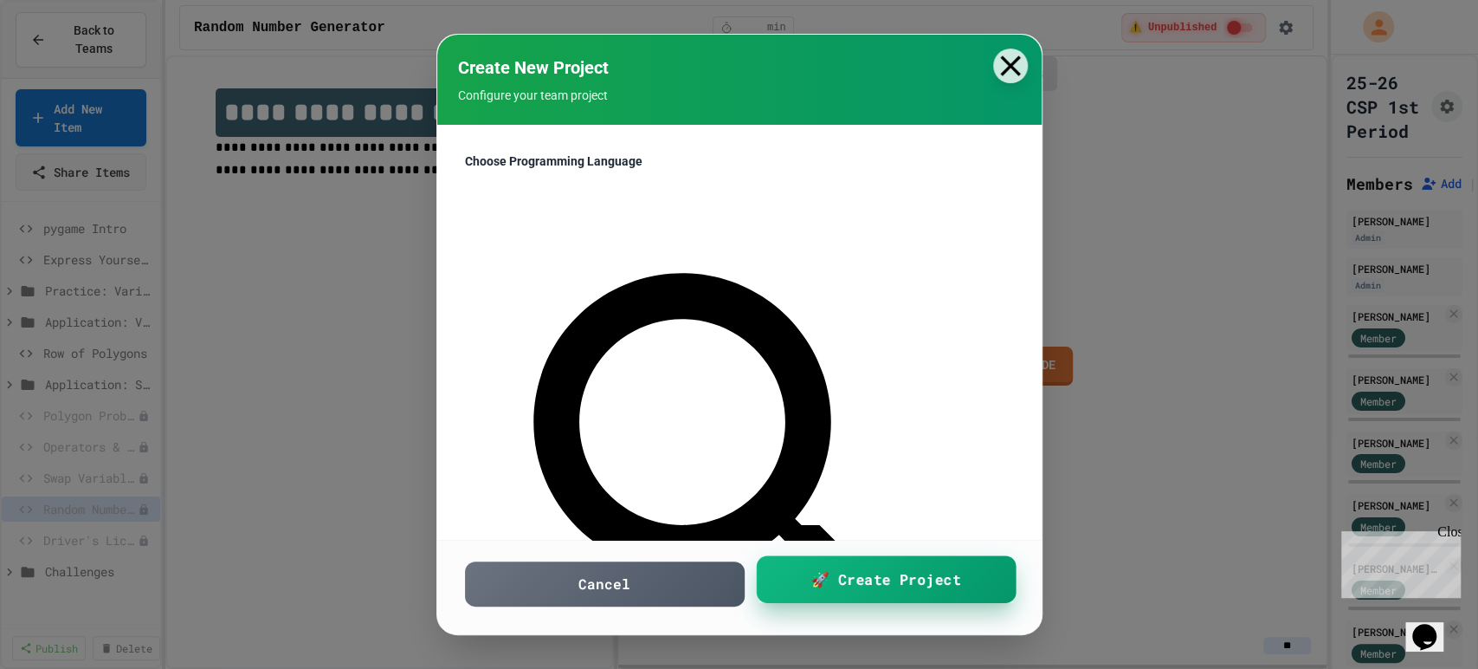
click at [903, 588] on span "🚀 Create Project" at bounding box center [887, 579] width 150 height 22
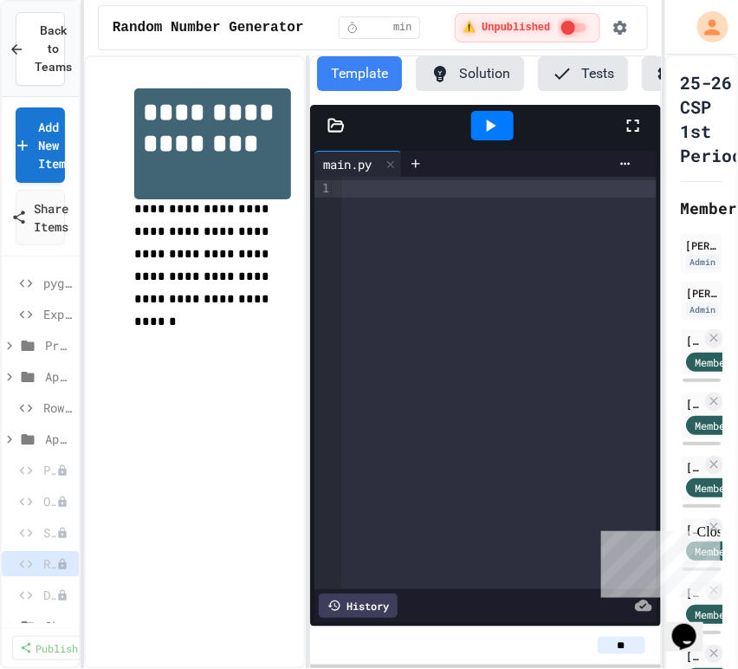
click at [560, 253] on div at bounding box center [498, 383] width 315 height 412
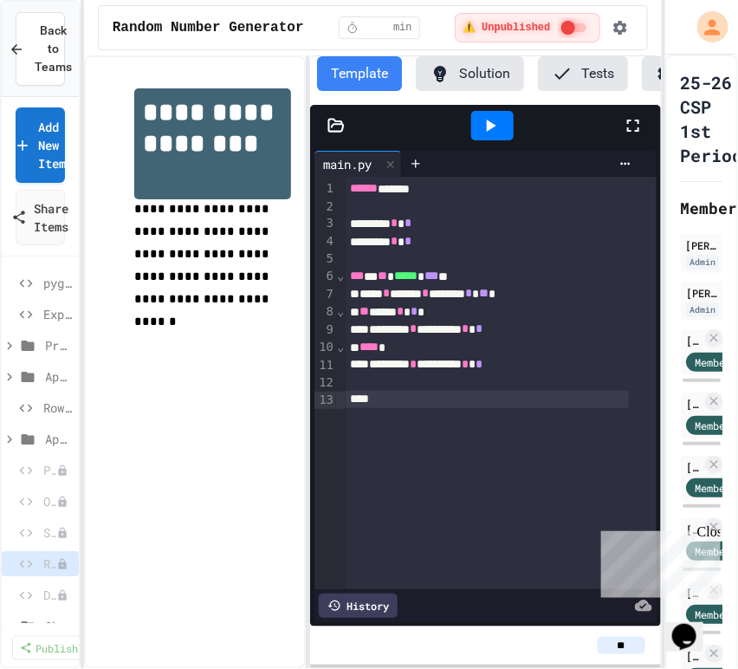
click at [415, 405] on div at bounding box center [488, 399] width 284 height 17
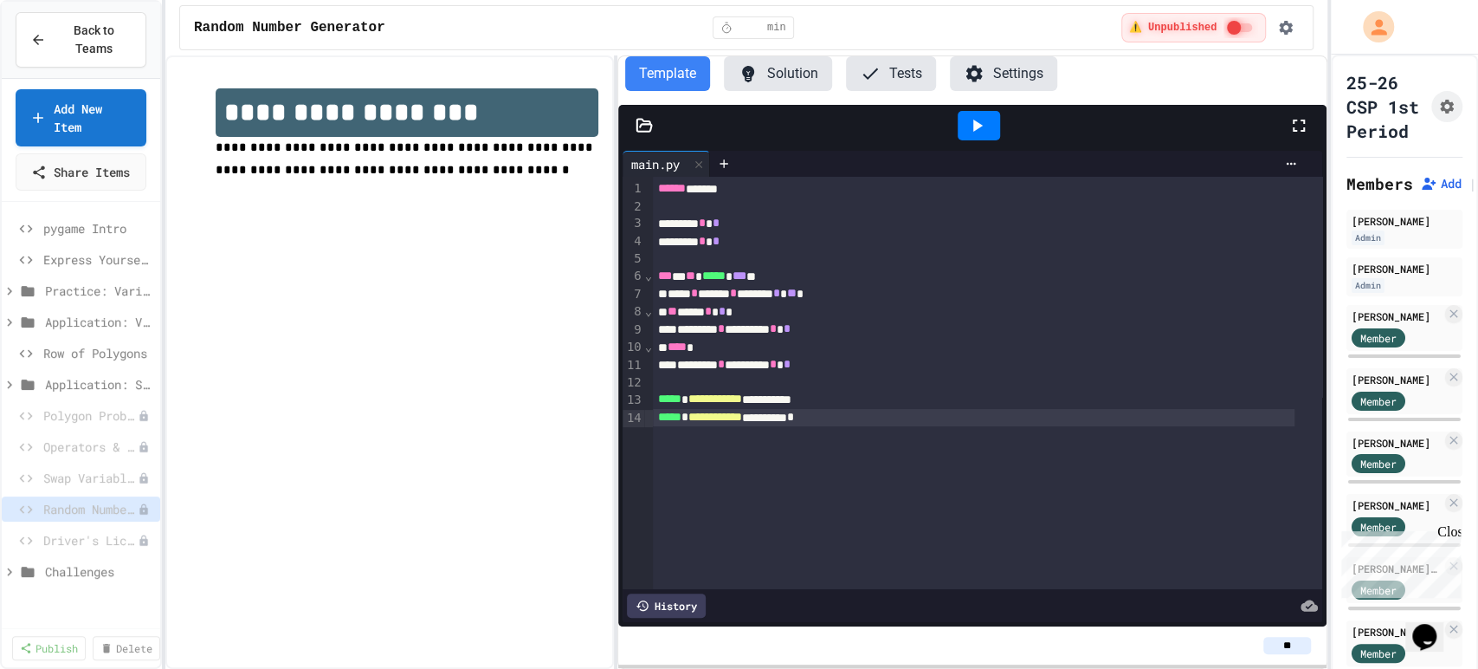
click at [983, 130] on icon at bounding box center [977, 125] width 21 height 21
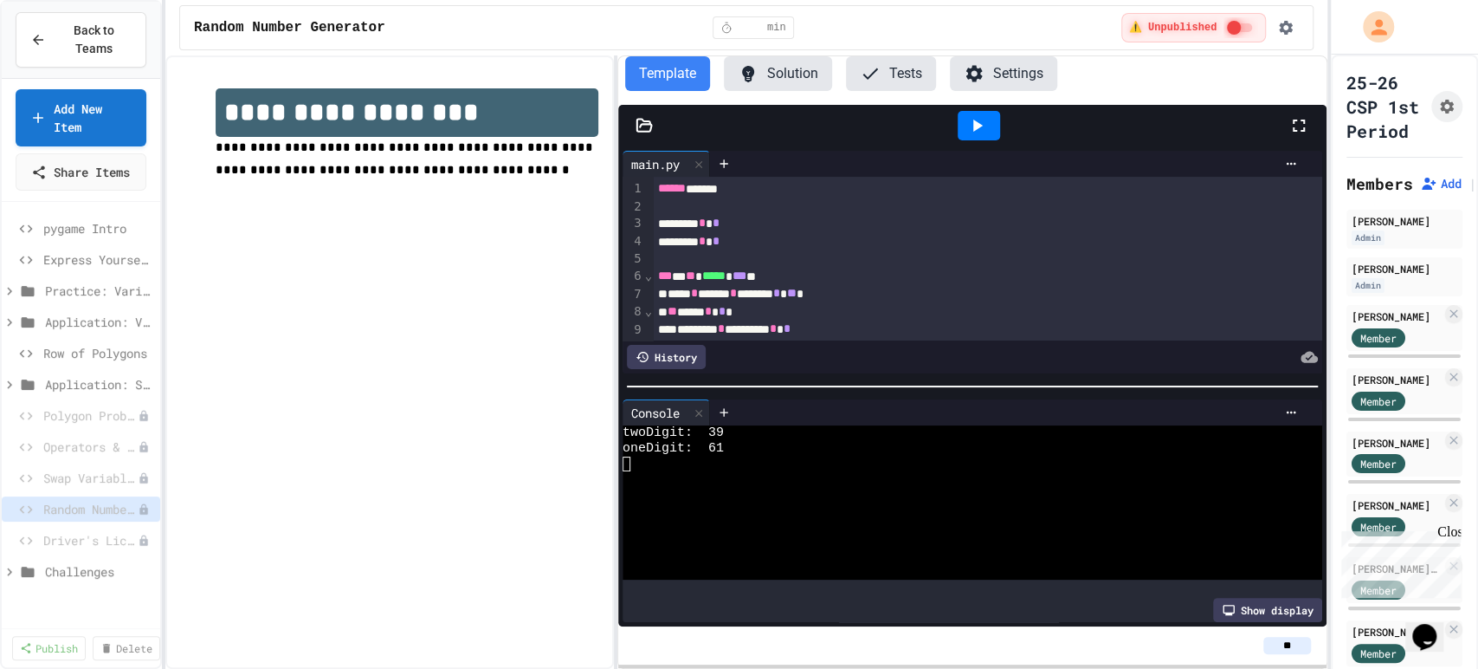
click at [978, 122] on icon at bounding box center [979, 126] width 10 height 12
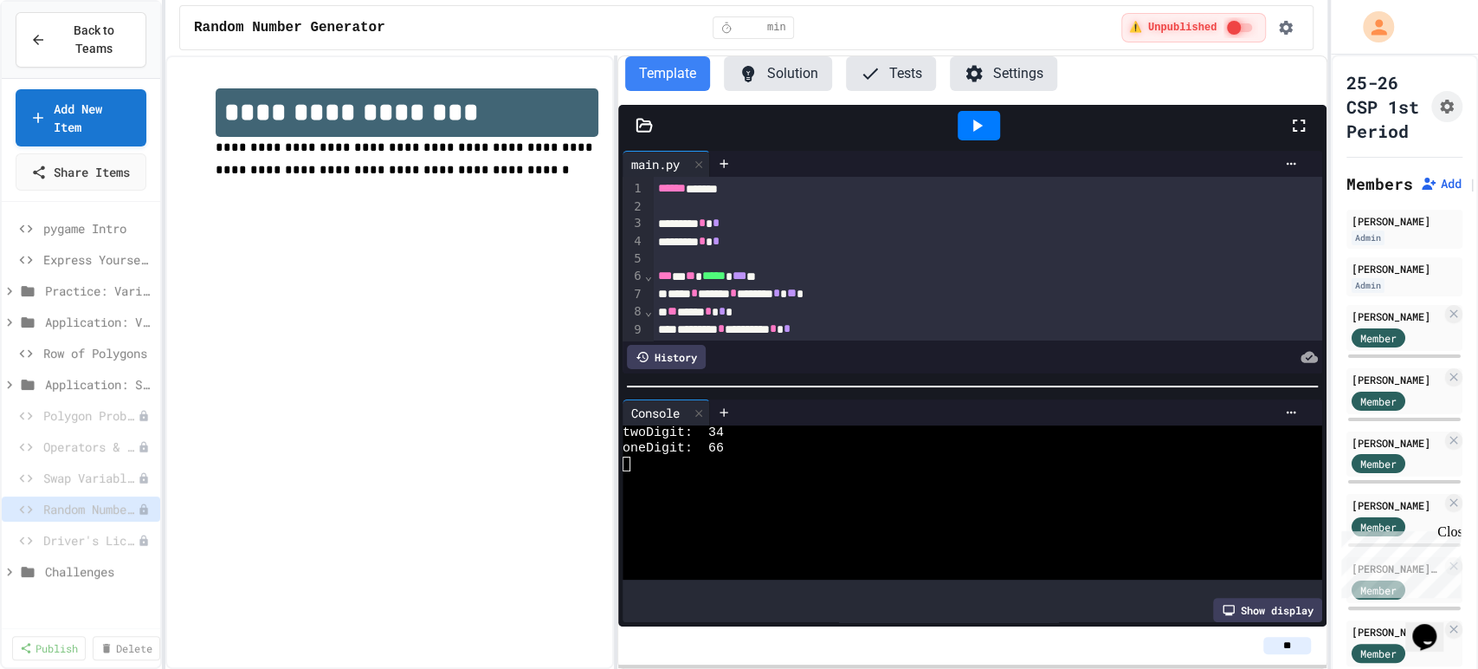
click at [978, 122] on icon at bounding box center [979, 126] width 10 height 12
